Goal: Task Accomplishment & Management: Use online tool/utility

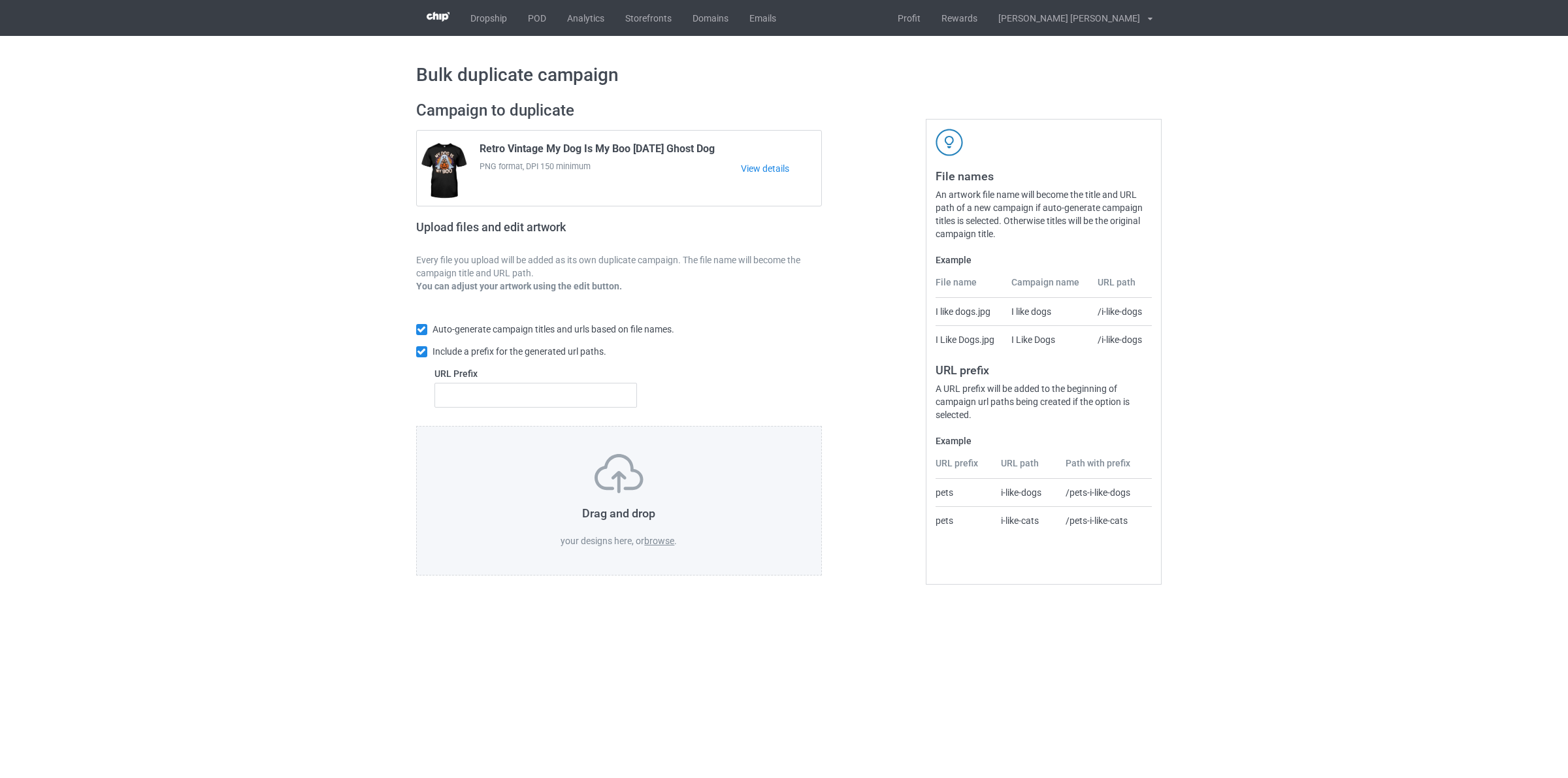
click at [658, 541] on label "browse" at bounding box center [659, 541] width 30 height 10
click at [0, 0] on input "browse" at bounding box center [0, 0] width 0 height 0
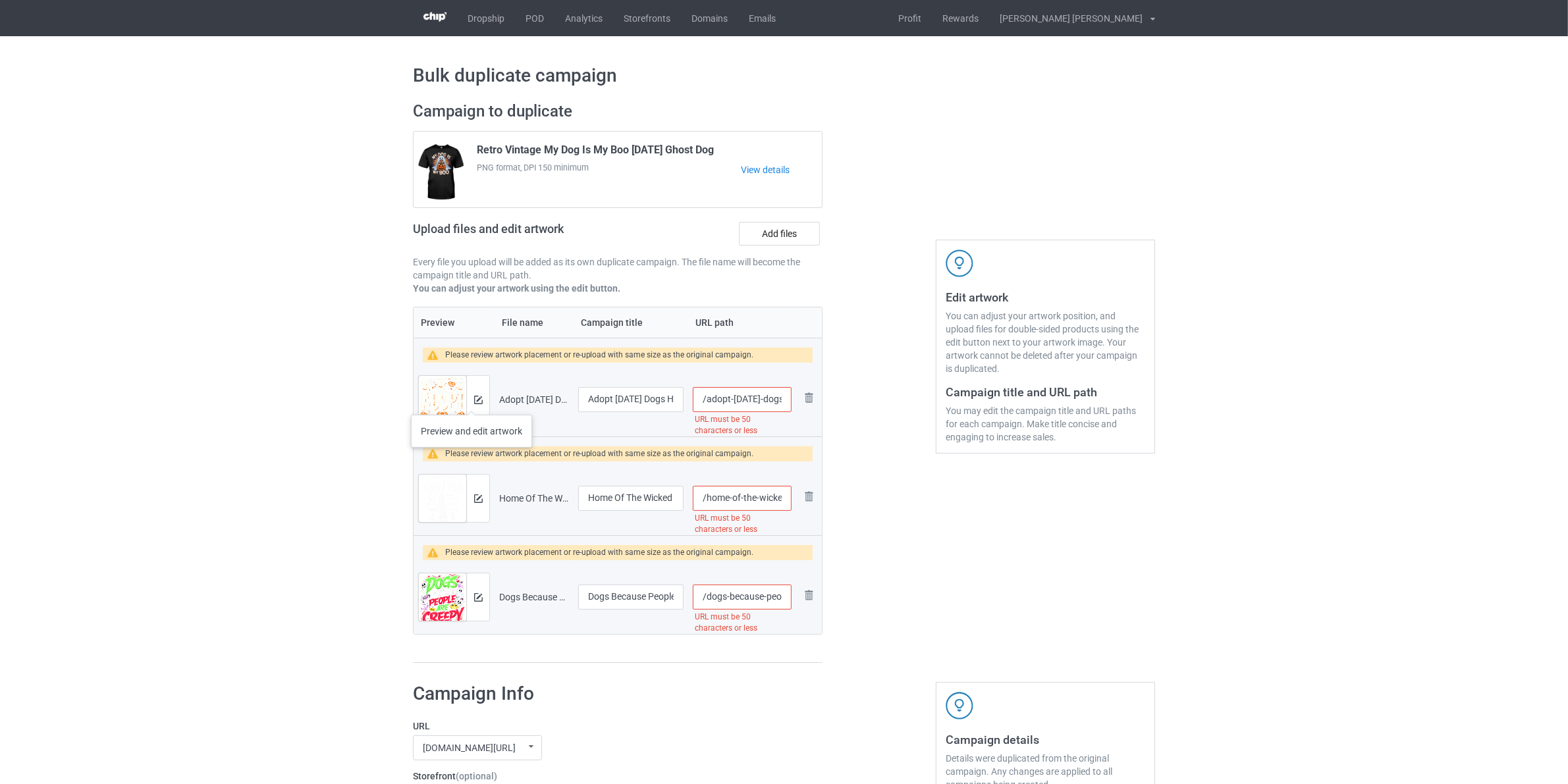
click at [472, 400] on div at bounding box center [478, 400] width 23 height 47
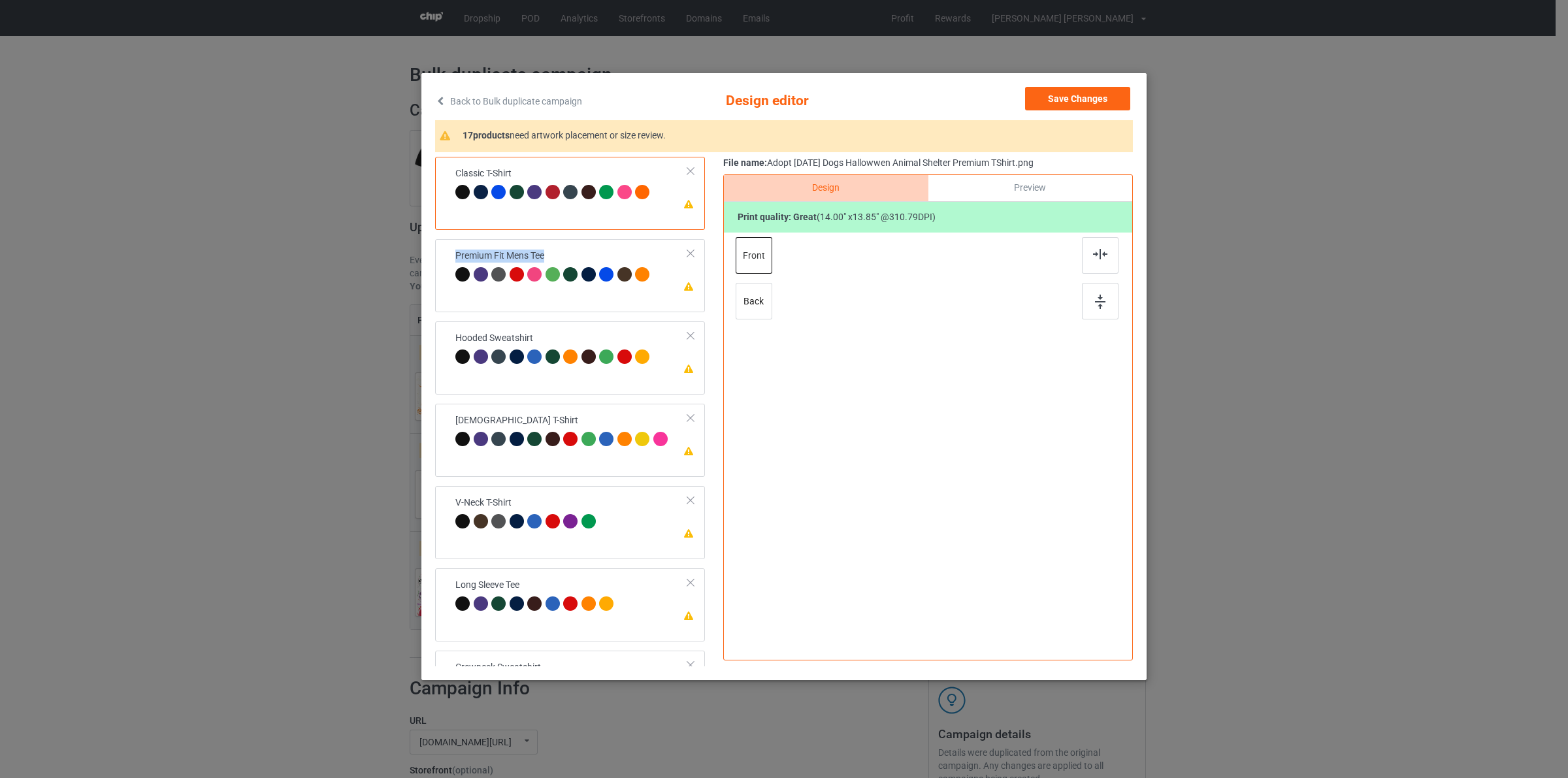
drag, startPoint x: 714, startPoint y: 243, endPoint x: 696, endPoint y: 345, distance: 103.6
click at [696, 345] on div "Please review artwork placement Classic T-Shirt Please review artwork placement…" at bounding box center [784, 412] width 697 height 510
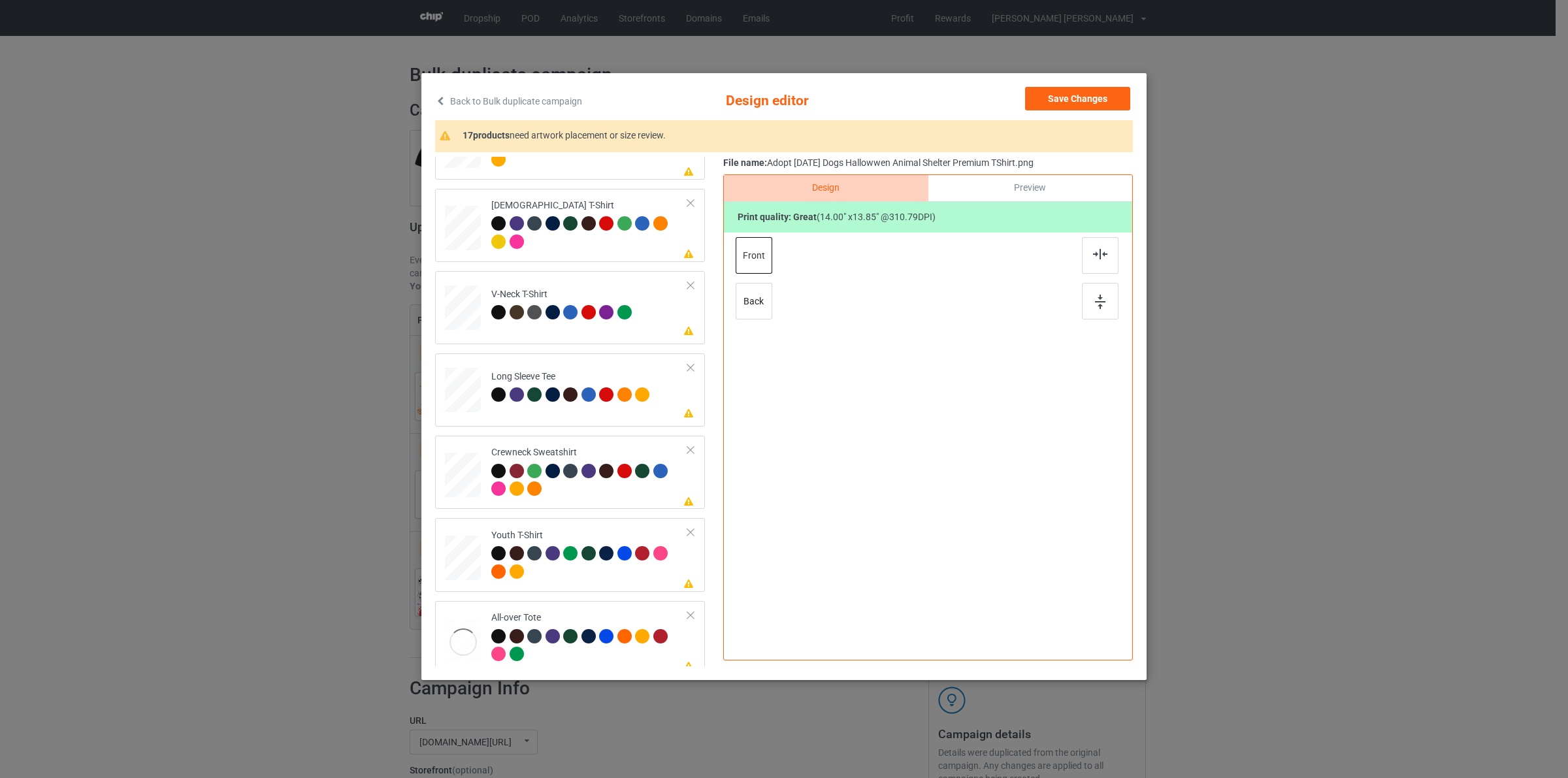
click at [569, 479] on div "Please review artwork placement Classic T-Shirt Please review artwork placement…" at bounding box center [575, 637] width 279 height 1392
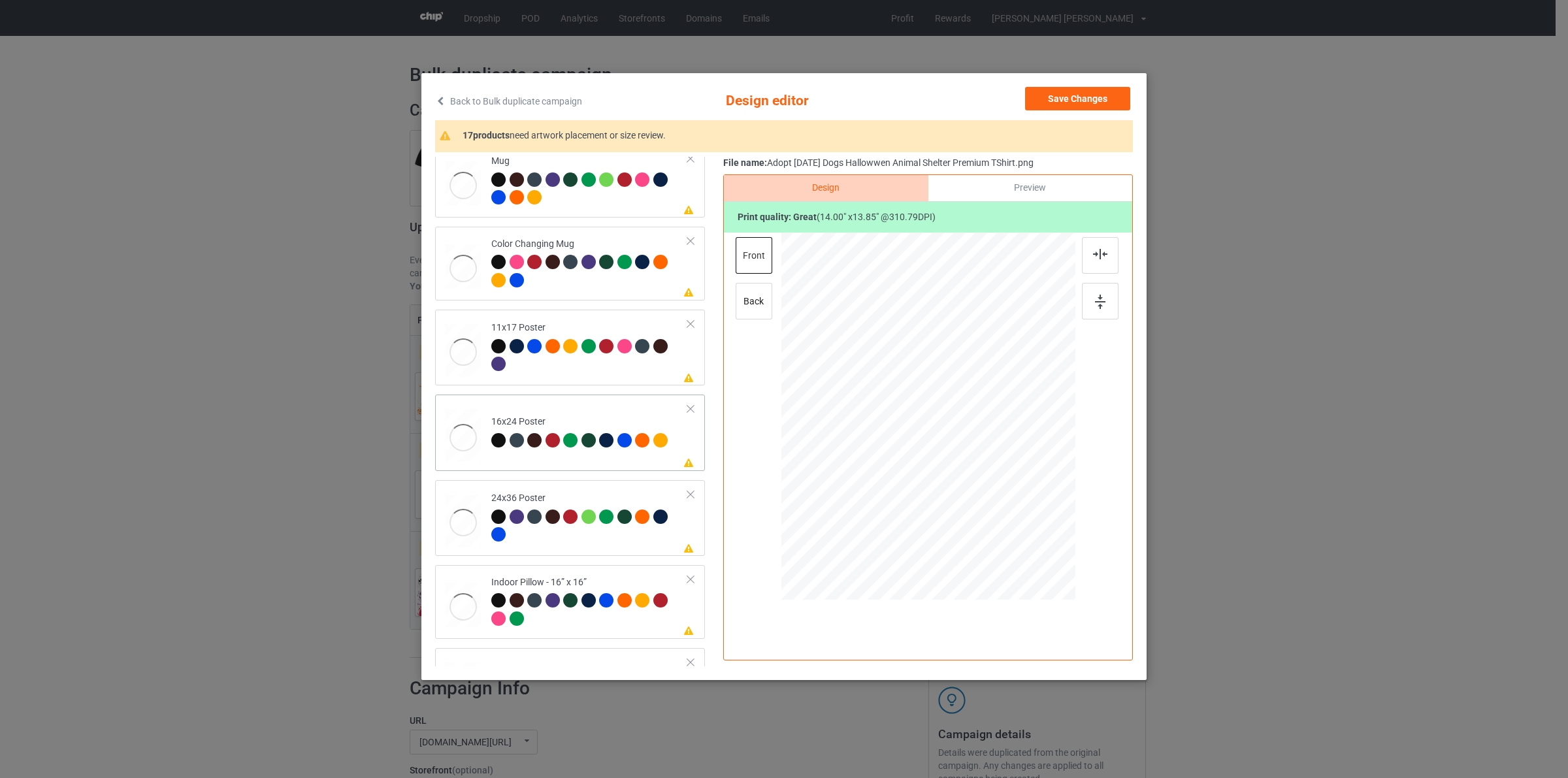
scroll to position [755, 0]
click at [563, 410] on td "Please review artwork placement 16x24 Poster" at bounding box center [589, 432] width 211 height 66
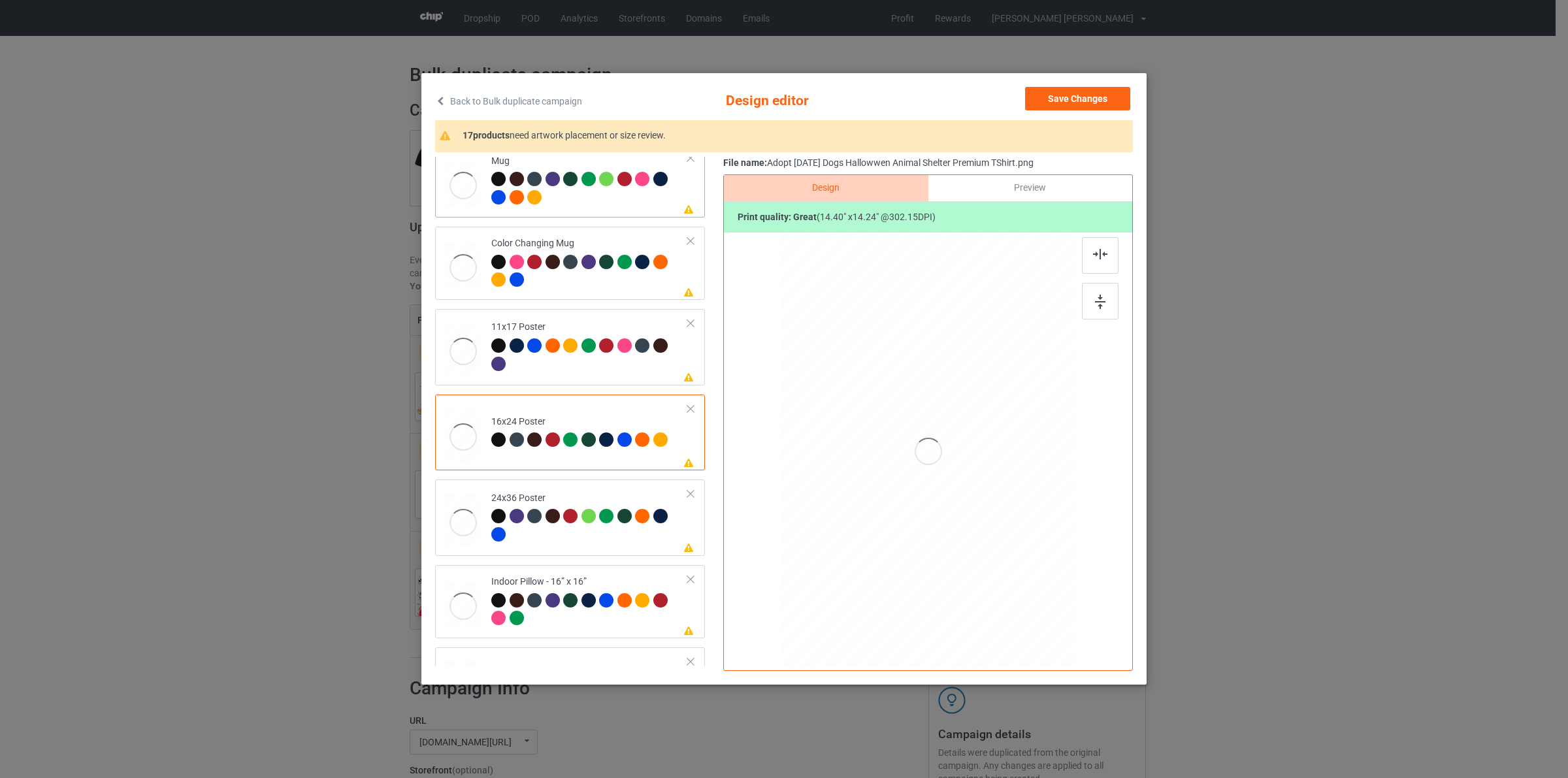
click at [565, 172] on div "Mug" at bounding box center [590, 179] width 197 height 49
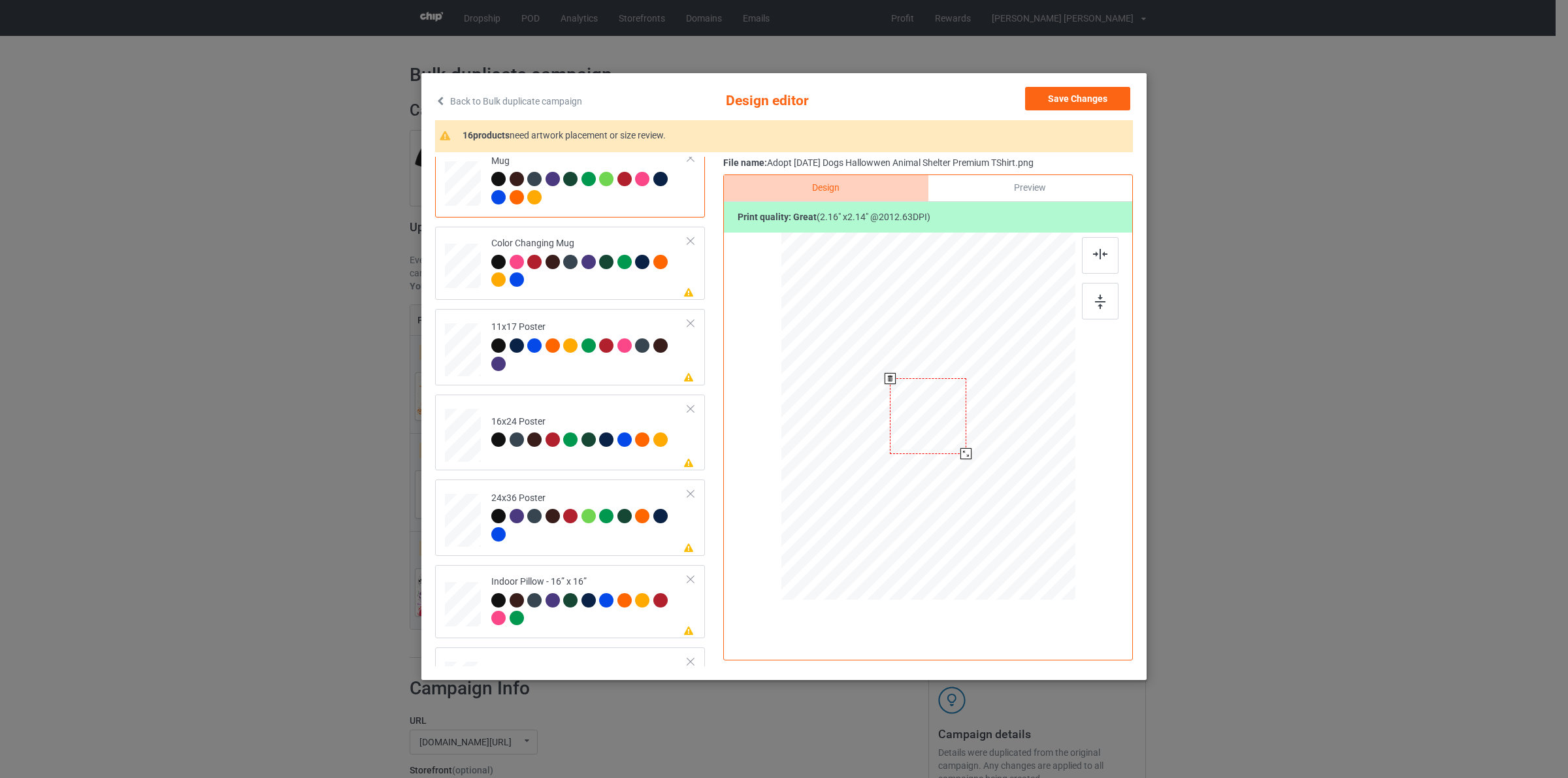
drag, startPoint x: 1016, startPoint y: 503, endPoint x: 965, endPoint y: 435, distance: 85.0
click at [978, 439] on div at bounding box center [928, 416] width 294 height 122
drag, startPoint x: 957, startPoint y: 429, endPoint x: 1037, endPoint y: 436, distance: 80.3
click at [1037, 436] on div at bounding box center [1008, 423] width 79 height 78
click at [504, 425] on div "16x24 Poster" at bounding box center [581, 431] width 179 height 31
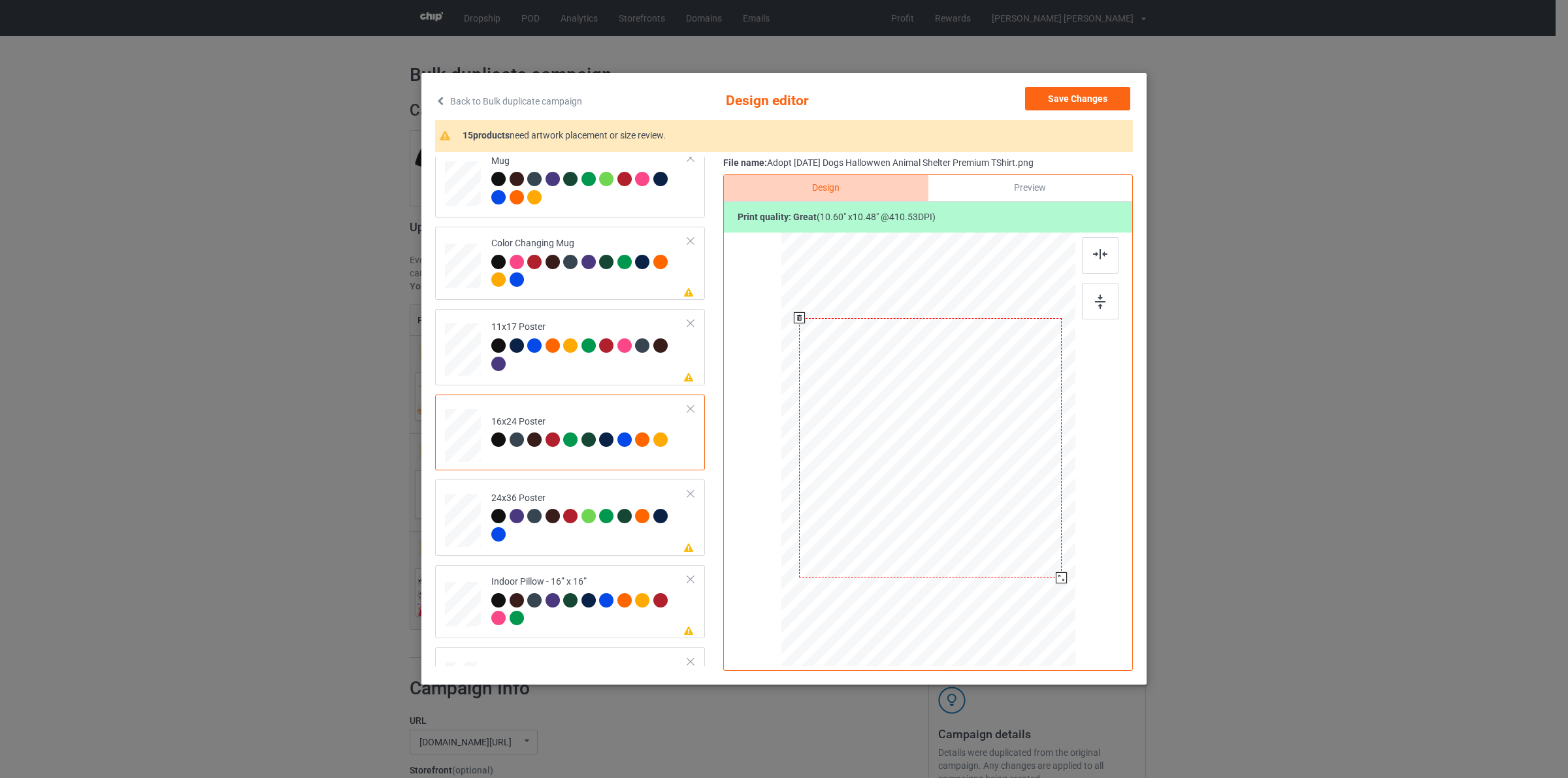
drag, startPoint x: 1036, startPoint y: 576, endPoint x: 1043, endPoint y: 586, distance: 12.2
click at [1043, 586] on div at bounding box center [929, 448] width 280 height 422
click at [556, 624] on div at bounding box center [590, 611] width 197 height 36
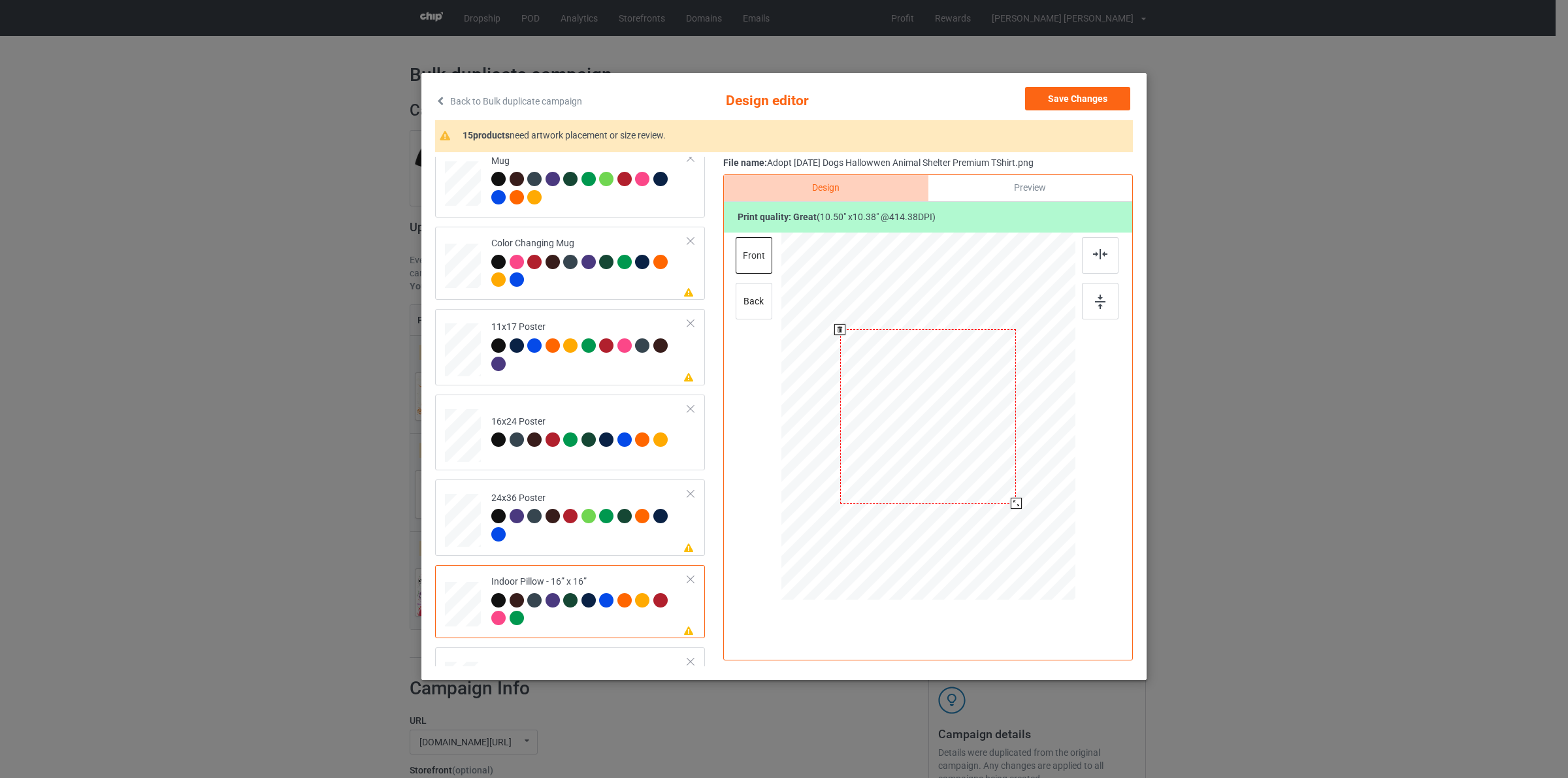
drag, startPoint x: 1014, startPoint y: 498, endPoint x: 923, endPoint y: 513, distance: 92.2
click at [1021, 509] on div at bounding box center [1016, 504] width 11 height 11
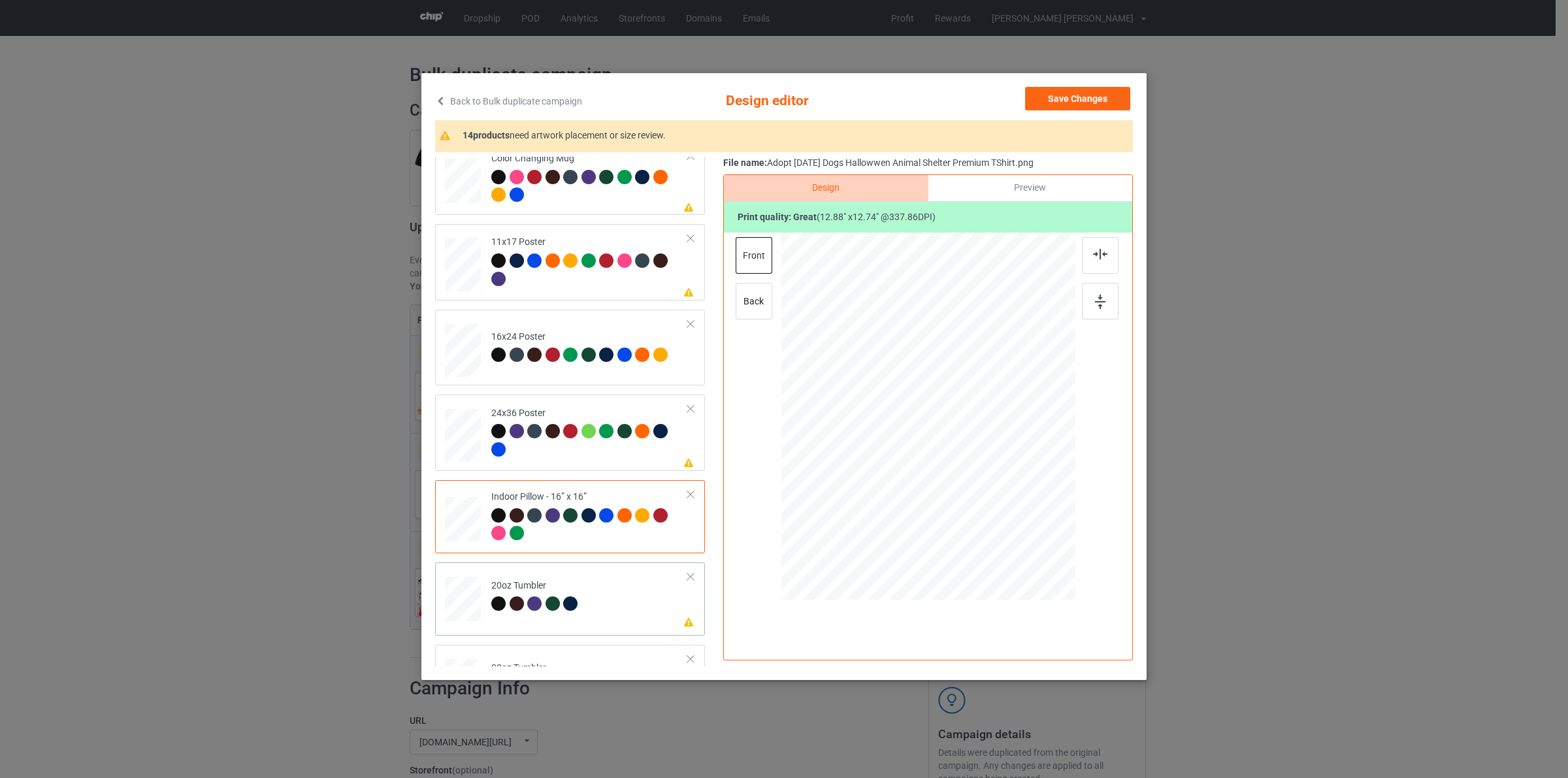
scroll to position [897, 0]
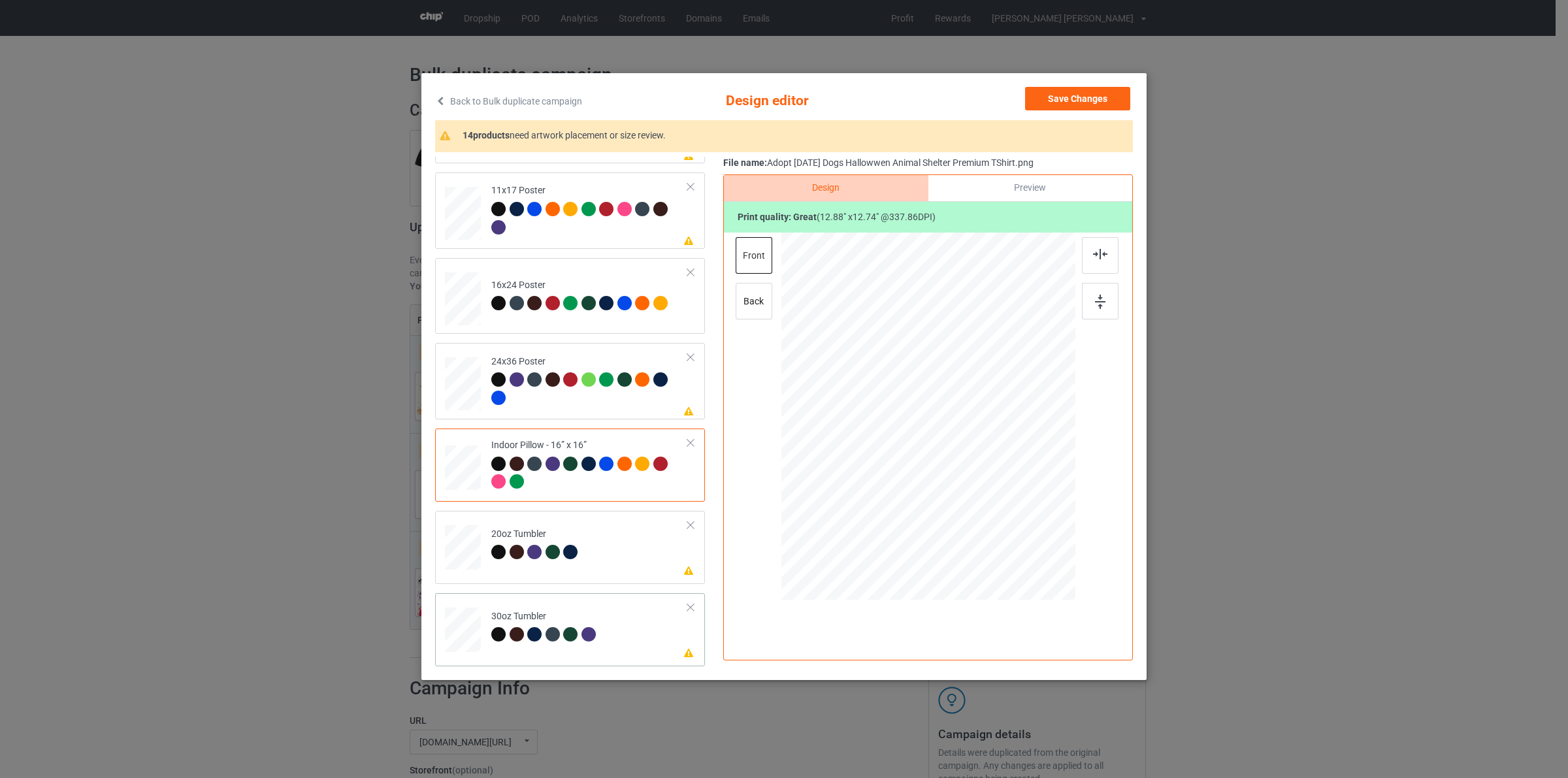
click at [487, 648] on td "Please review artwork placement 30oz Tumbler" at bounding box center [589, 627] width 211 height 57
drag, startPoint x: 1017, startPoint y: 500, endPoint x: 1000, endPoint y: 467, distance: 37.1
click at [1003, 466] on div at bounding box center [928, 417] width 285 height 158
drag, startPoint x: 970, startPoint y: 435, endPoint x: 856, endPoint y: 444, distance: 114.4
click at [901, 437] on div at bounding box center [860, 420] width 126 height 125
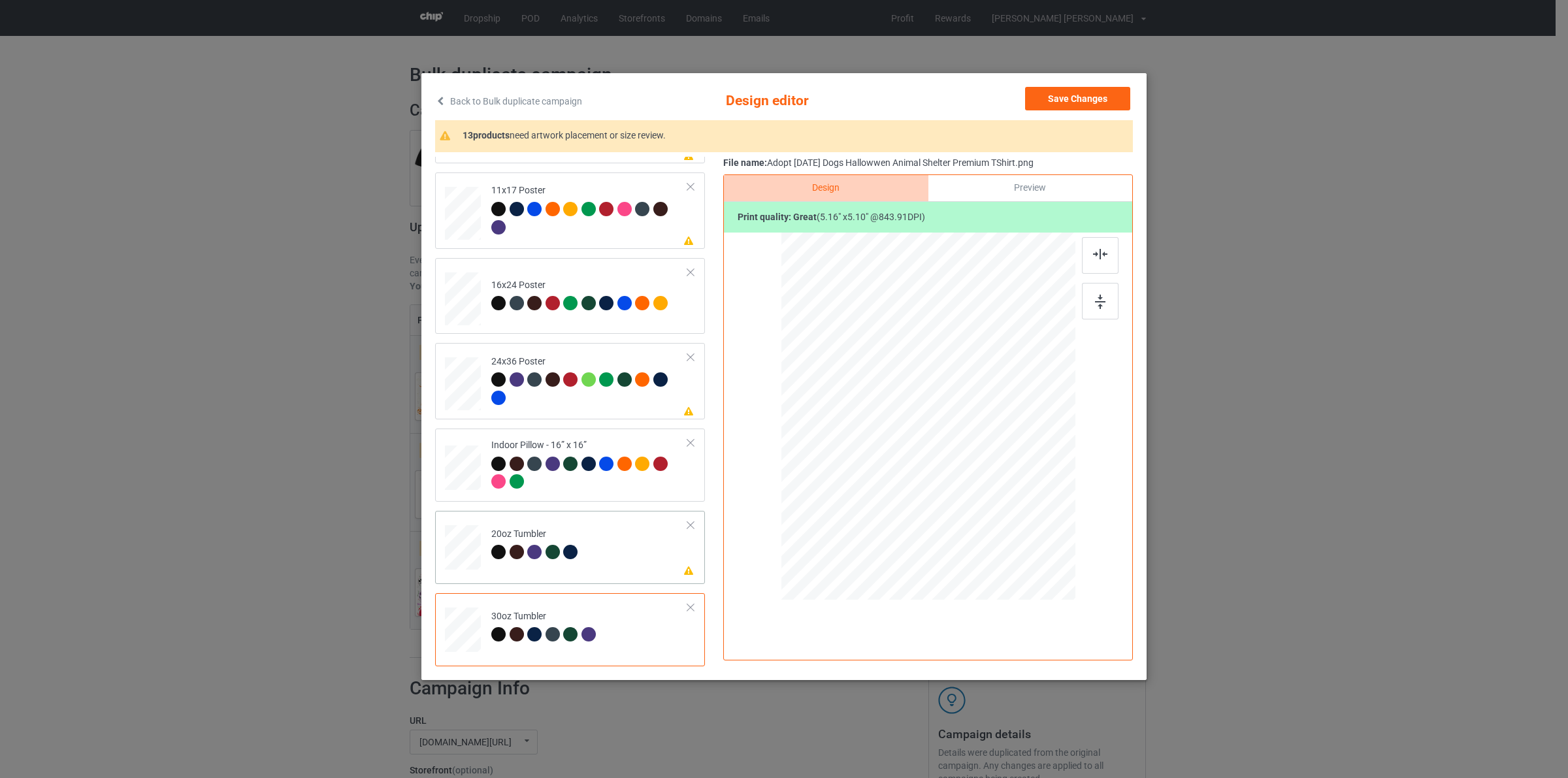
drag, startPoint x: 1011, startPoint y: 495, endPoint x: 1000, endPoint y: 478, distance: 20.2
click at [1000, 478] on div at bounding box center [928, 416] width 278 height 169
click at [912, 431] on div at bounding box center [871, 421] width 138 height 136
drag, startPoint x: 940, startPoint y: 487, endPoint x: 927, endPoint y: 482, distance: 13.9
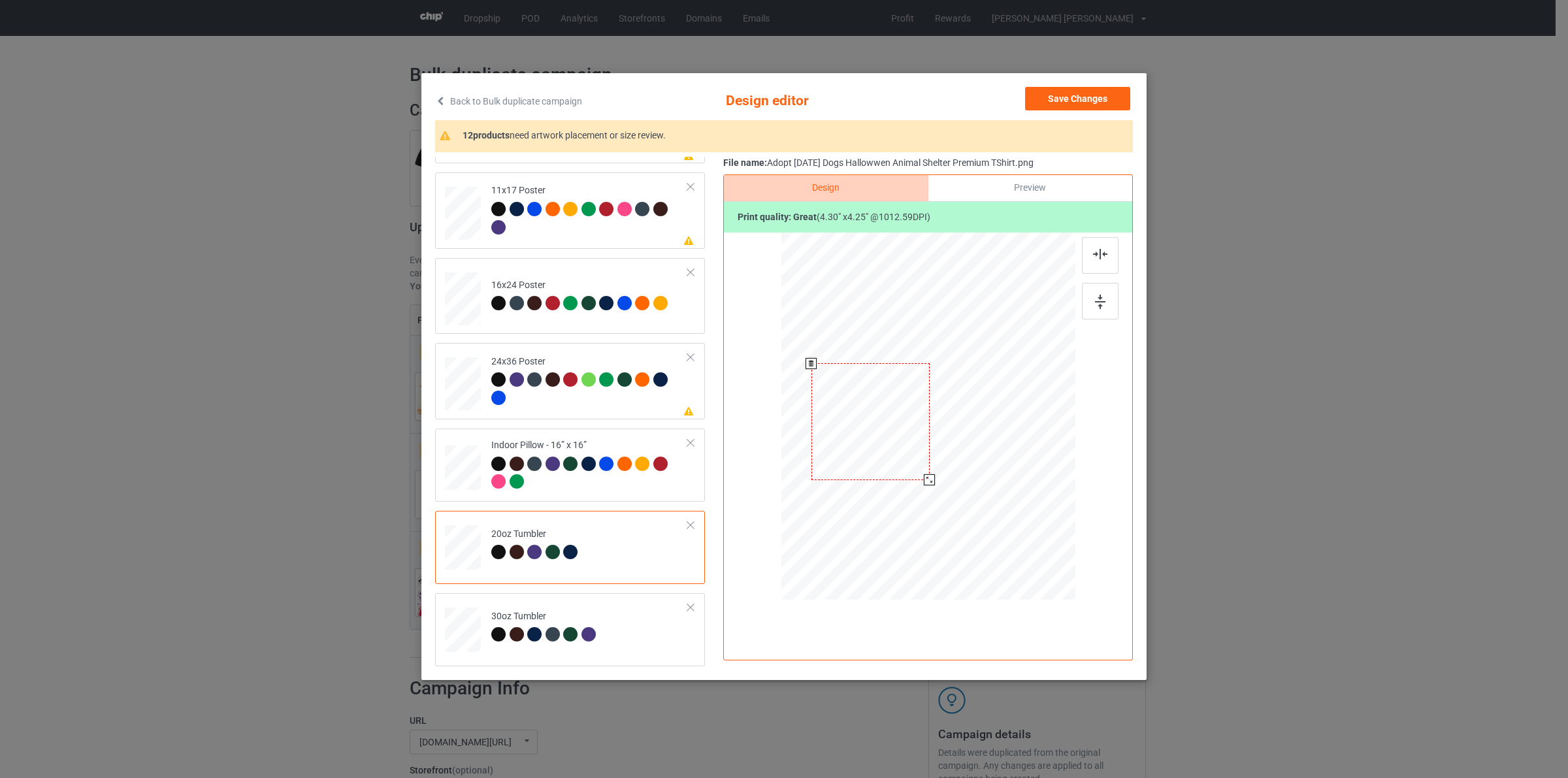
click at [927, 482] on div at bounding box center [929, 480] width 11 height 11
drag, startPoint x: 905, startPoint y: 442, endPoint x: 896, endPoint y: 441, distance: 9.1
click at [896, 441] on div at bounding box center [861, 420] width 118 height 117
click at [925, 478] on div at bounding box center [923, 482] width 11 height 11
click at [900, 455] on div at bounding box center [861, 420] width 123 height 121
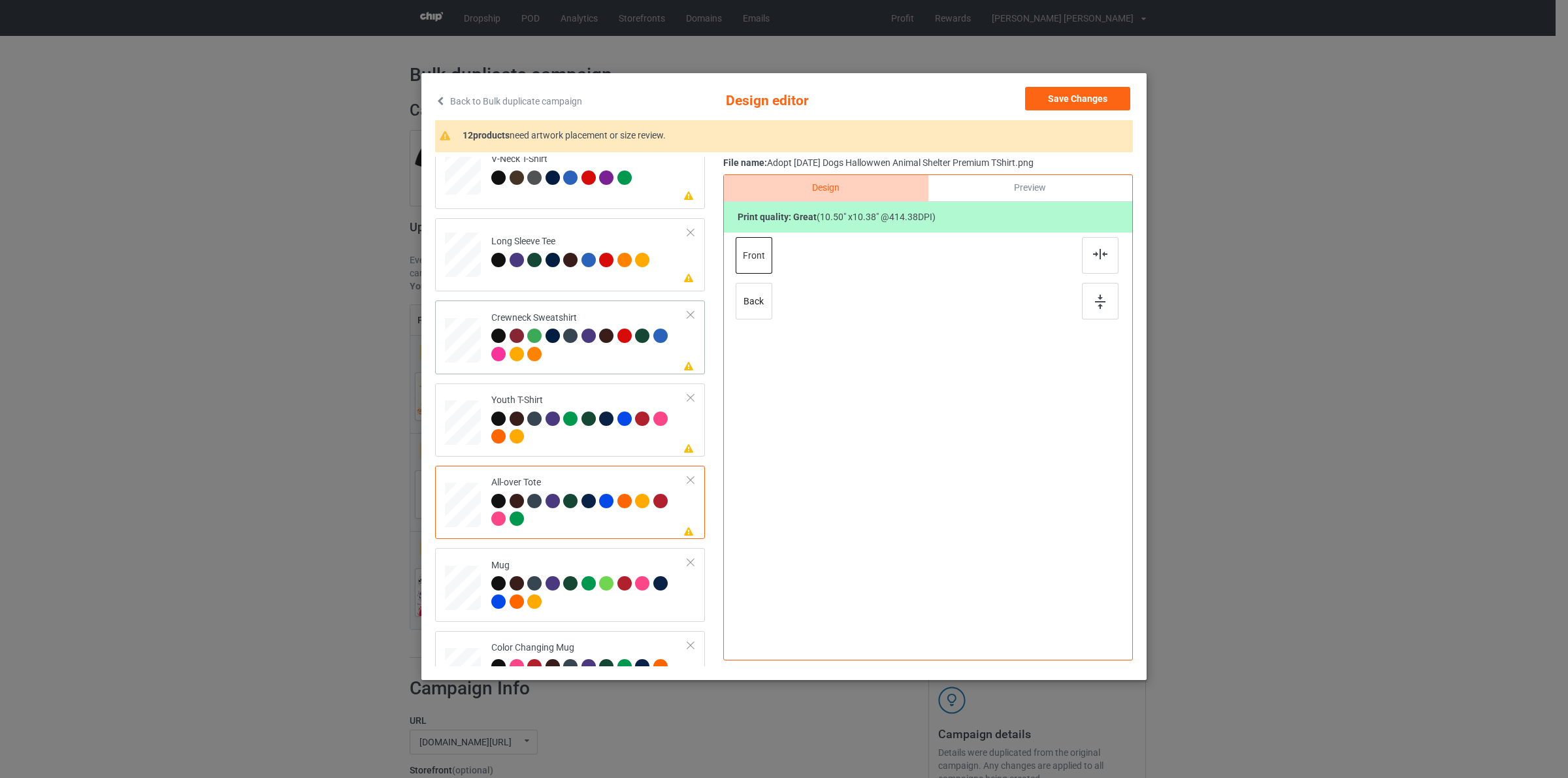
scroll to position [326, 0]
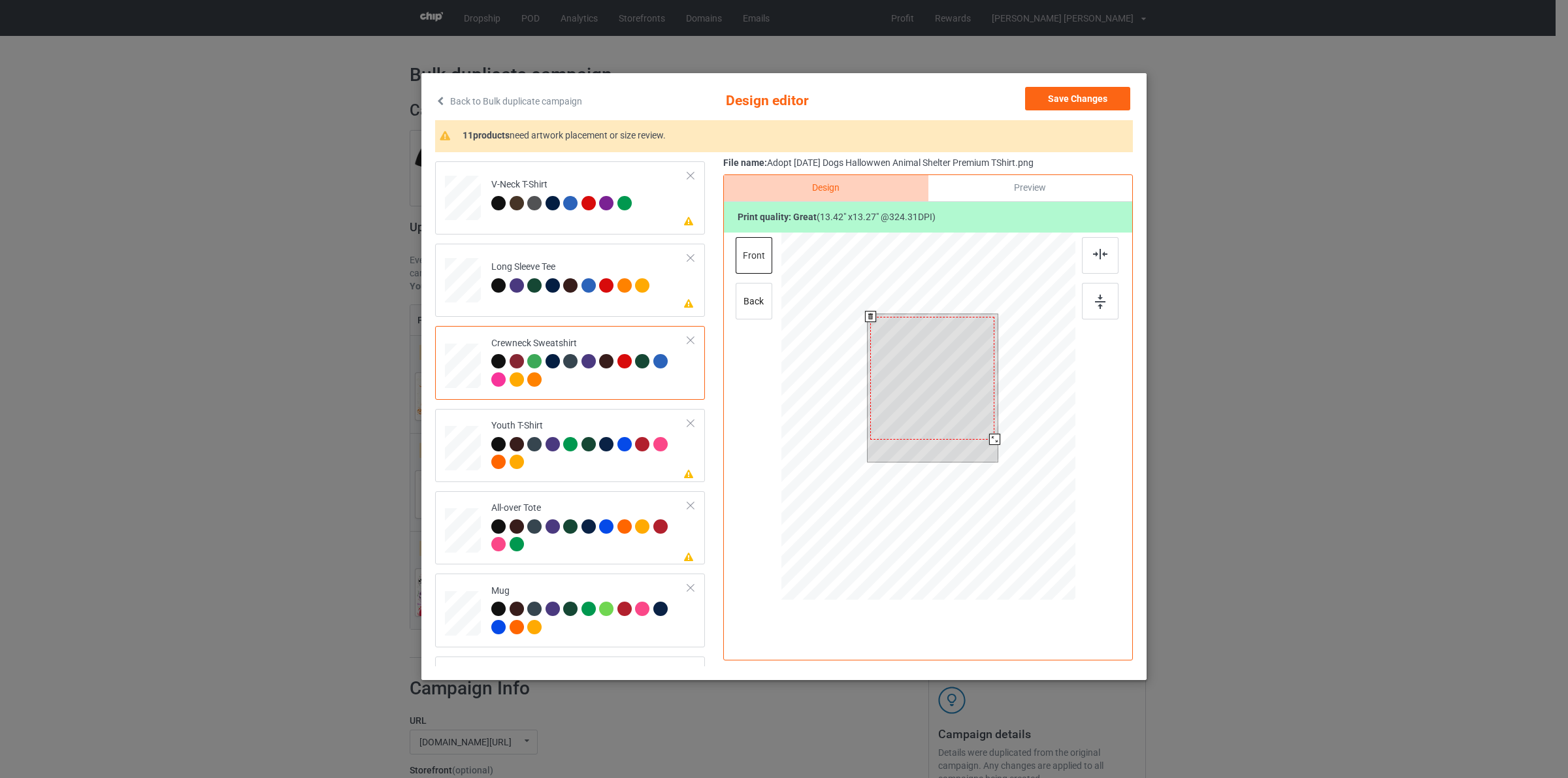
click at [993, 440] on div at bounding box center [994, 440] width 11 height 11
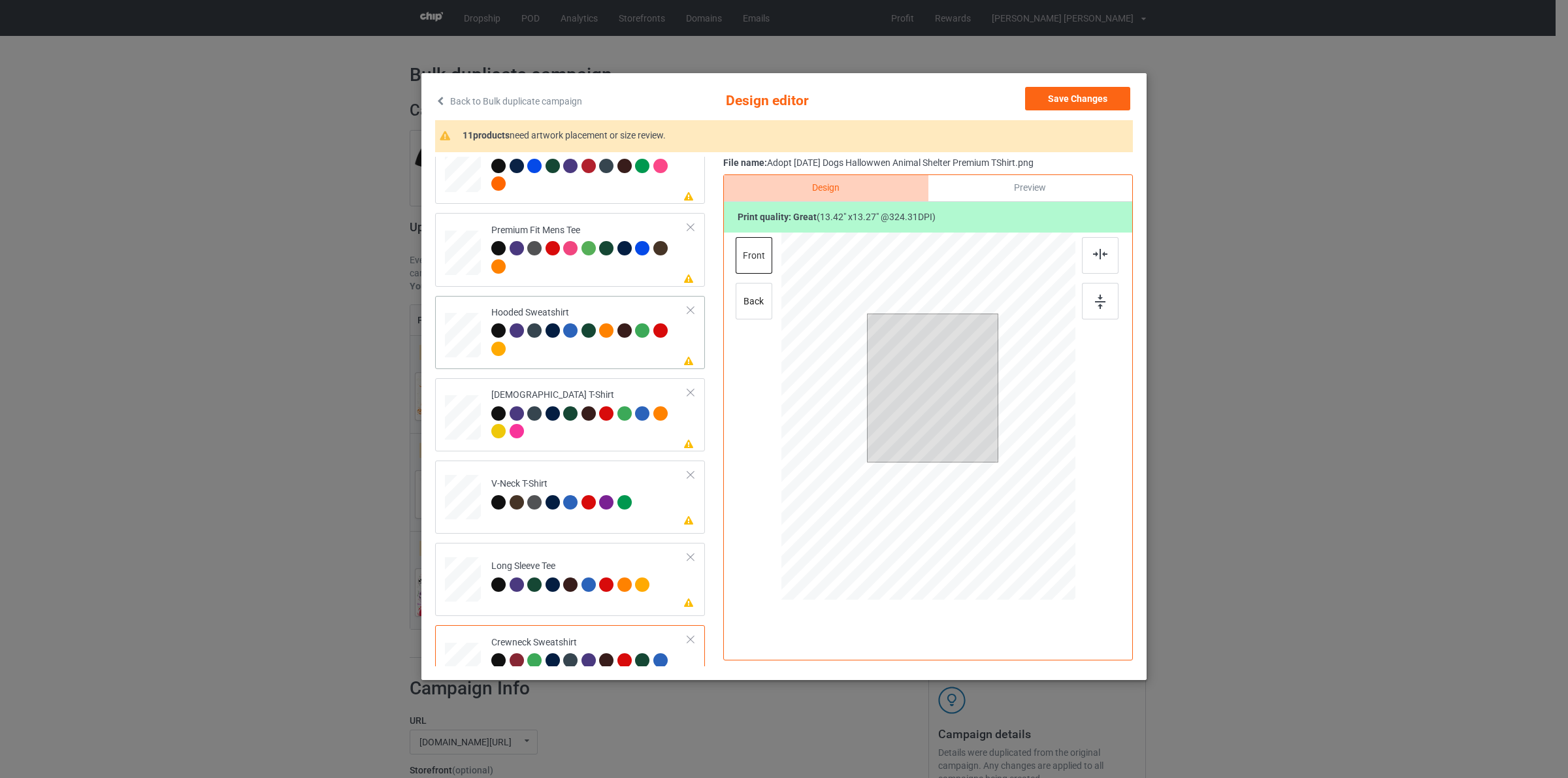
scroll to position [0, 0]
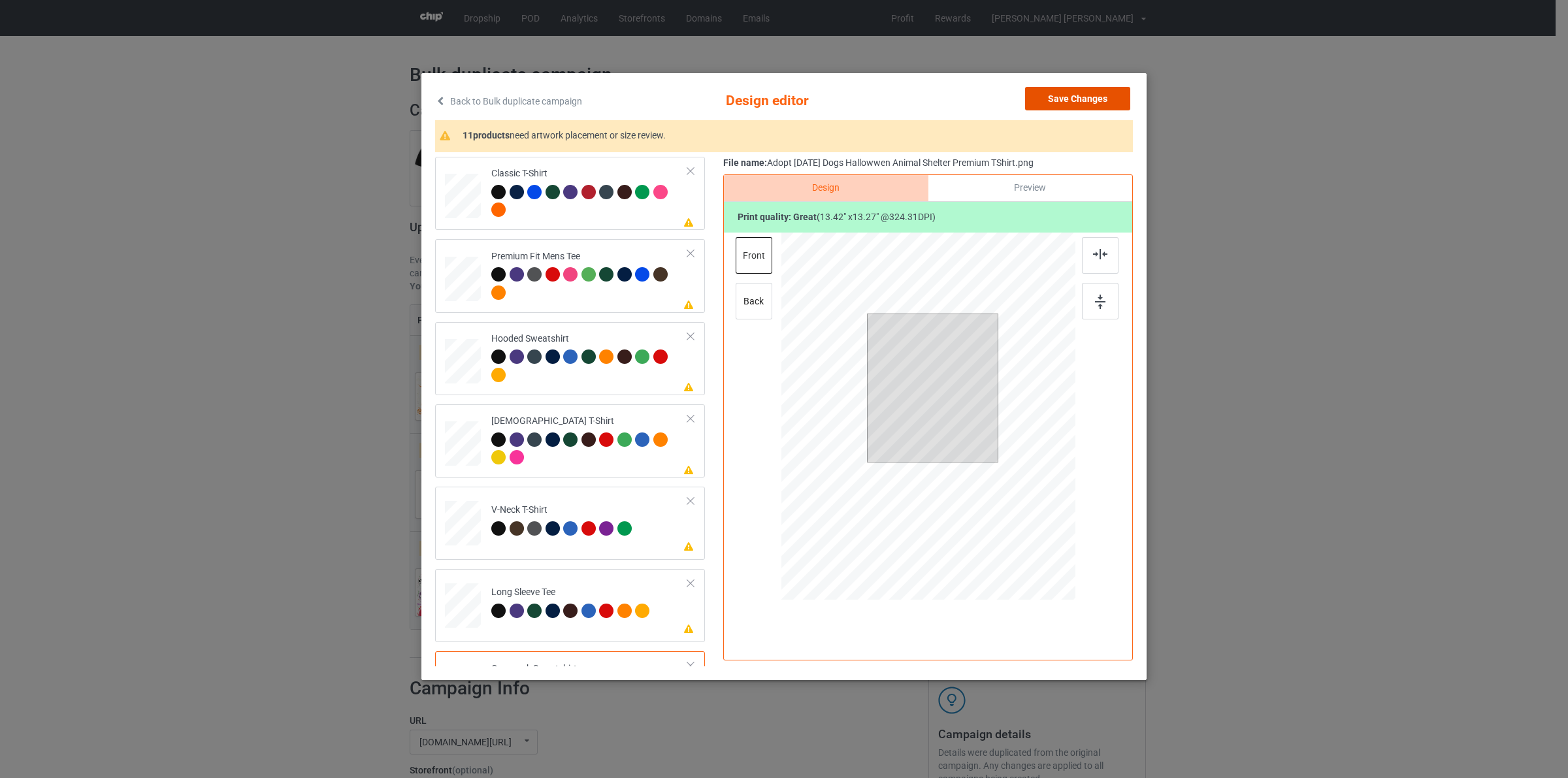
click at [1066, 101] on button "Save Changes" at bounding box center [1077, 98] width 105 height 23
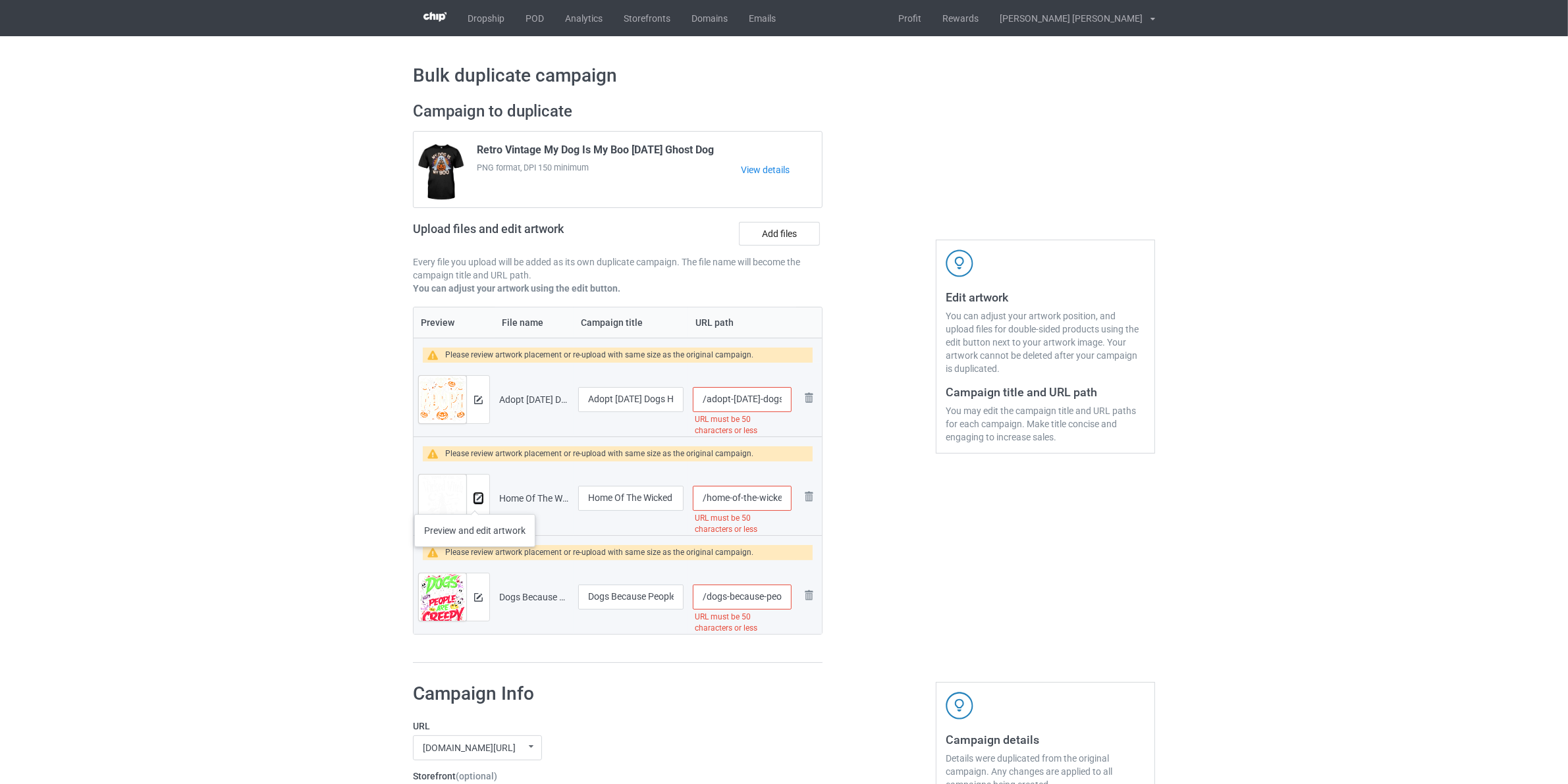
click at [475, 501] on img at bounding box center [478, 499] width 8 height 8
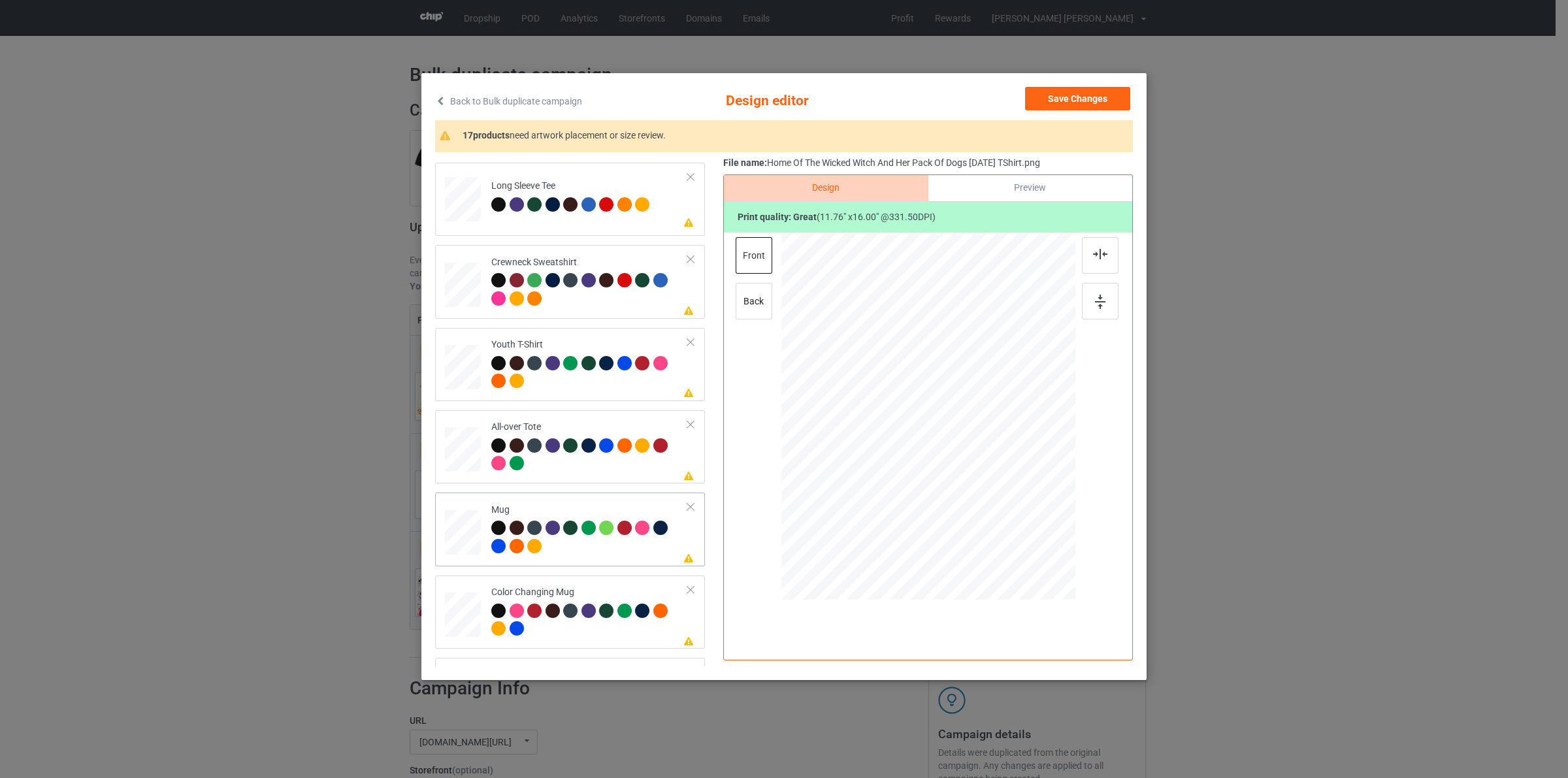
scroll to position [408, 0]
drag, startPoint x: 1013, startPoint y: 534, endPoint x: 1004, endPoint y: 523, distance: 14.2
click at [1004, 523] on div at bounding box center [1008, 524] width 11 height 11
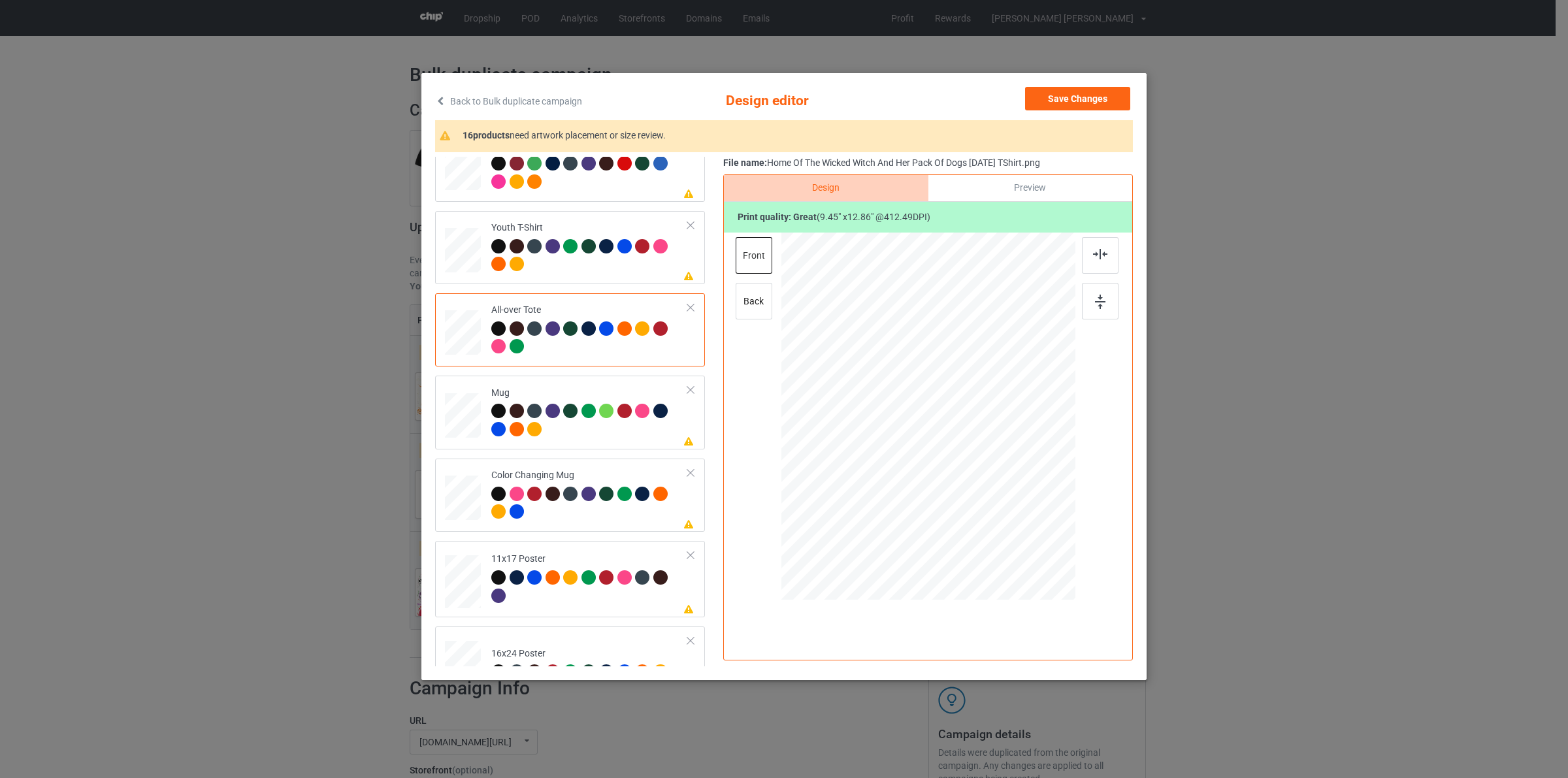
scroll to position [653, 0]
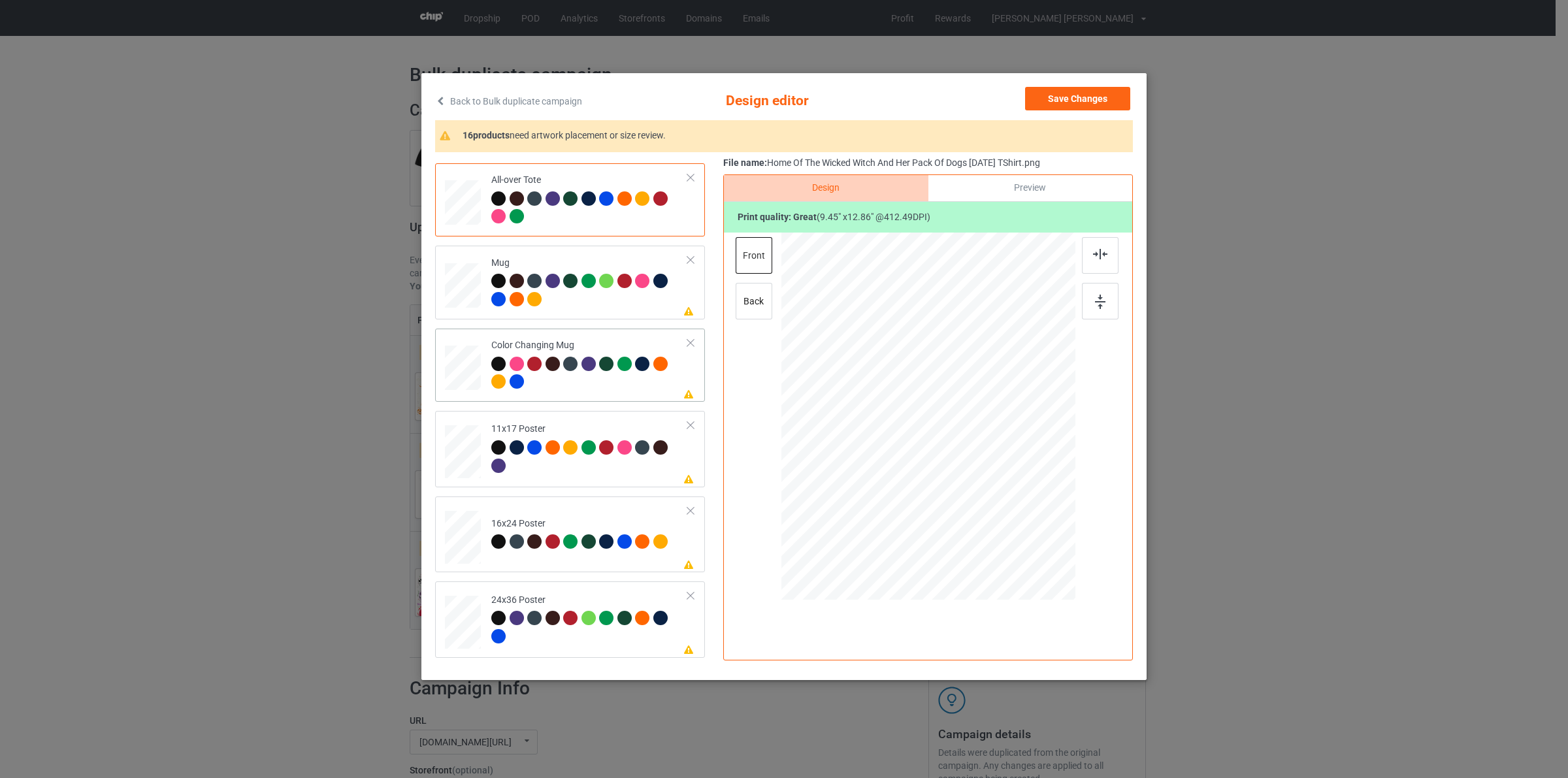
click at [474, 338] on td at bounding box center [464, 365] width 39 height 63
drag, startPoint x: 1019, startPoint y: 536, endPoint x: 991, endPoint y: 440, distance: 100.0
click at [991, 440] on div at bounding box center [928, 416] width 294 height 122
drag, startPoint x: 944, startPoint y: 429, endPoint x: 1026, endPoint y: 430, distance: 82.0
click at [1026, 430] on div at bounding box center [1010, 416] width 79 height 108
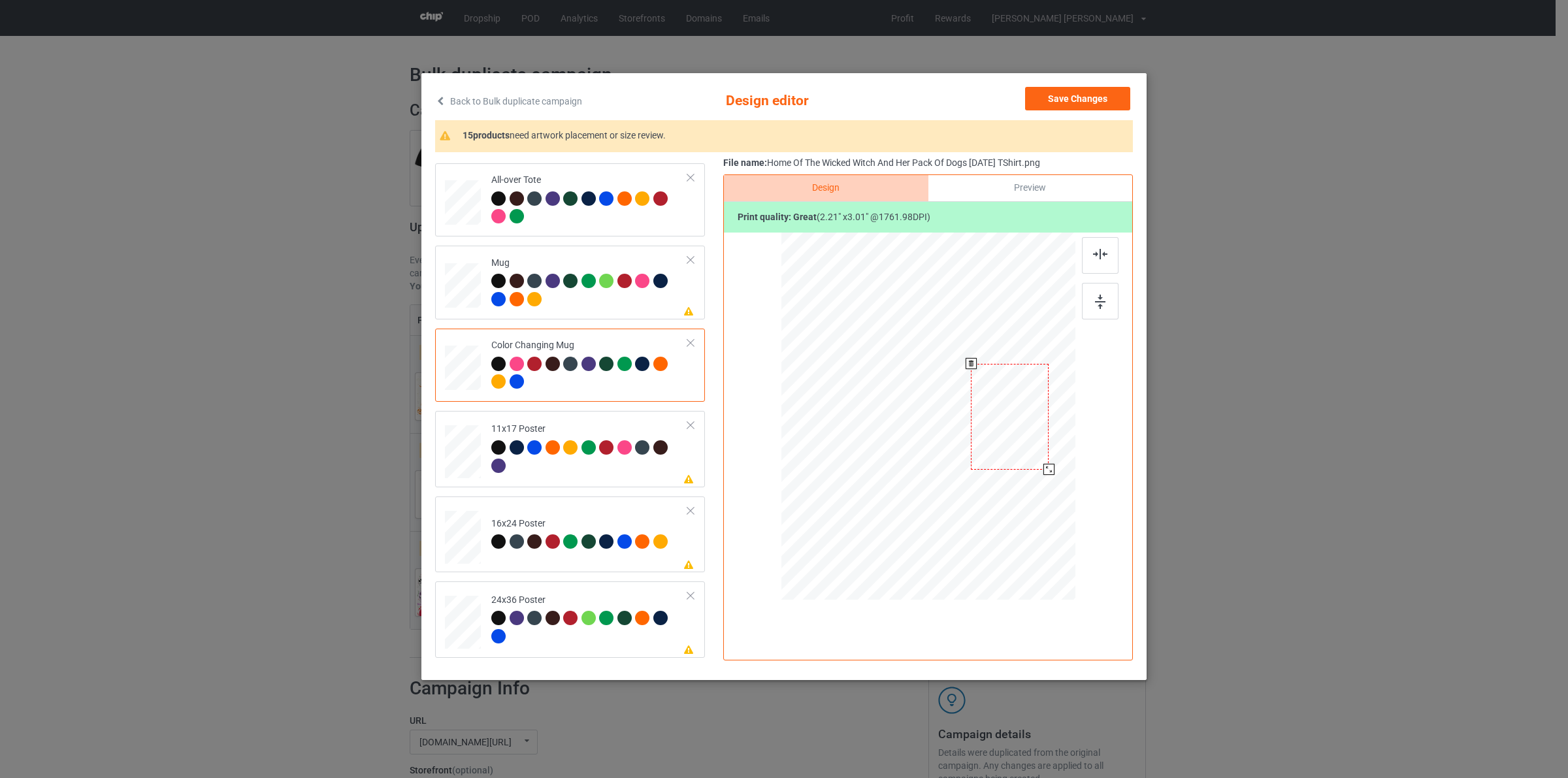
click at [1045, 468] on div at bounding box center [1049, 470] width 11 height 11
click at [1020, 435] on div at bounding box center [1009, 416] width 78 height 106
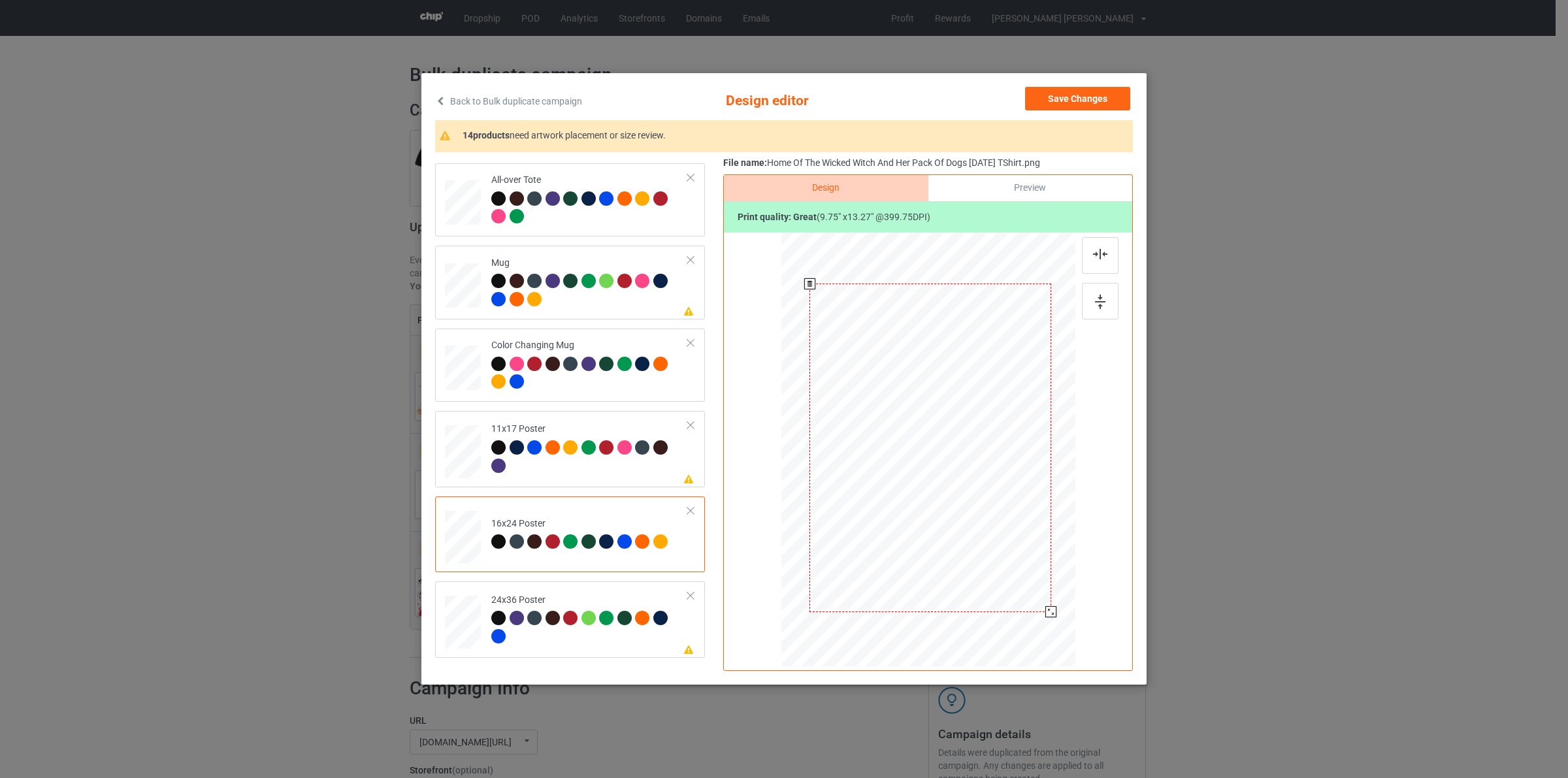
drag, startPoint x: 1041, startPoint y: 609, endPoint x: 1049, endPoint y: 629, distance: 21.5
click at [1049, 629] on div at bounding box center [929, 448] width 280 height 422
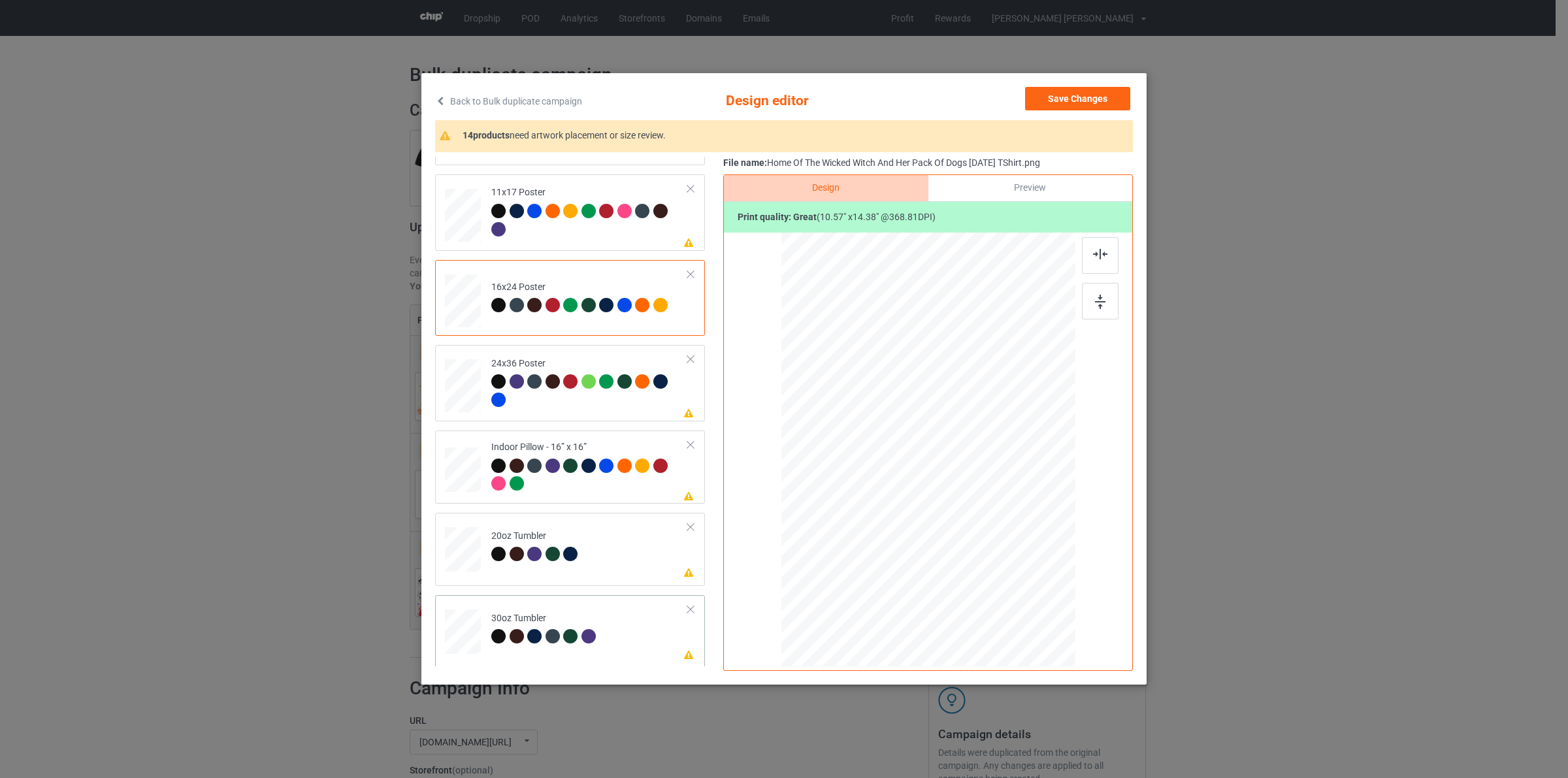
scroll to position [897, 0]
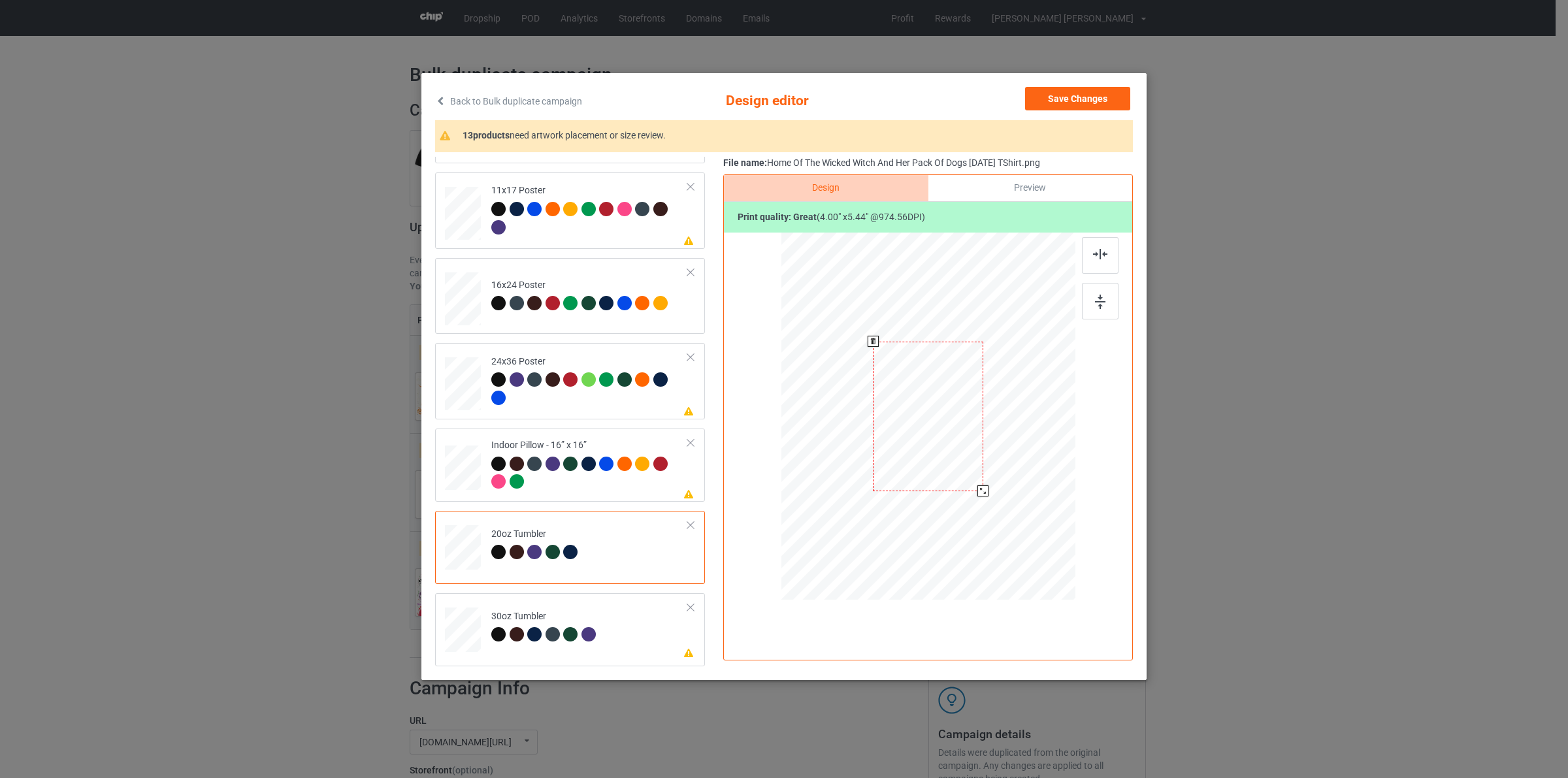
drag, startPoint x: 1013, startPoint y: 528, endPoint x: 989, endPoint y: 485, distance: 49.2
click at [989, 485] on div at bounding box center [928, 416] width 278 height 169
drag, startPoint x: 906, startPoint y: 443, endPoint x: 885, endPoint y: 444, distance: 21.0
click at [885, 444] on div at bounding box center [860, 418] width 110 height 149
click at [482, 459] on td at bounding box center [464, 465] width 39 height 63
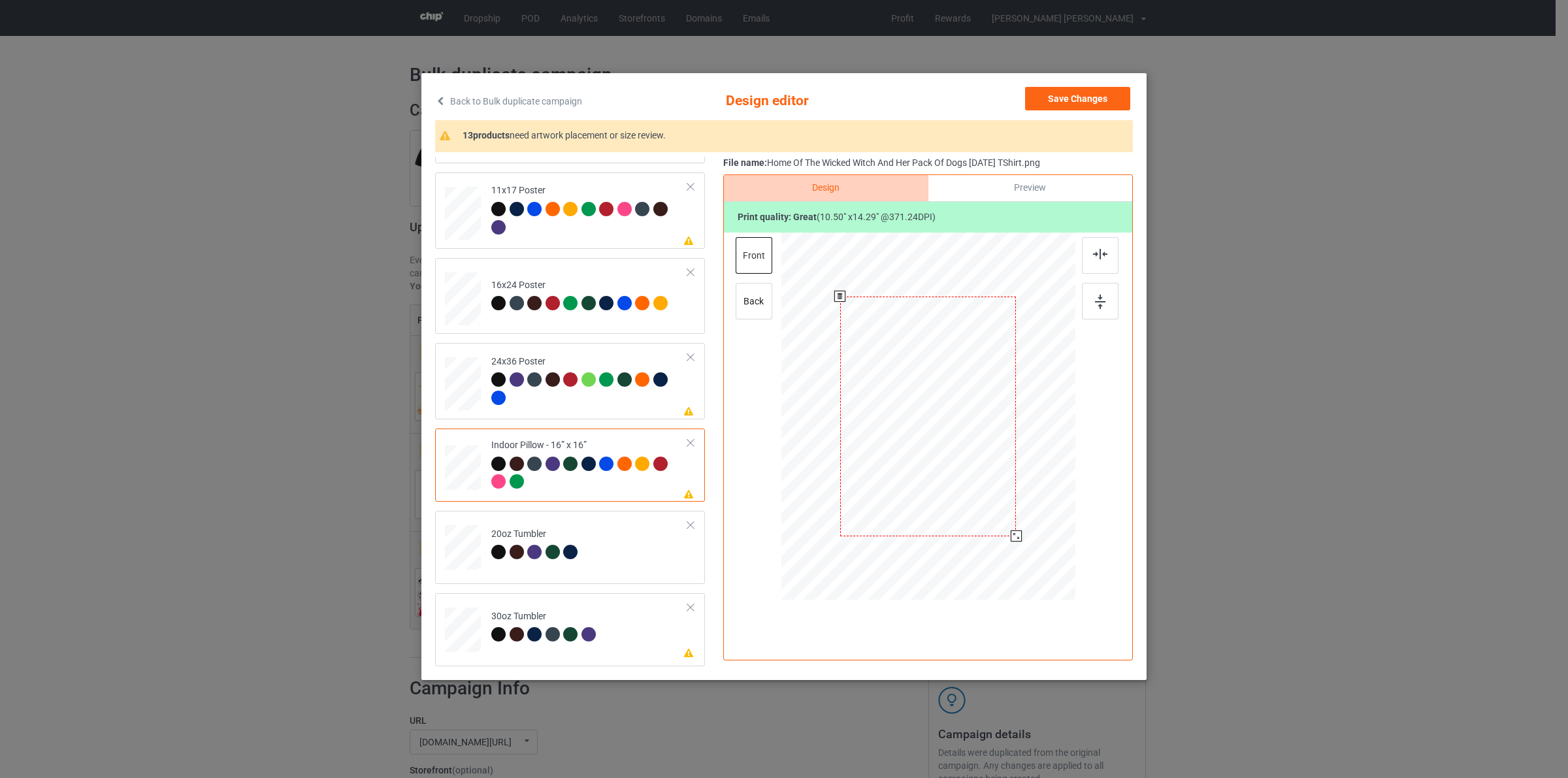
click at [1015, 536] on div at bounding box center [1016, 536] width 11 height 11
click at [993, 467] on div at bounding box center [928, 417] width 285 height 158
drag, startPoint x: 923, startPoint y: 426, endPoint x: 856, endPoint y: 425, distance: 67.0
click at [856, 425] on div at bounding box center [861, 415] width 101 height 137
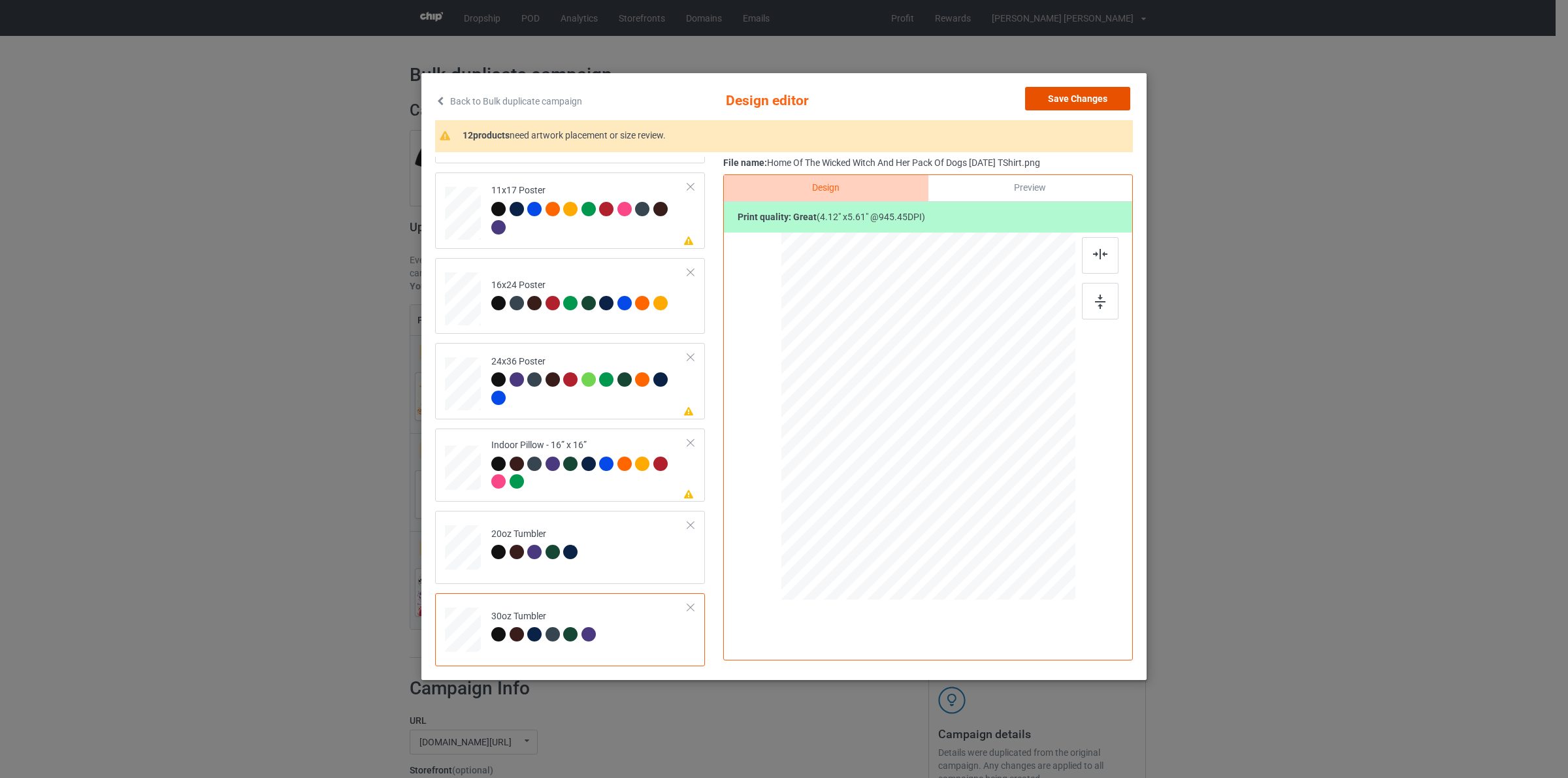
click at [1081, 92] on button "Save Changes" at bounding box center [1077, 98] width 105 height 23
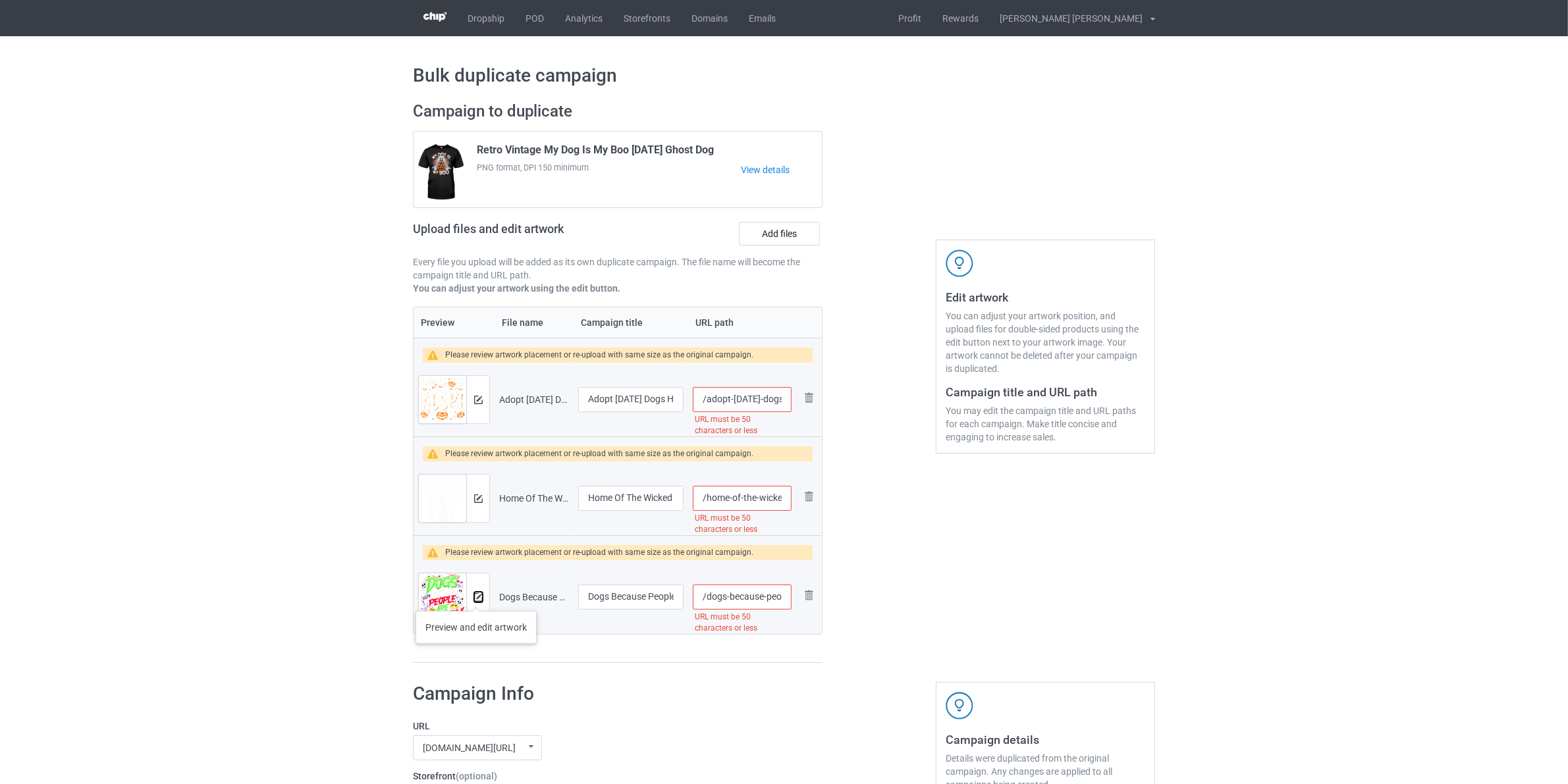
click at [476, 598] on img at bounding box center [478, 598] width 8 height 8
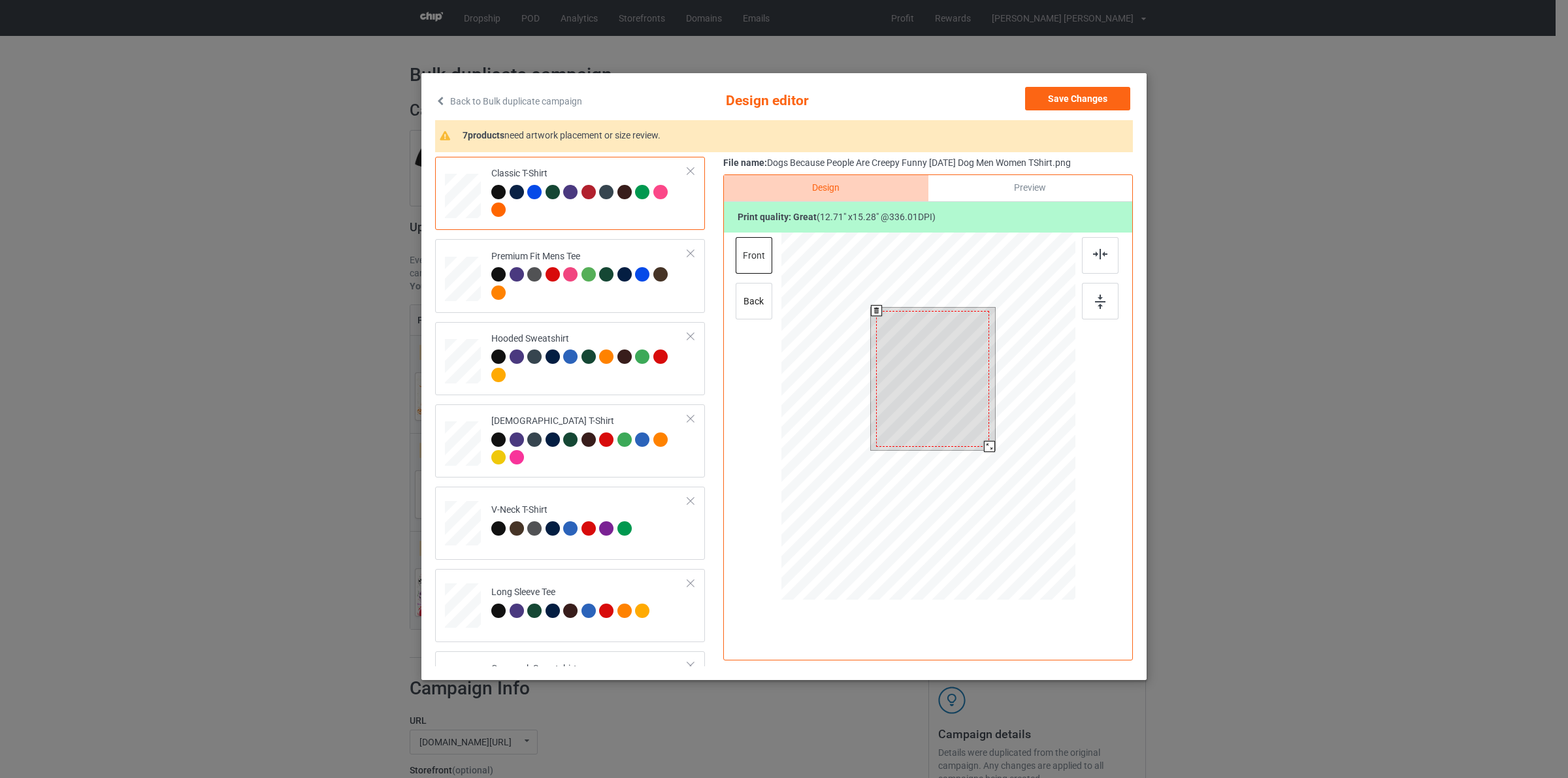
drag, startPoint x: 982, startPoint y: 431, endPoint x: 974, endPoint y: 433, distance: 8.2
click at [974, 433] on div at bounding box center [933, 379] width 113 height 136
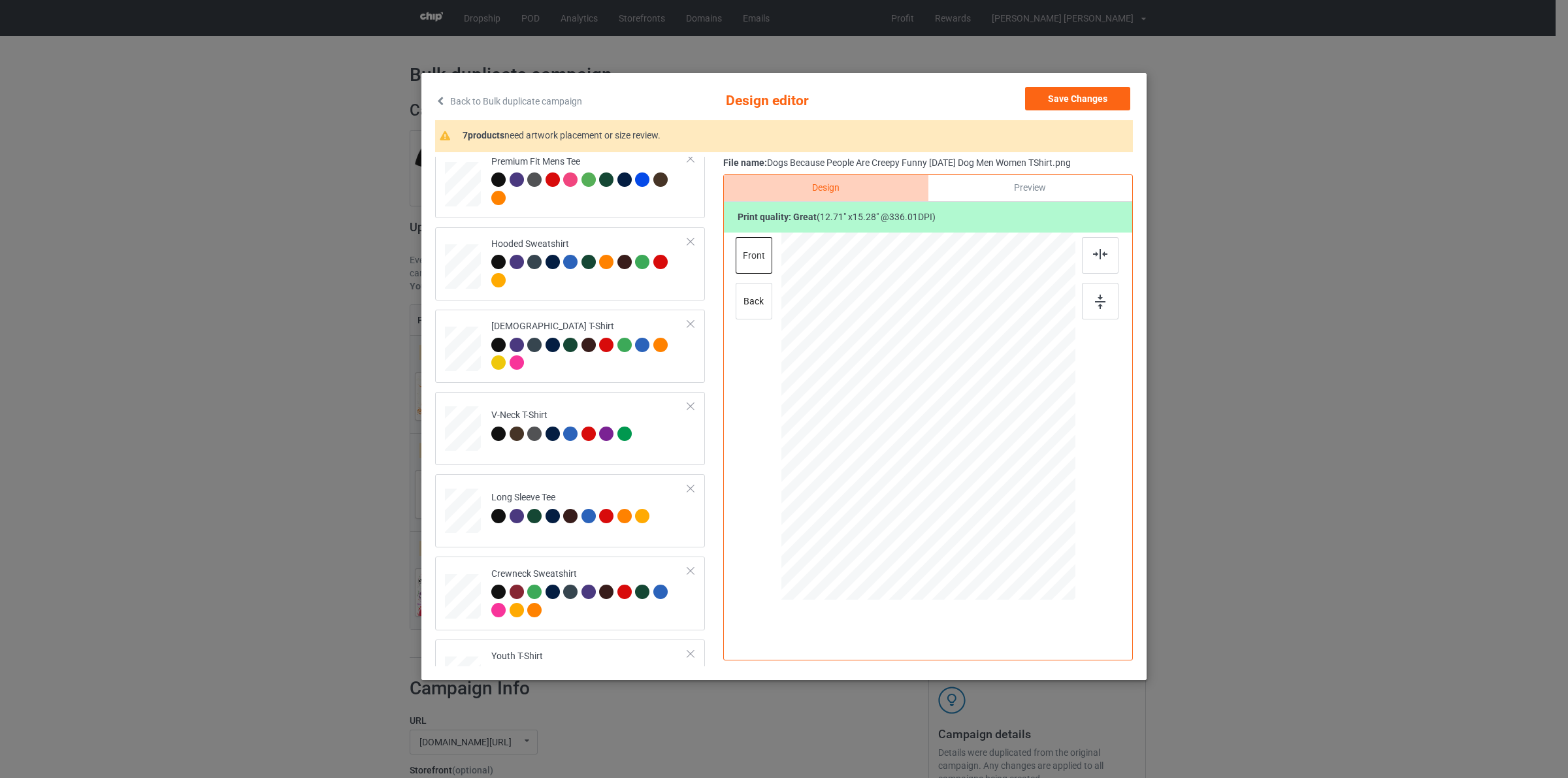
scroll to position [408, 0]
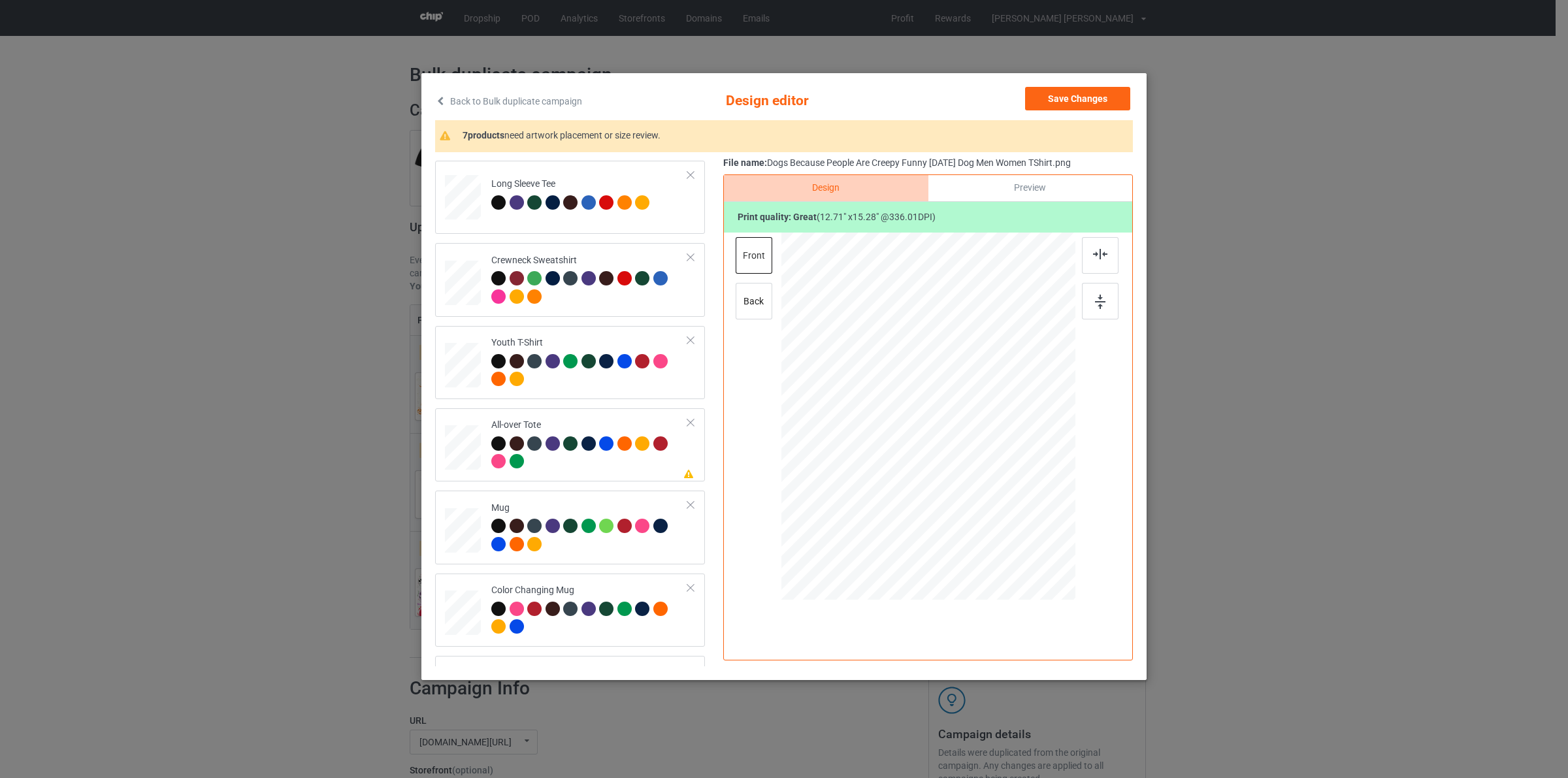
drag, startPoint x: 469, startPoint y: 536, endPoint x: 812, endPoint y: 457, distance: 352.0
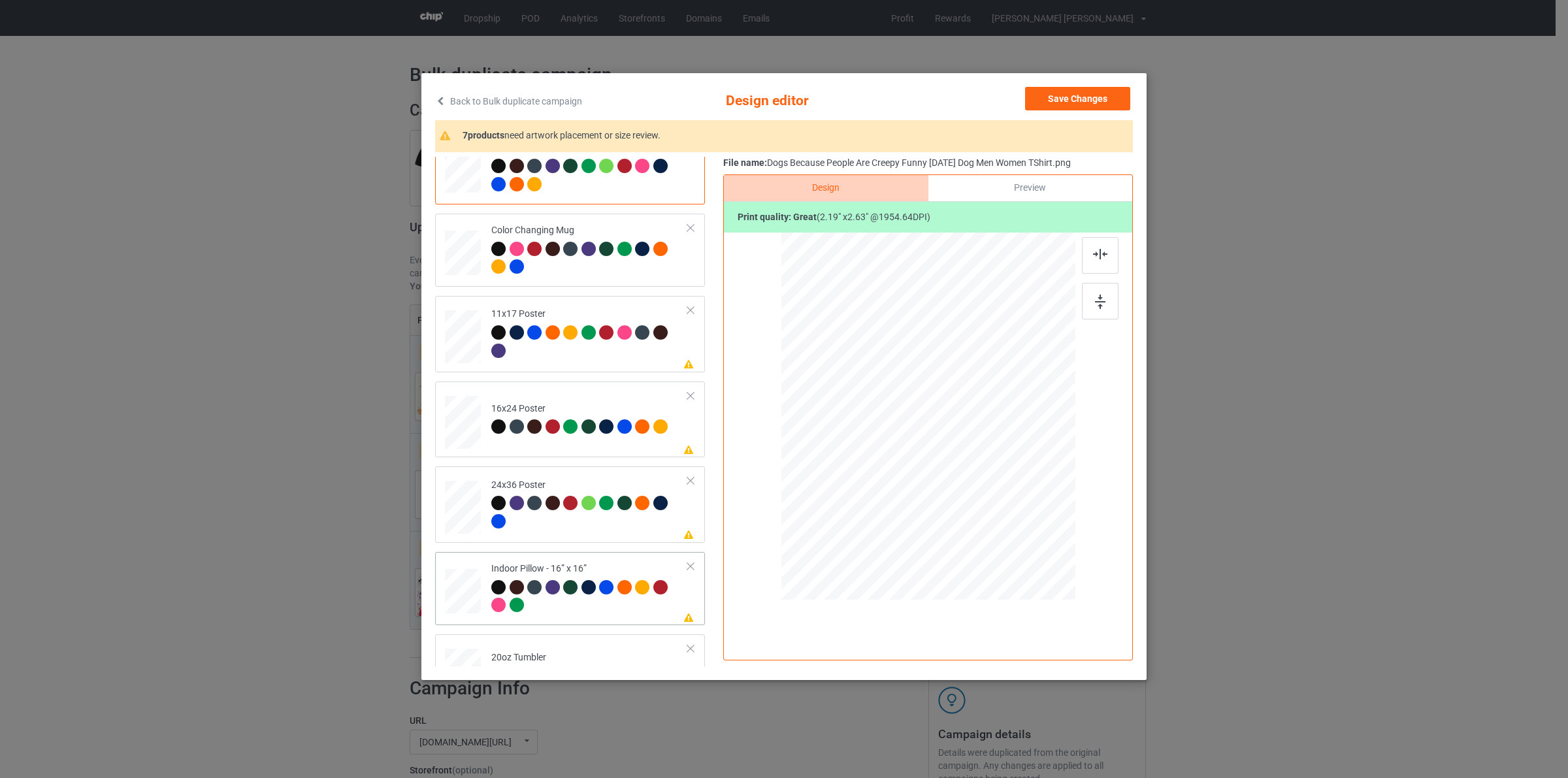
scroll to position [817, 0]
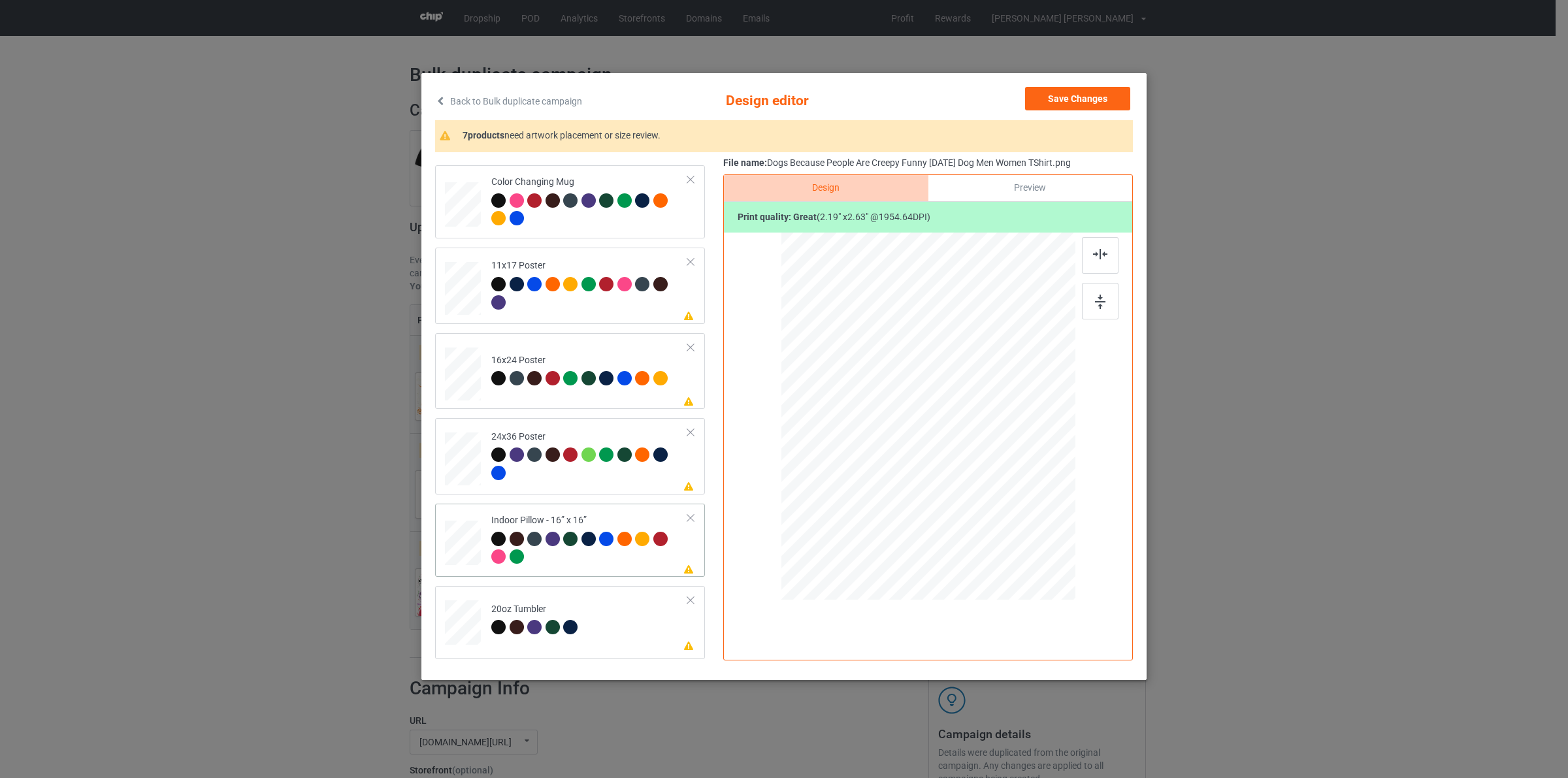
click at [1018, 523] on div at bounding box center [1016, 522] width 11 height 11
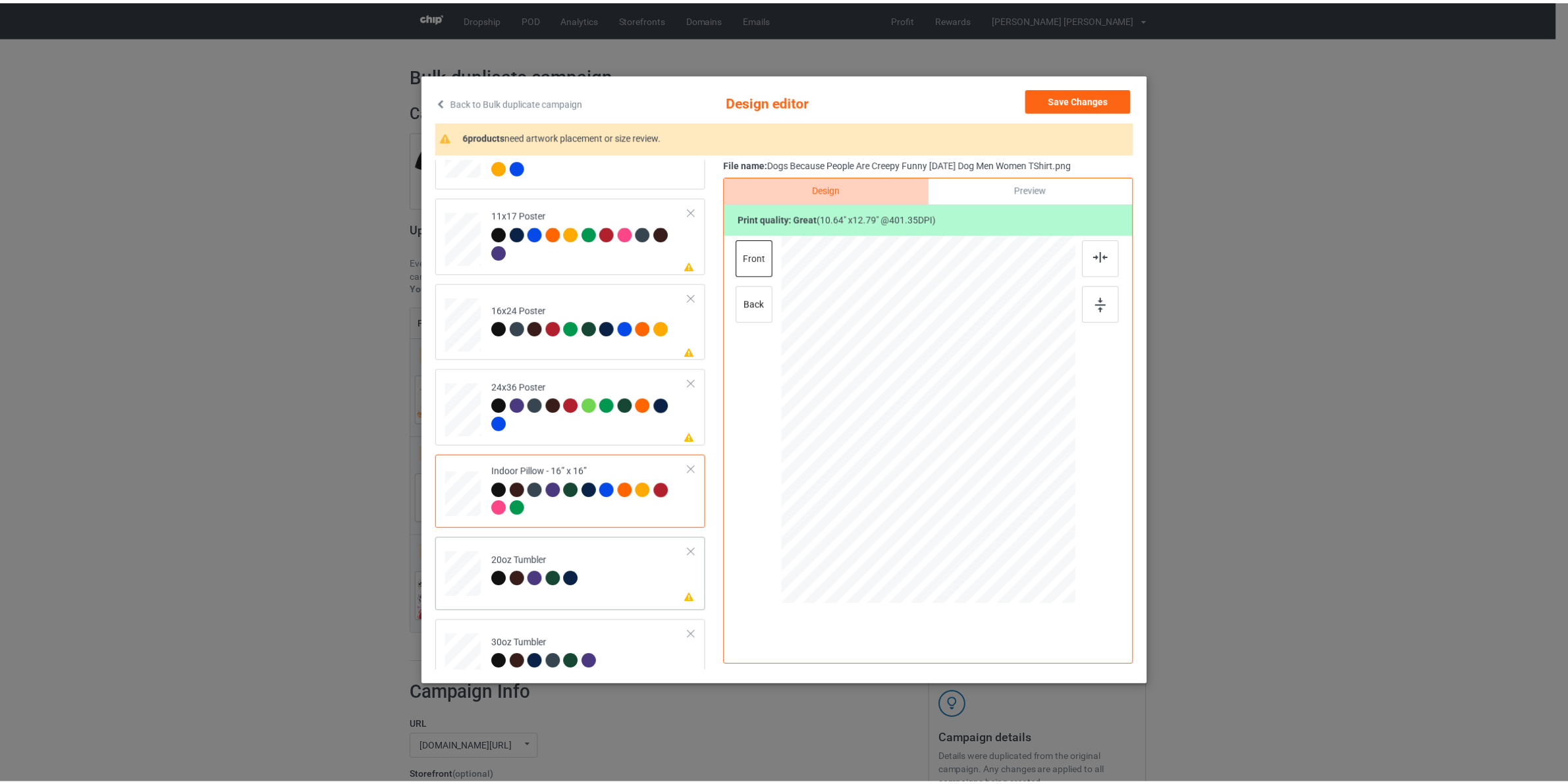
scroll to position [904, 0]
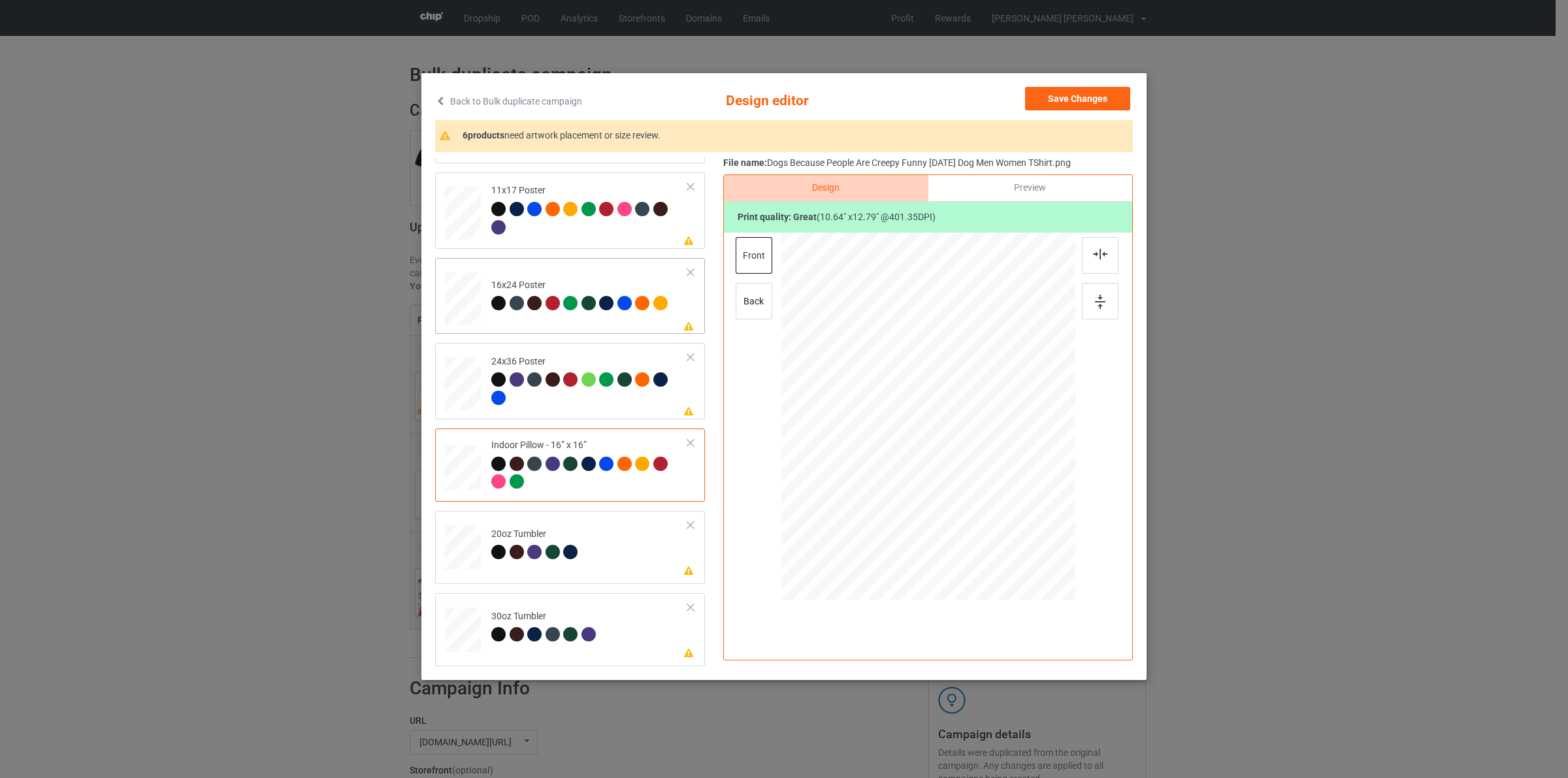
click at [442, 293] on div "Please review artwork placement 16x24 Poster" at bounding box center [570, 296] width 270 height 76
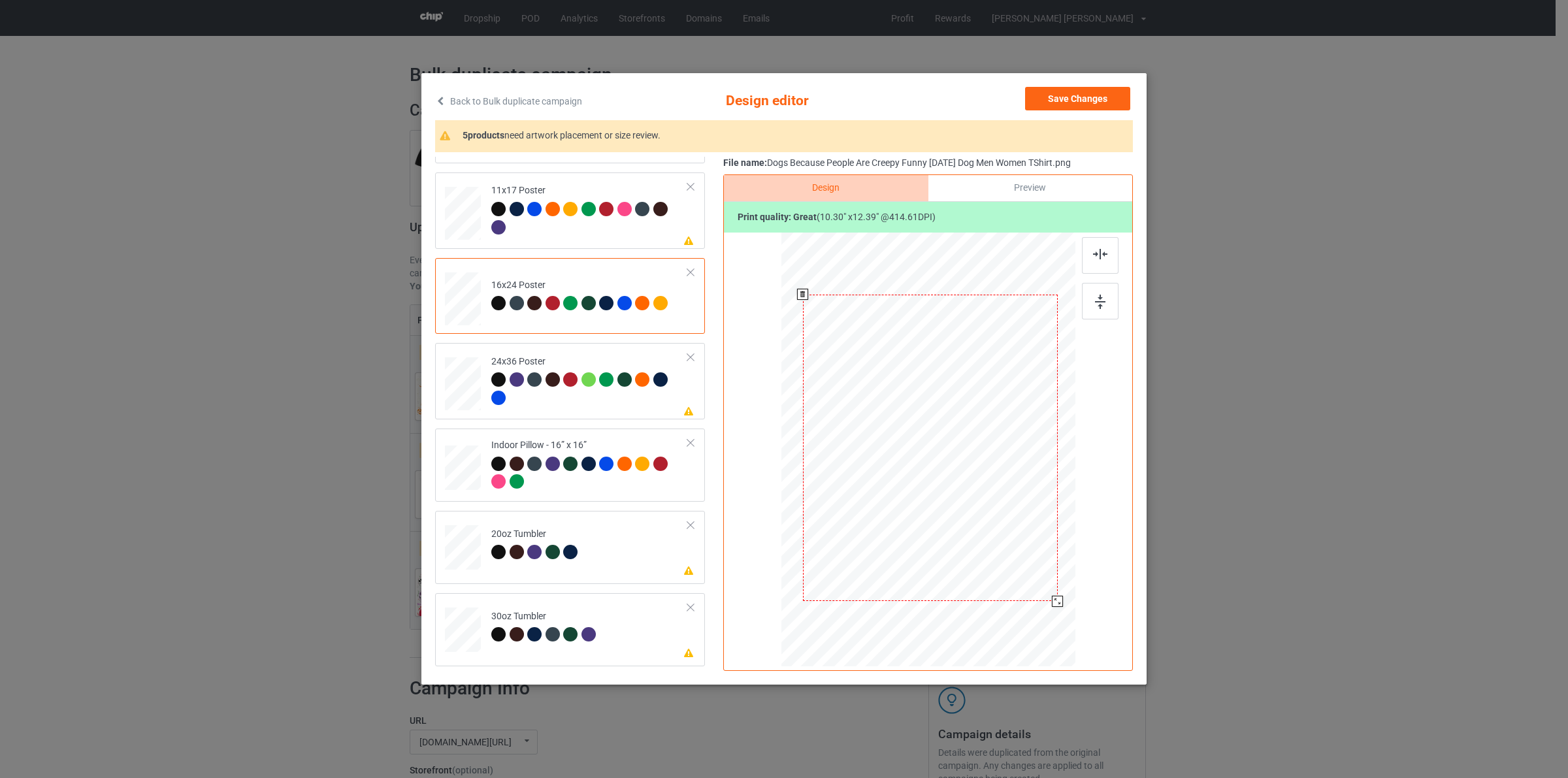
click at [1058, 599] on div at bounding box center [1057, 601] width 11 height 11
drag, startPoint x: 1077, startPoint y: 101, endPoint x: 871, endPoint y: 134, distance: 208.6
click at [1075, 101] on button "Save Changes" at bounding box center [1077, 98] width 105 height 23
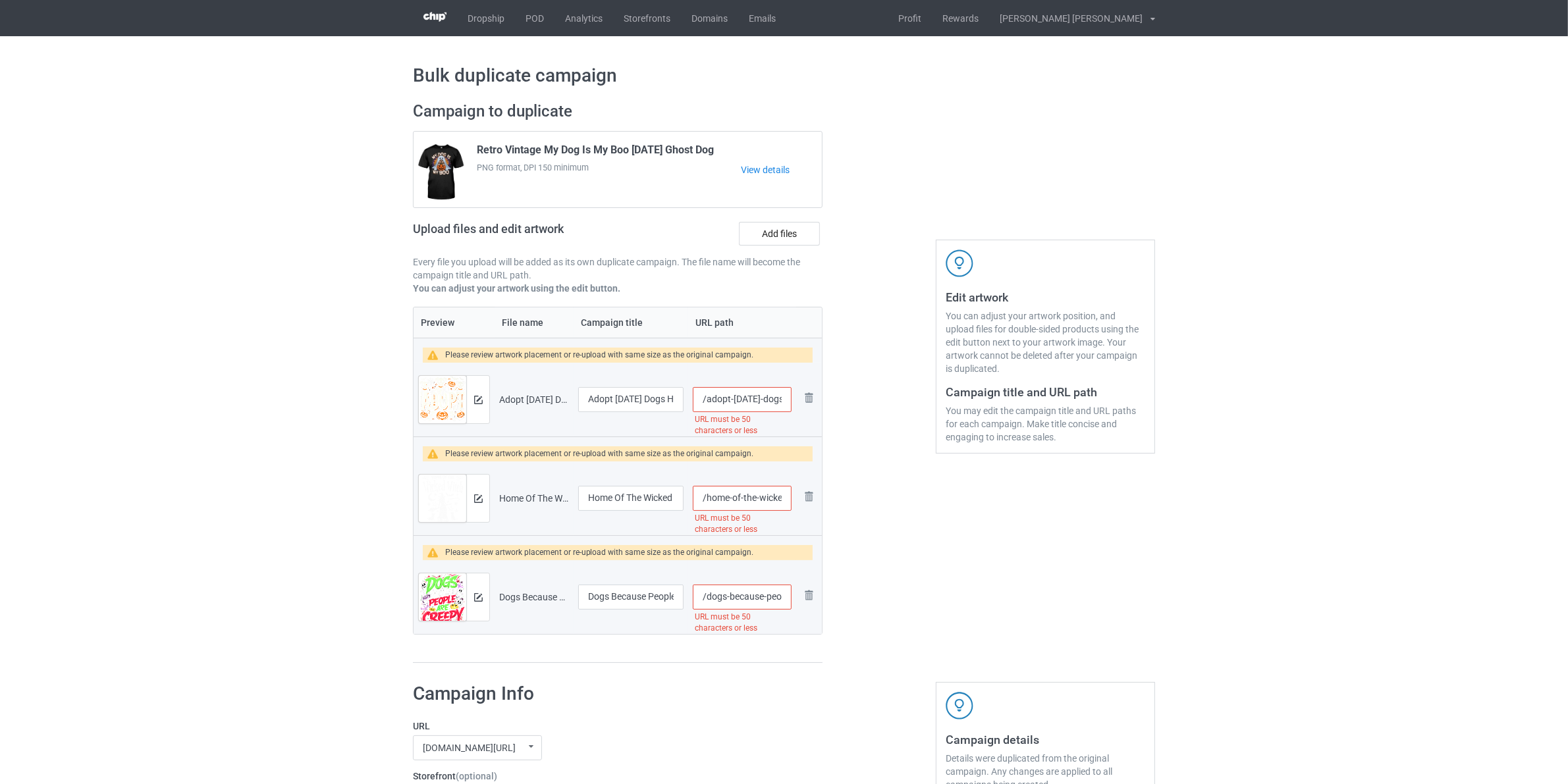
click at [705, 499] on input "/home-of-the-wicked-witch-and-her-pack-of-dogs-halloween-tshirt" at bounding box center [742, 499] width 99 height 25
type input "/dogs-home-of-the-wicked-witch-and-her-pack-of-dogs-halloween-tshirt"
click at [708, 402] on input "/adopt-halloween-dogs-hallowwen-animal-shelter-premium-tshirt" at bounding box center [742, 400] width 99 height 25
drag, startPoint x: 814, startPoint y: 400, endPoint x: 935, endPoint y: 430, distance: 124.7
click at [935, 430] on div "Campaign to duplicate Retro Vintage My Dog Is My Boo Halloween Ghost Dog PNG fo…" at bounding box center [784, 382] width 761 height 580
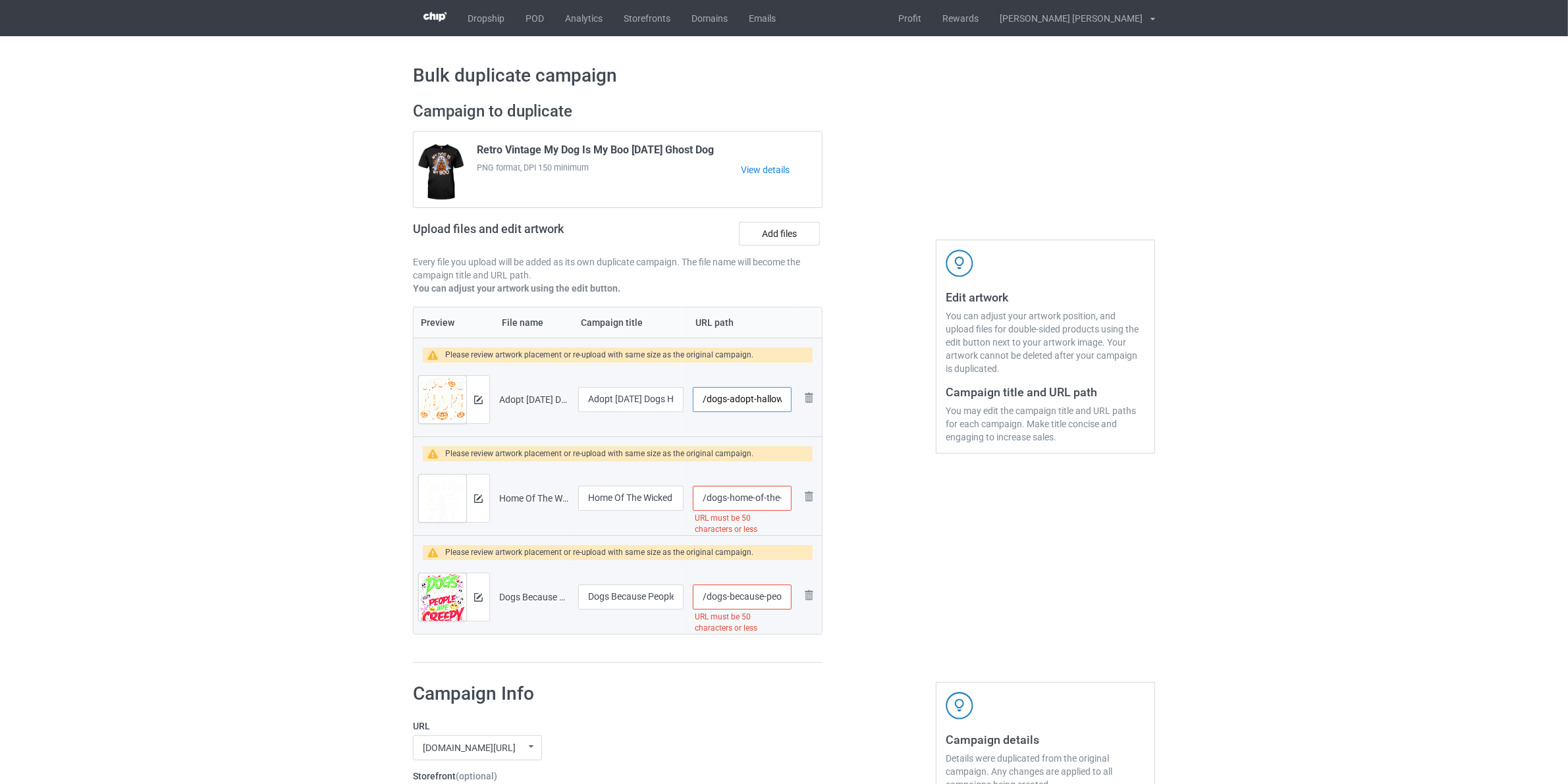
scroll to position [0, 7]
type input "/dogs-adopt-halloweremium-tshirt"
drag, startPoint x: 781, startPoint y: 496, endPoint x: 867, endPoint y: 551, distance: 102.1
click at [867, 545] on div "Campaign to duplicate Retro Vintage My Dog Is My Boo Halloween Ghost Dog PNG fo…" at bounding box center [784, 382] width 761 height 580
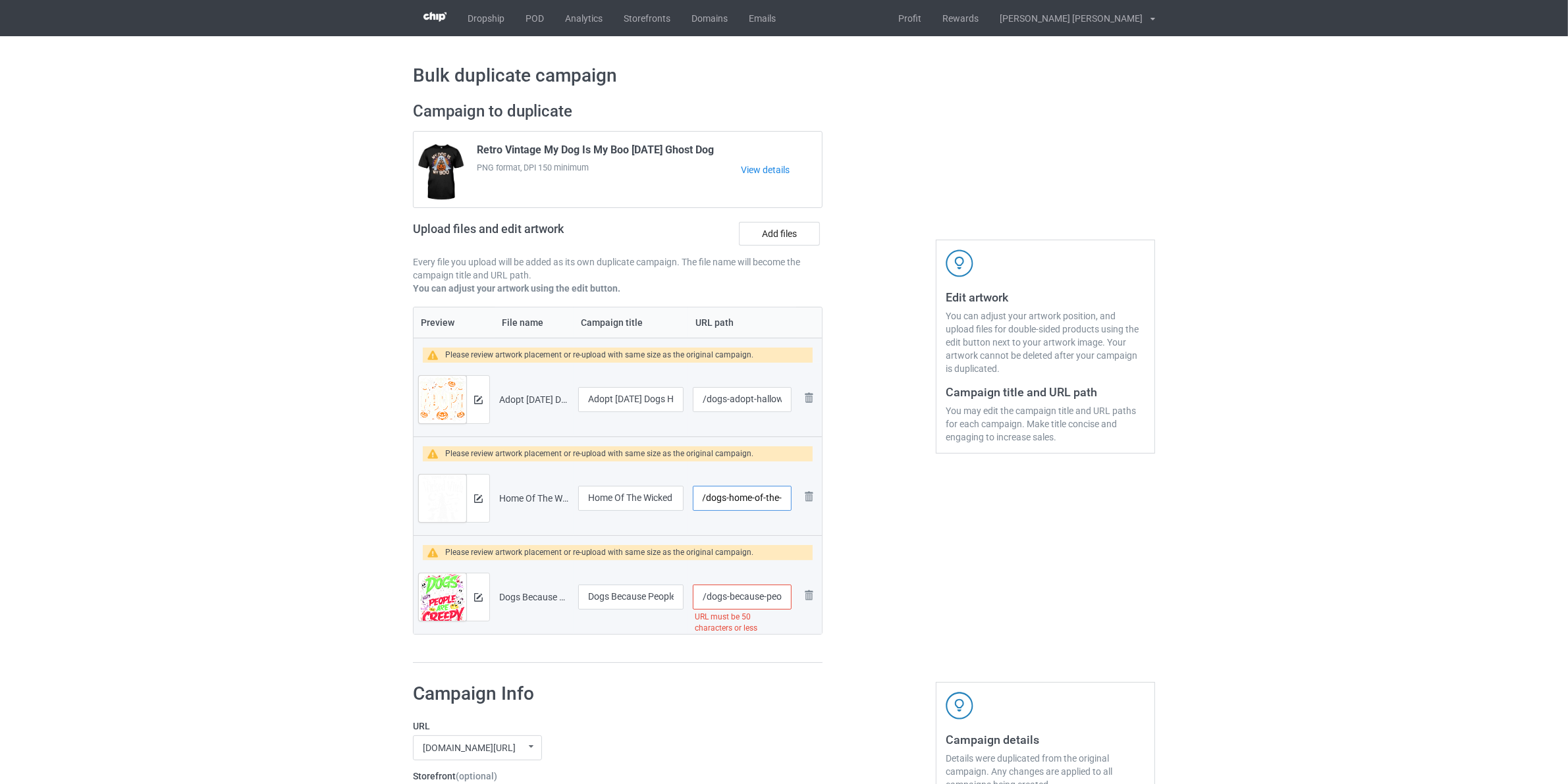
scroll to position [0, 0]
type input "/dogs-home-of-the-"
drag, startPoint x: 891, startPoint y: 631, endPoint x: 1008, endPoint y: 570, distance: 131.9
click at [895, 632] on div "Campaign to duplicate Retro Vintage My Dog Is My Boo Halloween Ghost Dog PNG fo…" at bounding box center [784, 382] width 761 height 580
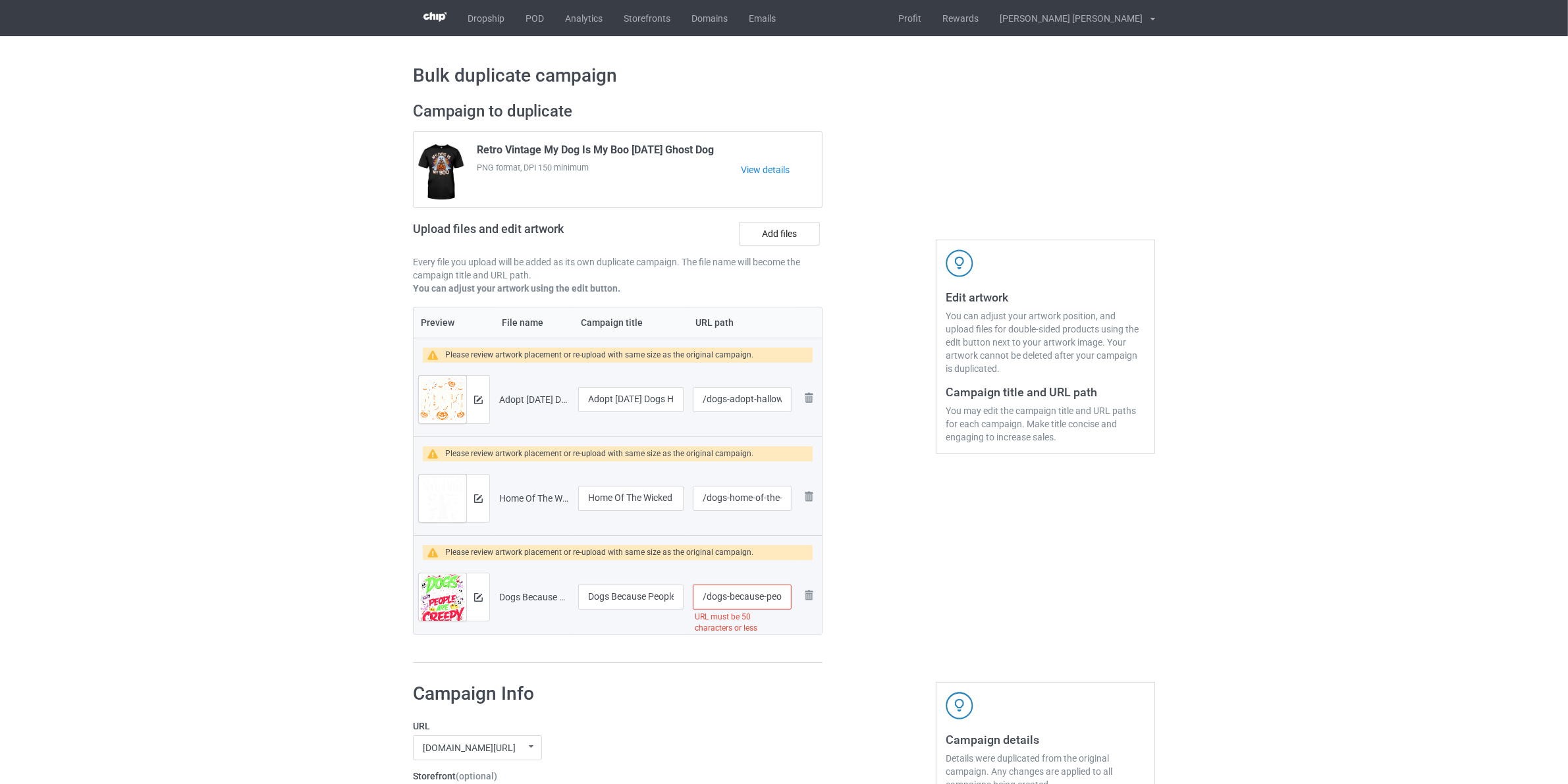
scroll to position [0, 0]
click at [1095, 537] on div "Edit artwork You can adjust your artwork position, and upload files for double-…" at bounding box center [1045, 382] width 238 height 580
type input "/dogs-because-peo"
drag, startPoint x: 779, startPoint y: 501, endPoint x: 945, endPoint y: 544, distance: 171.5
click at [884, 533] on div "Campaign to duplicate Retro Vintage My Dog Is My Boo Halloween Ghost Dog PNG fo…" at bounding box center [784, 382] width 761 height 580
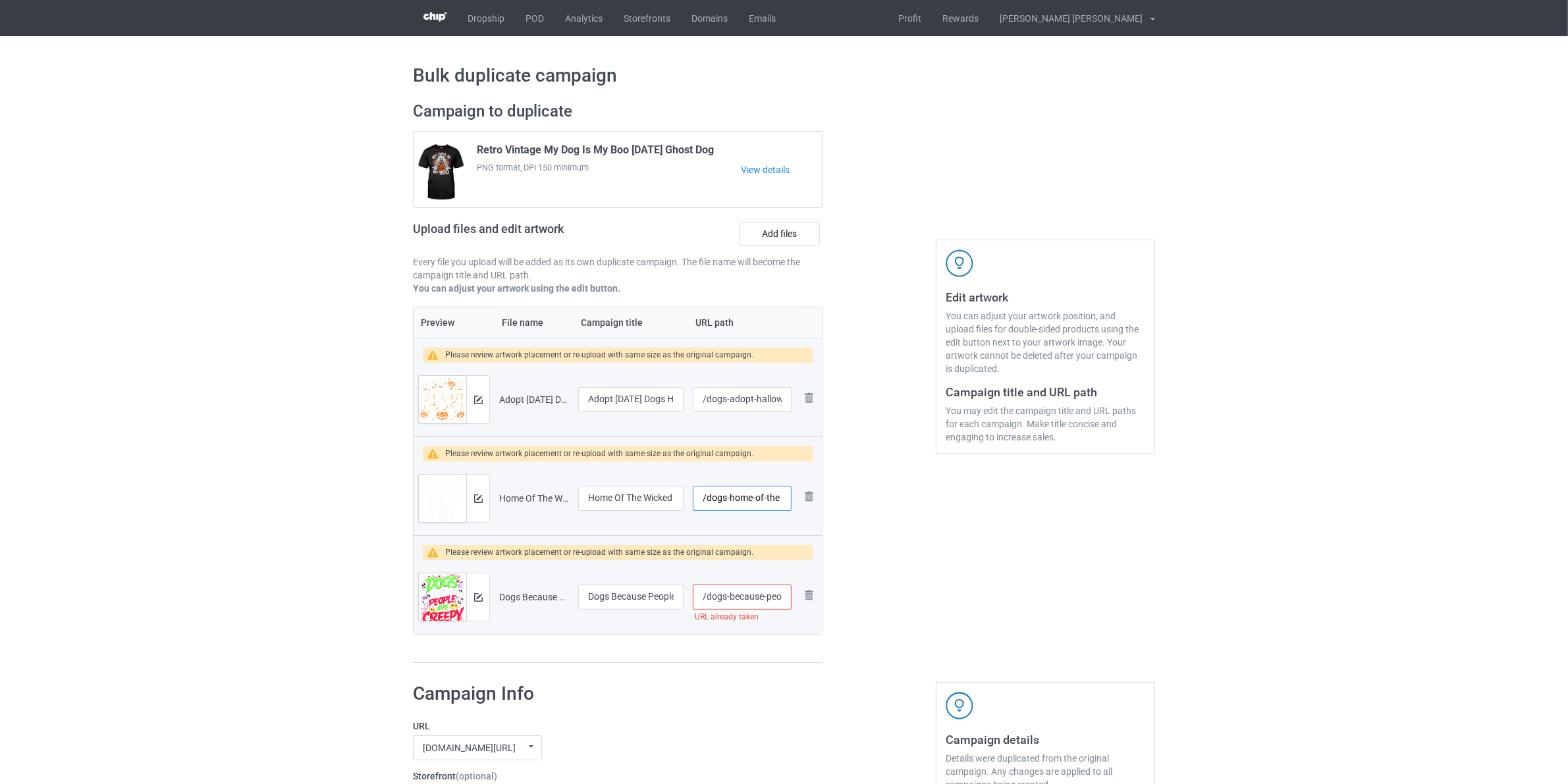
type input "/dogs-home-of-the"
click at [1076, 560] on div "Edit artwork You can adjust your artwork position, and upload files for double-…" at bounding box center [1045, 382] width 238 height 580
drag, startPoint x: 784, startPoint y: 596, endPoint x: 904, endPoint y: 608, distance: 120.6
click at [831, 607] on div "Campaign to duplicate Retro Vintage My Dog Is My Boo Halloween Ghost Dog PNG fo…" at bounding box center [784, 382] width 761 height 580
type input "/dogs-because-p"
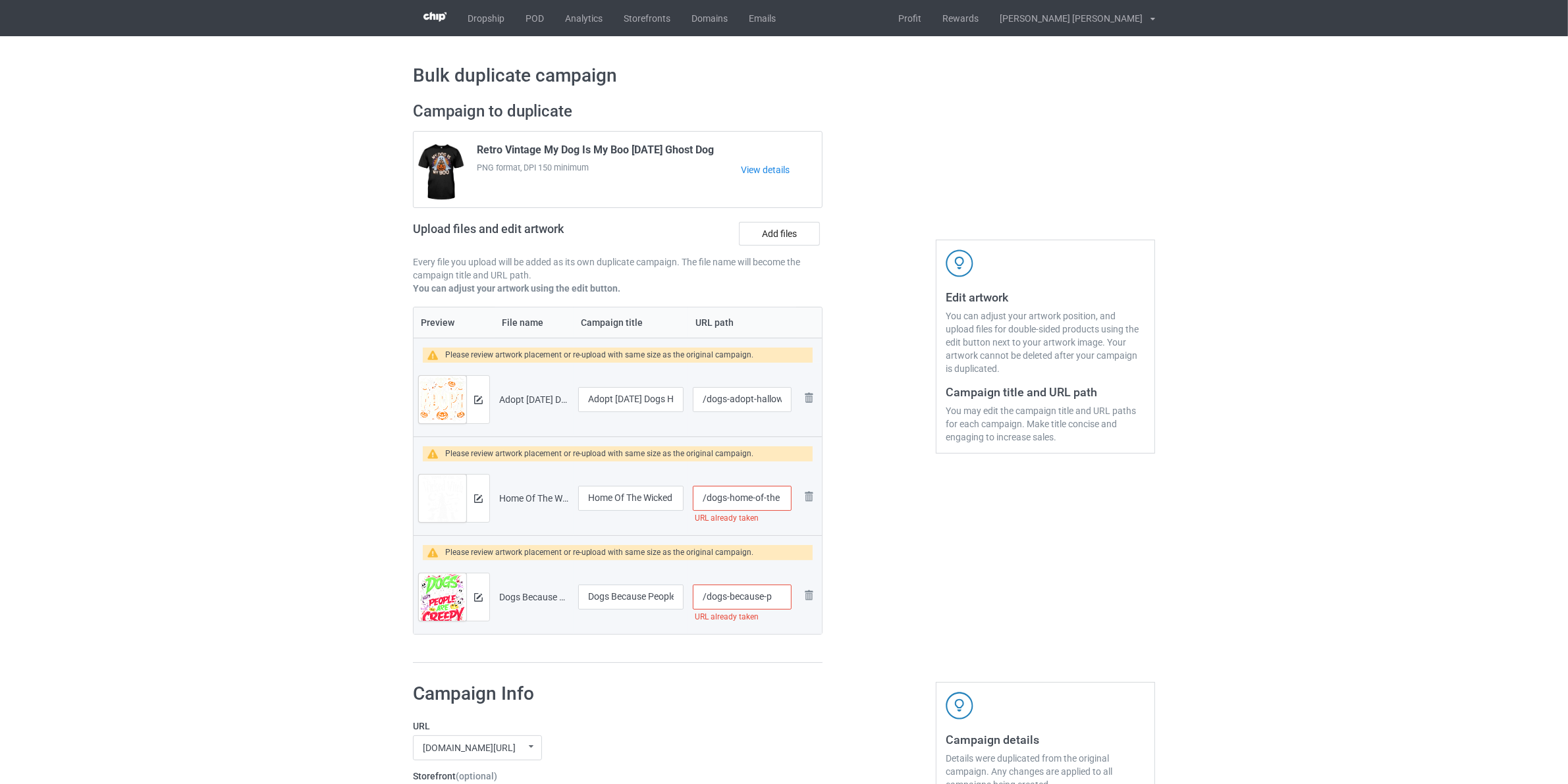
click at [772, 501] on input "/dogs-home-of-the" at bounding box center [742, 499] width 99 height 25
type input "/dogs-home-of-te"
click at [768, 597] on input "/dogs-because-p" at bounding box center [742, 597] width 99 height 25
type input "/dogs-becausep"
click at [1021, 591] on div "Edit artwork You can adjust your artwork position, and upload files for double-…" at bounding box center [1045, 382] width 238 height 580
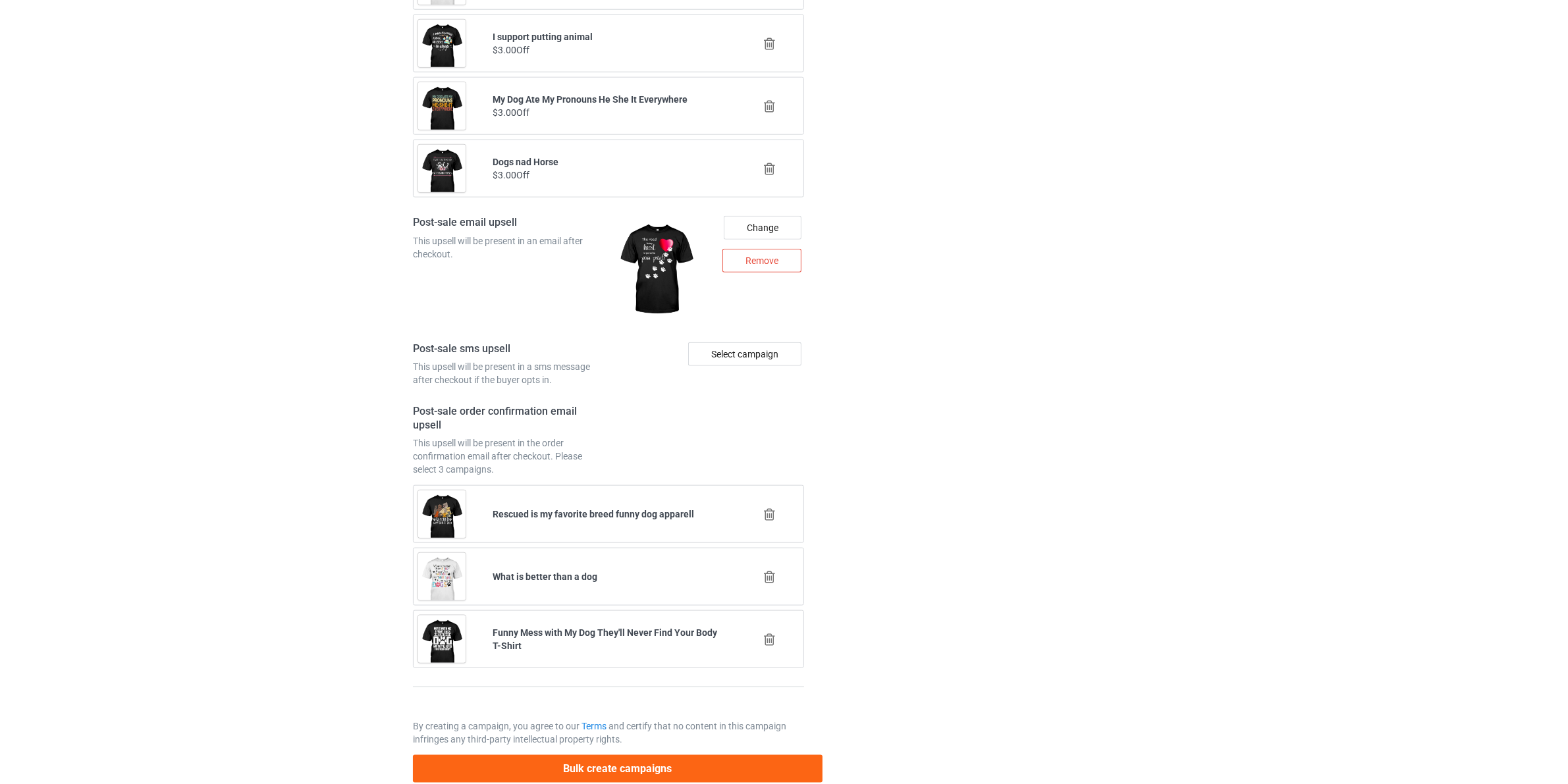
scroll to position [1826, 0]
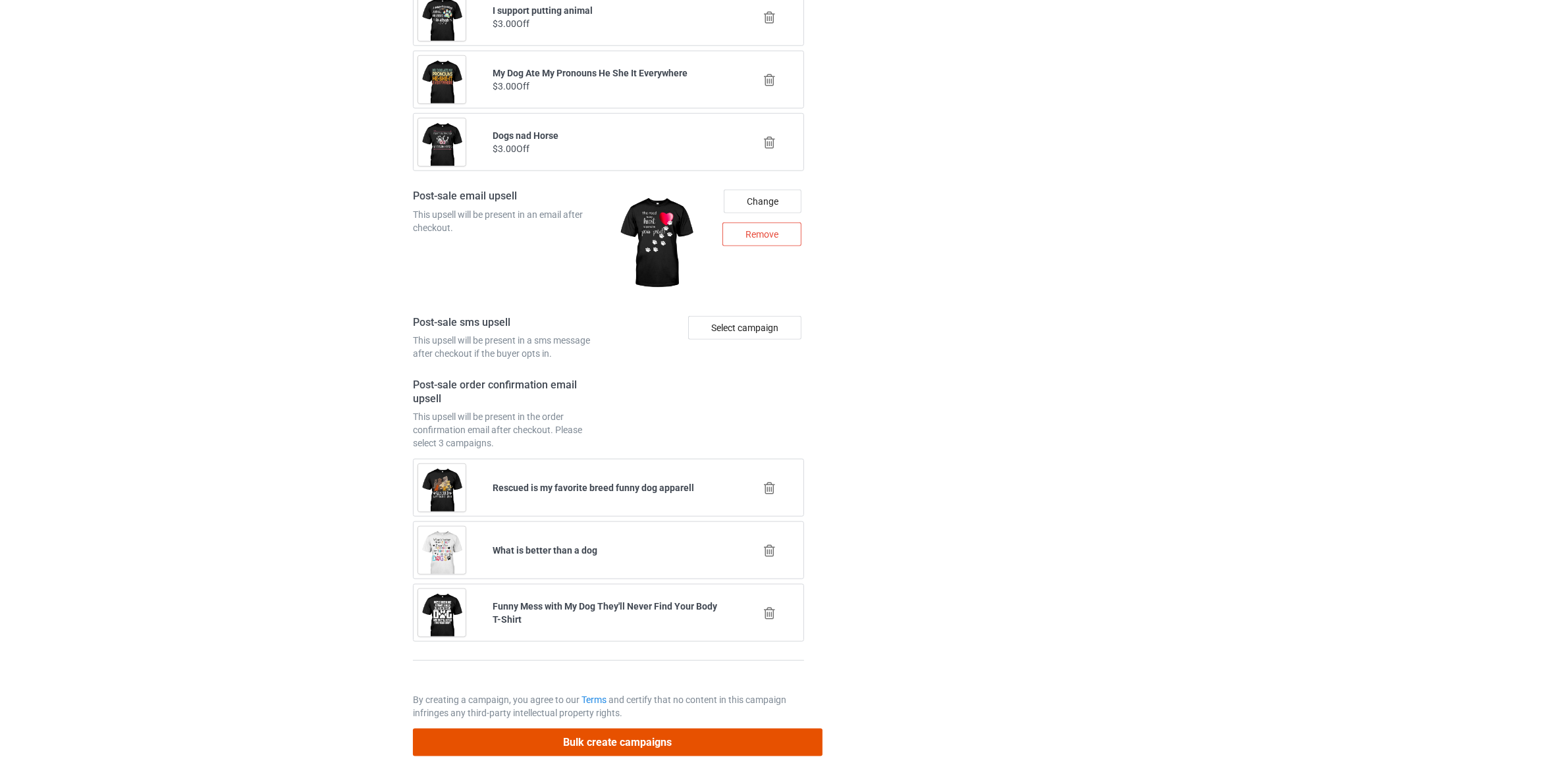
click at [729, 741] on button "Bulk create campaigns" at bounding box center [617, 742] width 409 height 27
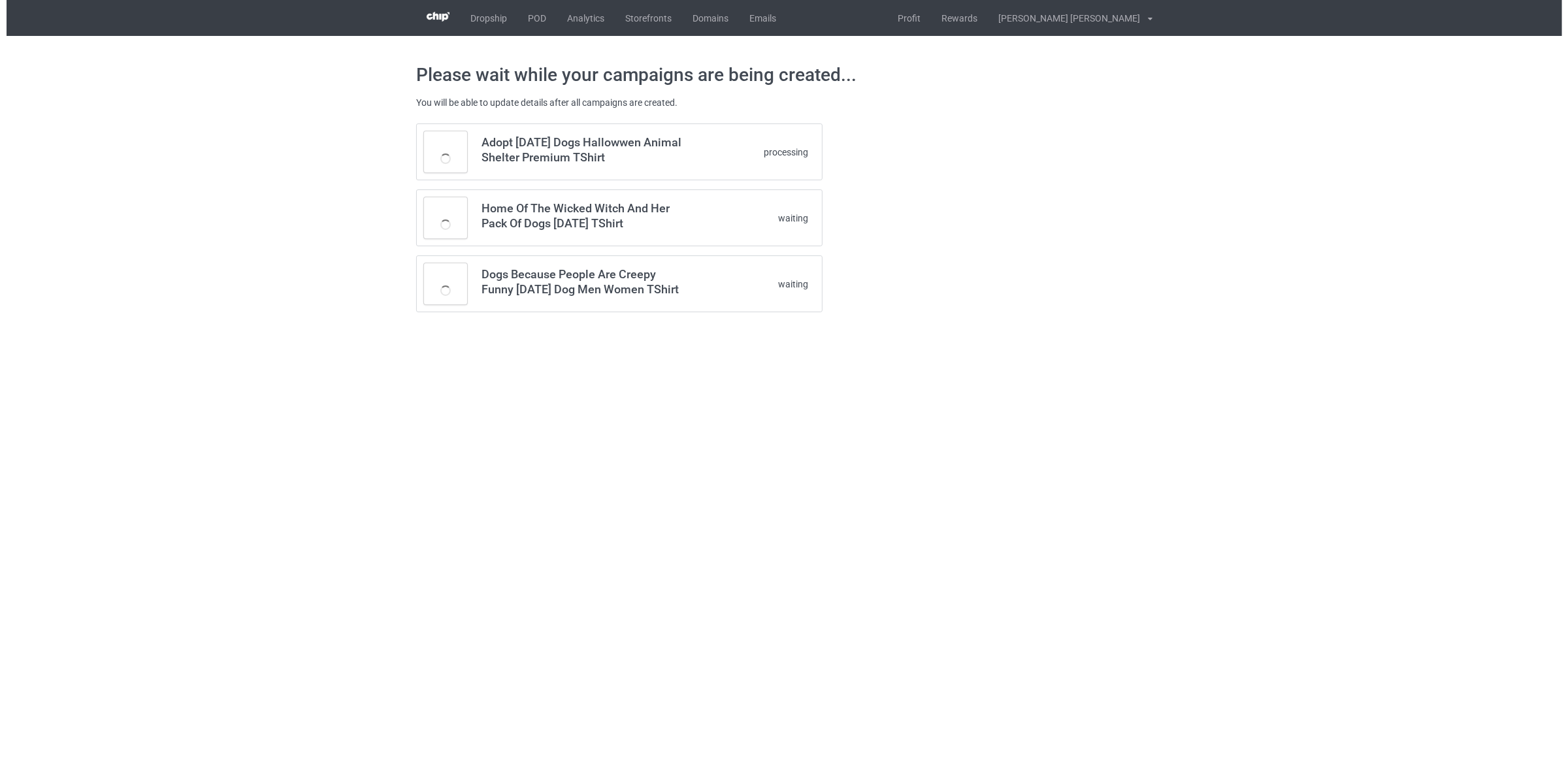
scroll to position [0, 0]
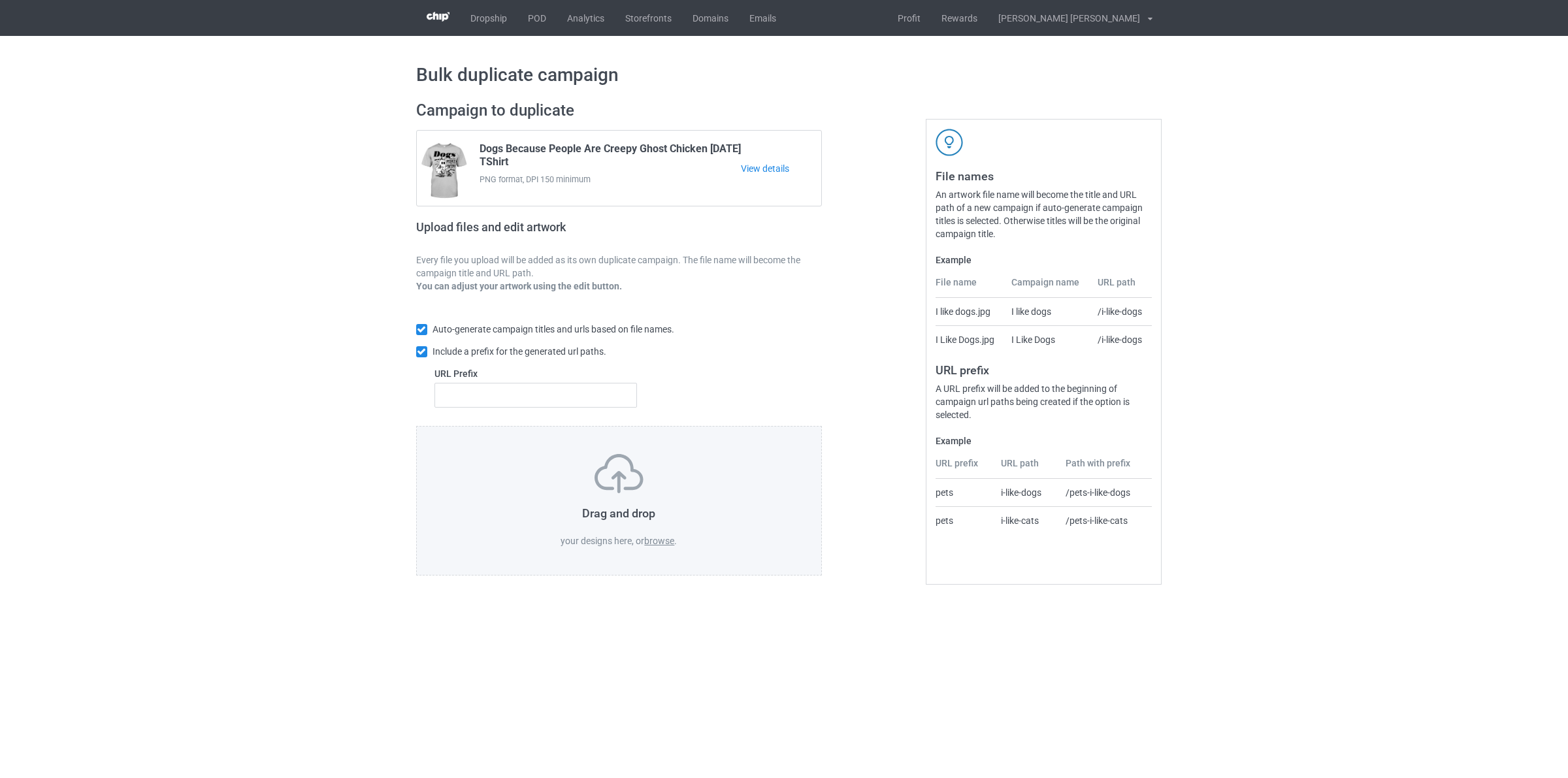
click at [662, 546] on label "browse" at bounding box center [659, 541] width 30 height 10
click at [0, 0] on input "browse" at bounding box center [0, 0] width 0 height 0
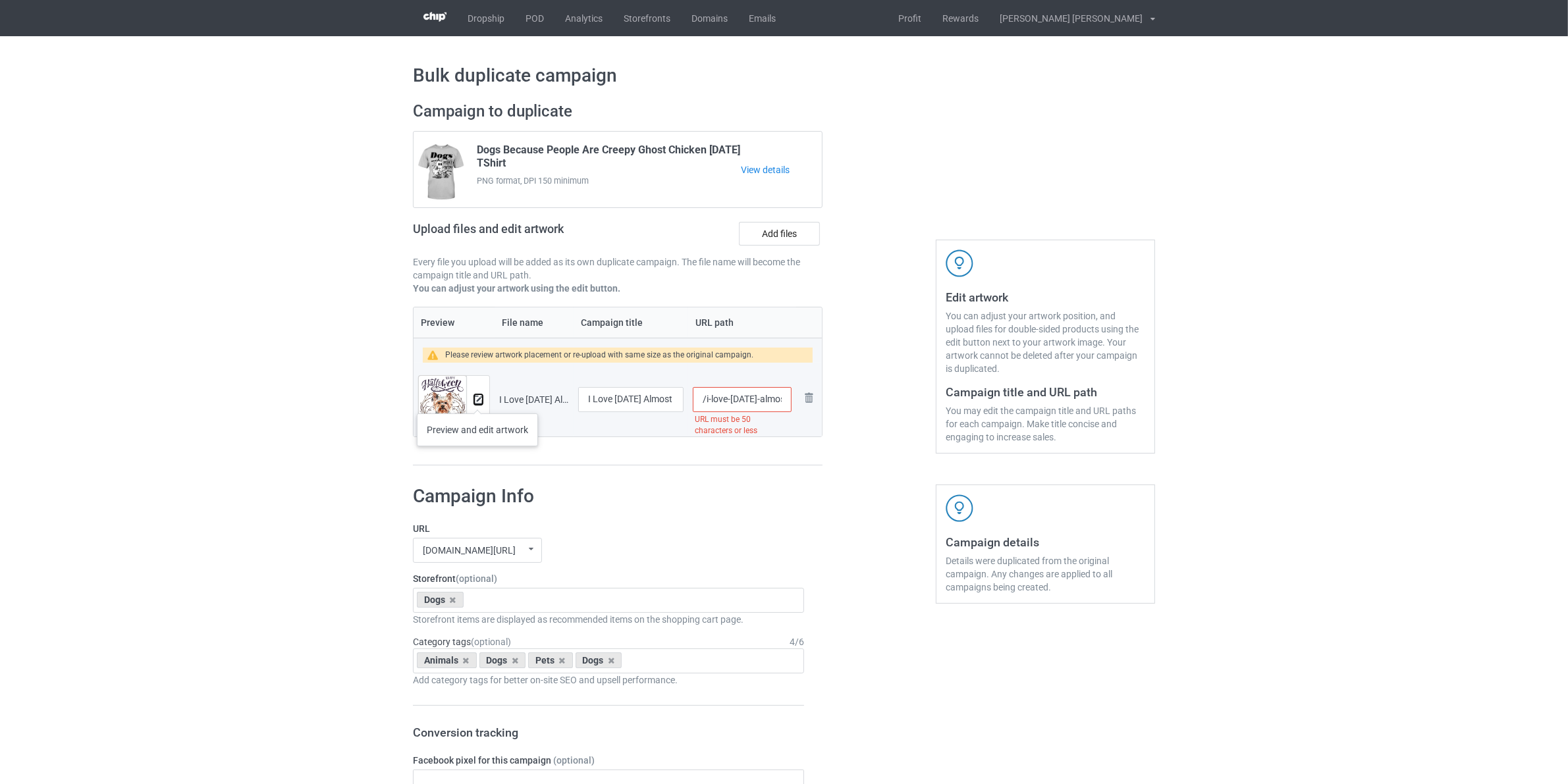
click at [476, 400] on img at bounding box center [478, 400] width 8 height 8
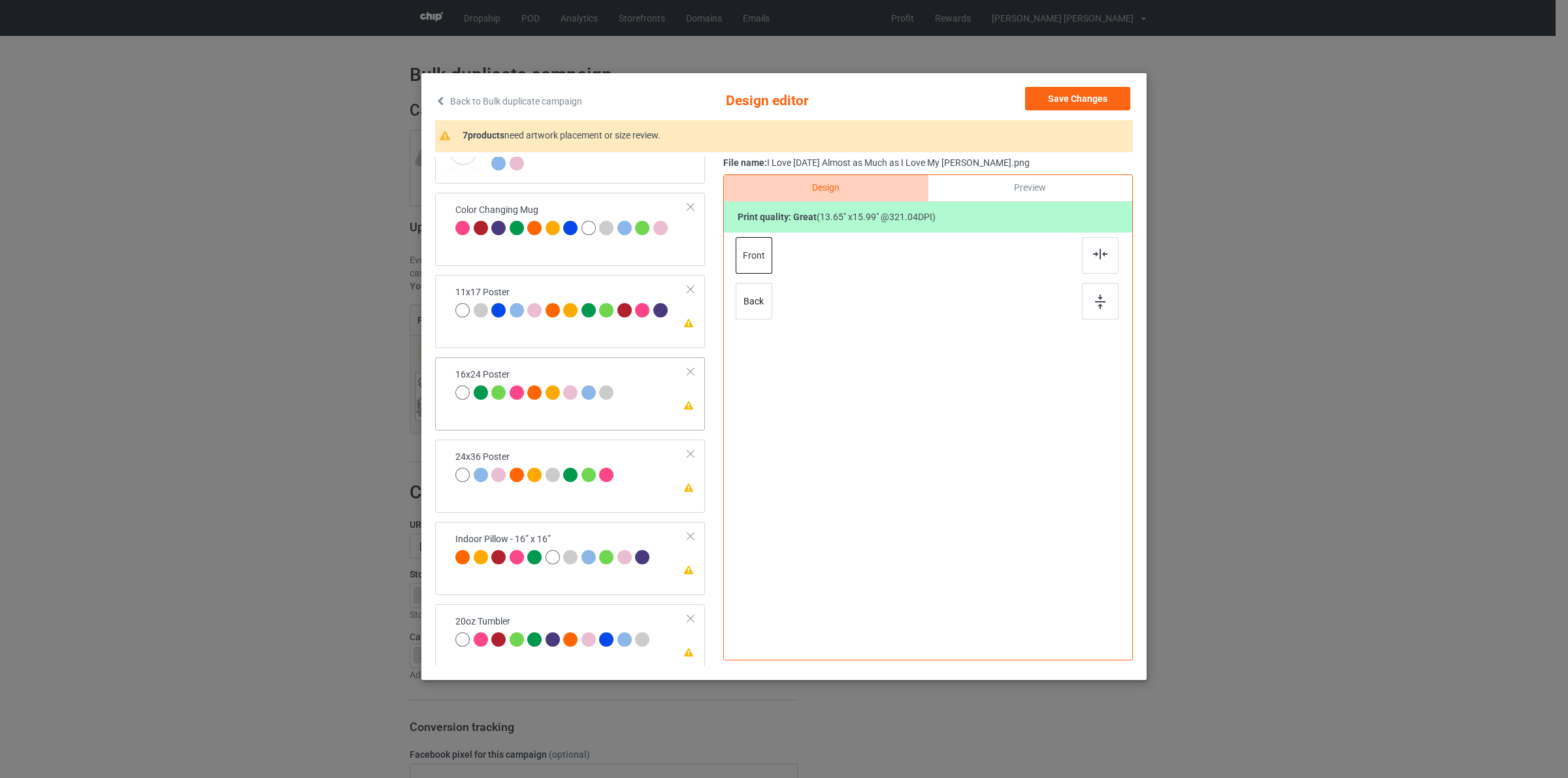
scroll to position [790, 0]
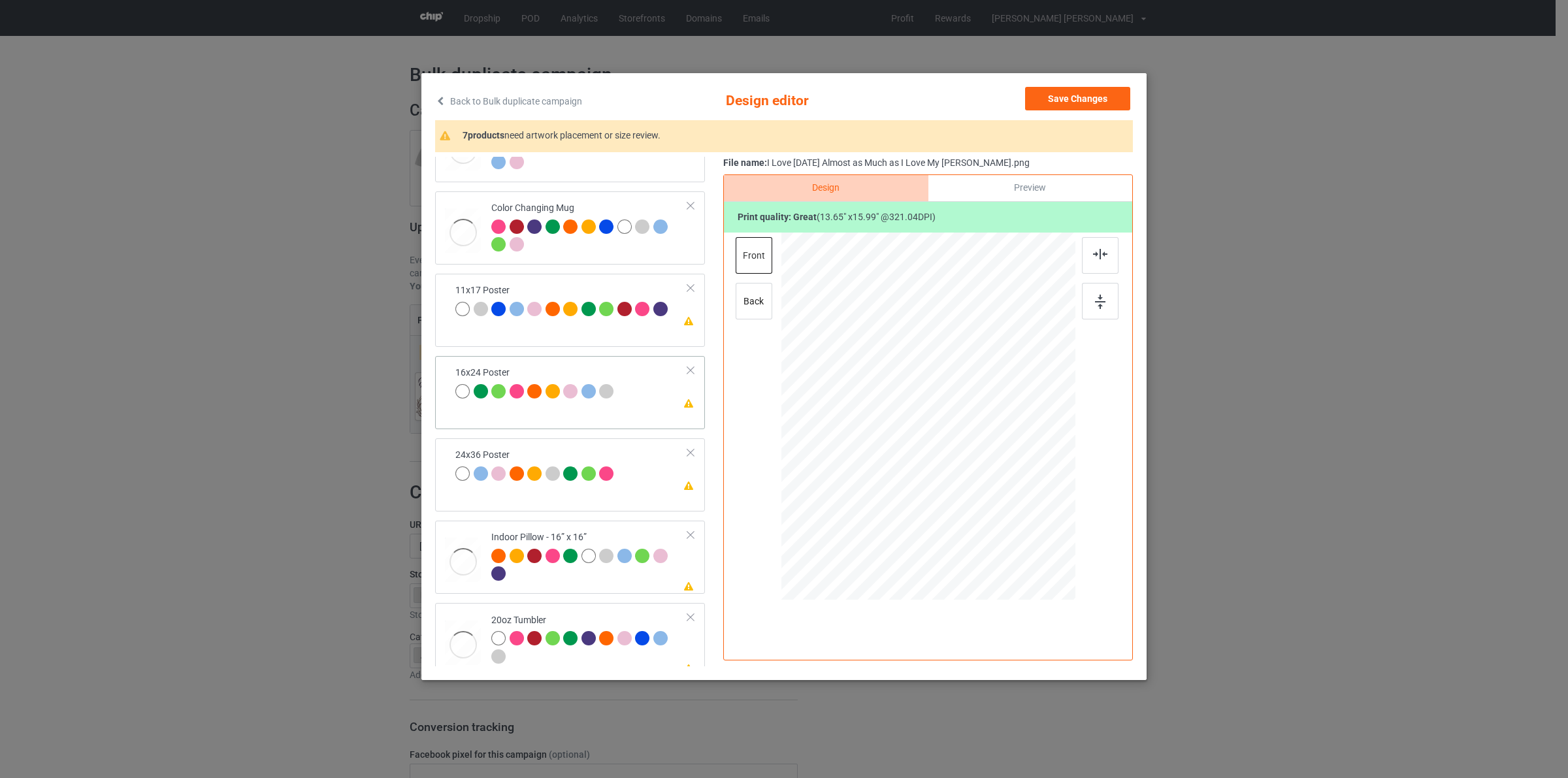
click at [525, 397] on div at bounding box center [519, 393] width 18 height 18
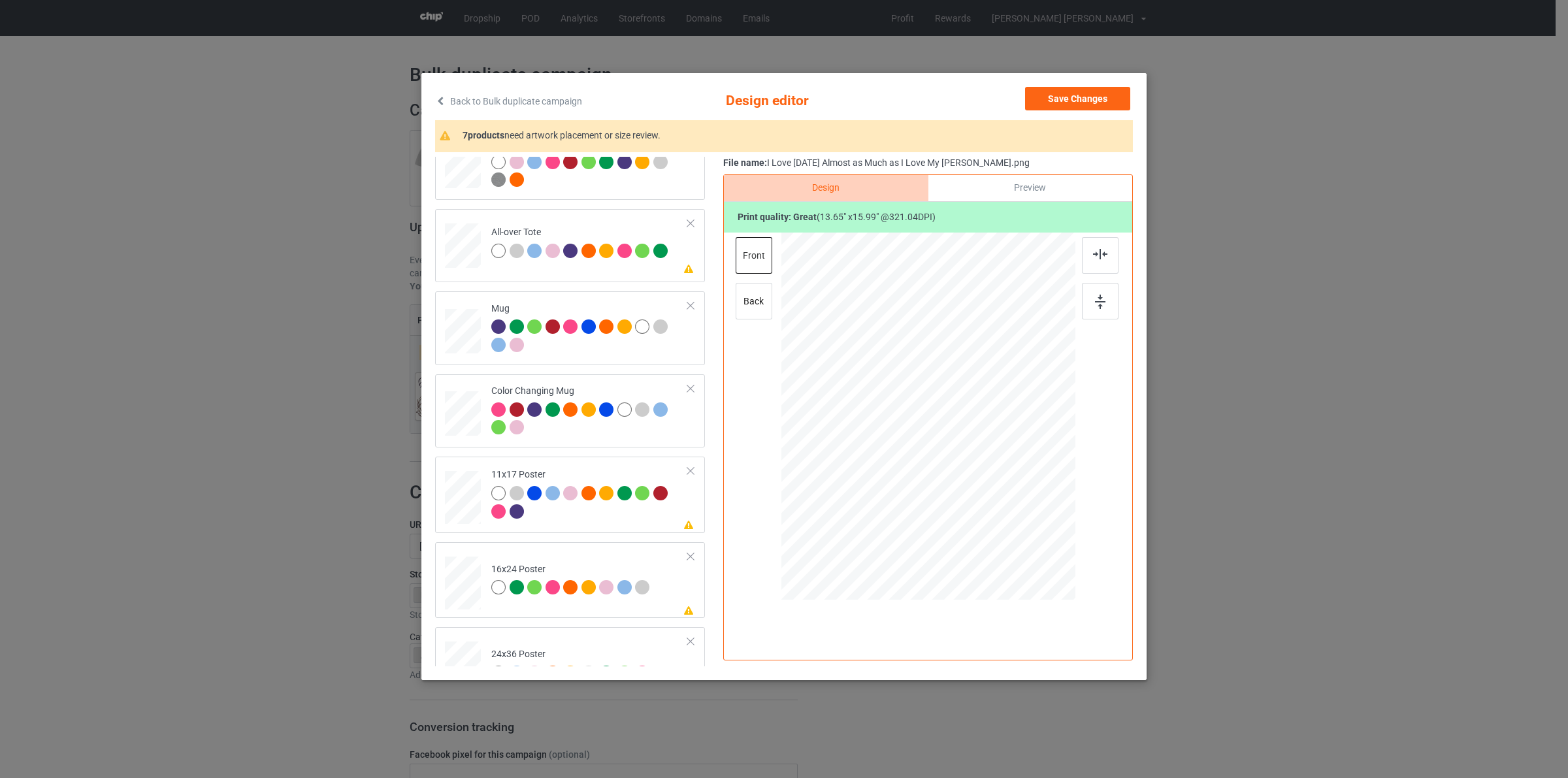
scroll to position [872, 0]
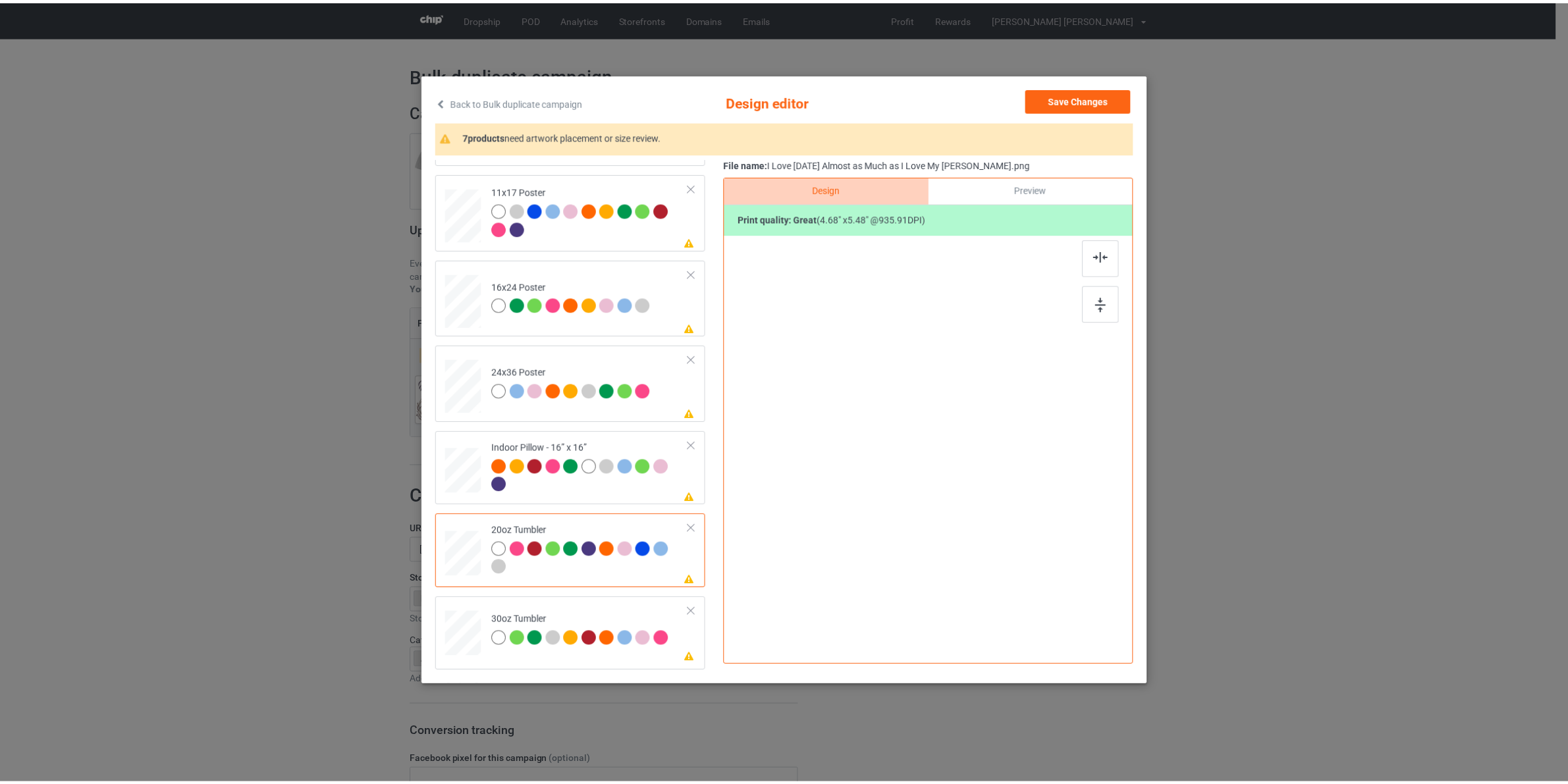
scroll to position [905, 0]
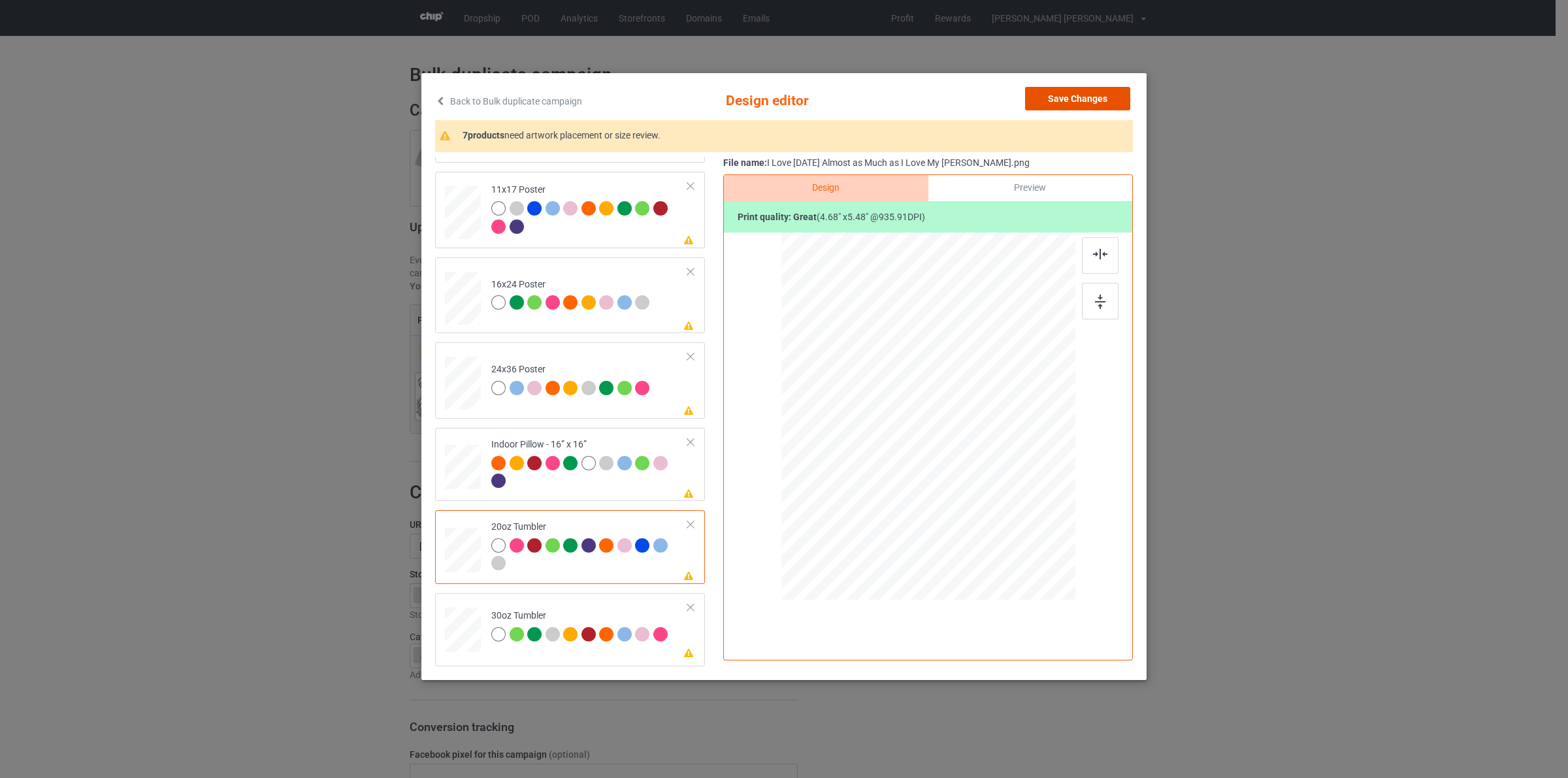
click at [1073, 97] on button "Save Changes" at bounding box center [1077, 98] width 105 height 23
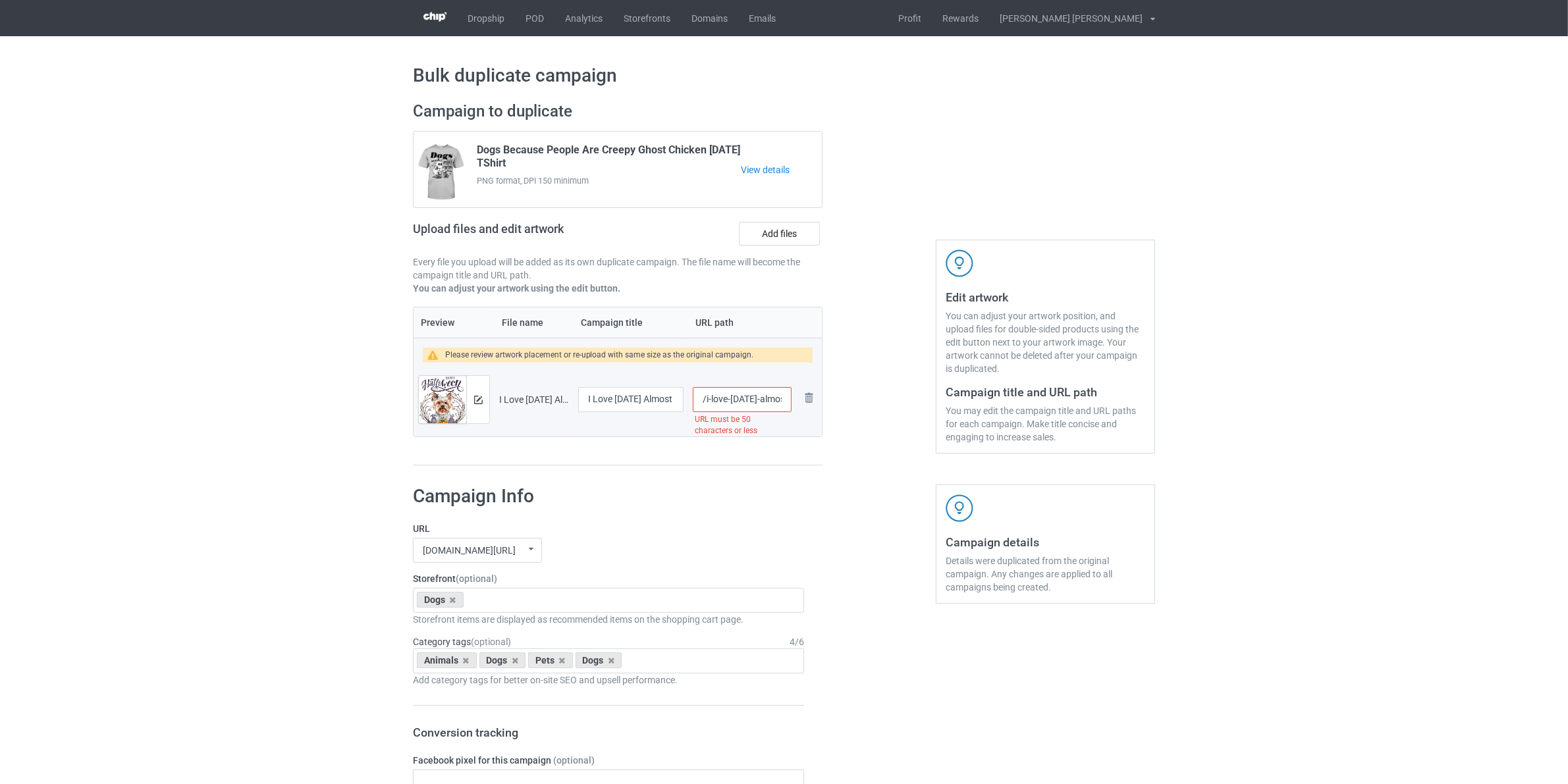
click at [706, 398] on input "/i-love-[DATE]-almost-as-much-as-i-love-my-yorkie-tshirt" at bounding box center [742, 400] width 99 height 25
drag, startPoint x: 778, startPoint y: 400, endPoint x: 980, endPoint y: 457, distance: 209.9
click at [980, 457] on div "Campaign to duplicate Dogs Because People Are Creepy Ghost Chicken [DATE] TShir…" at bounding box center [784, 283] width 761 height 383
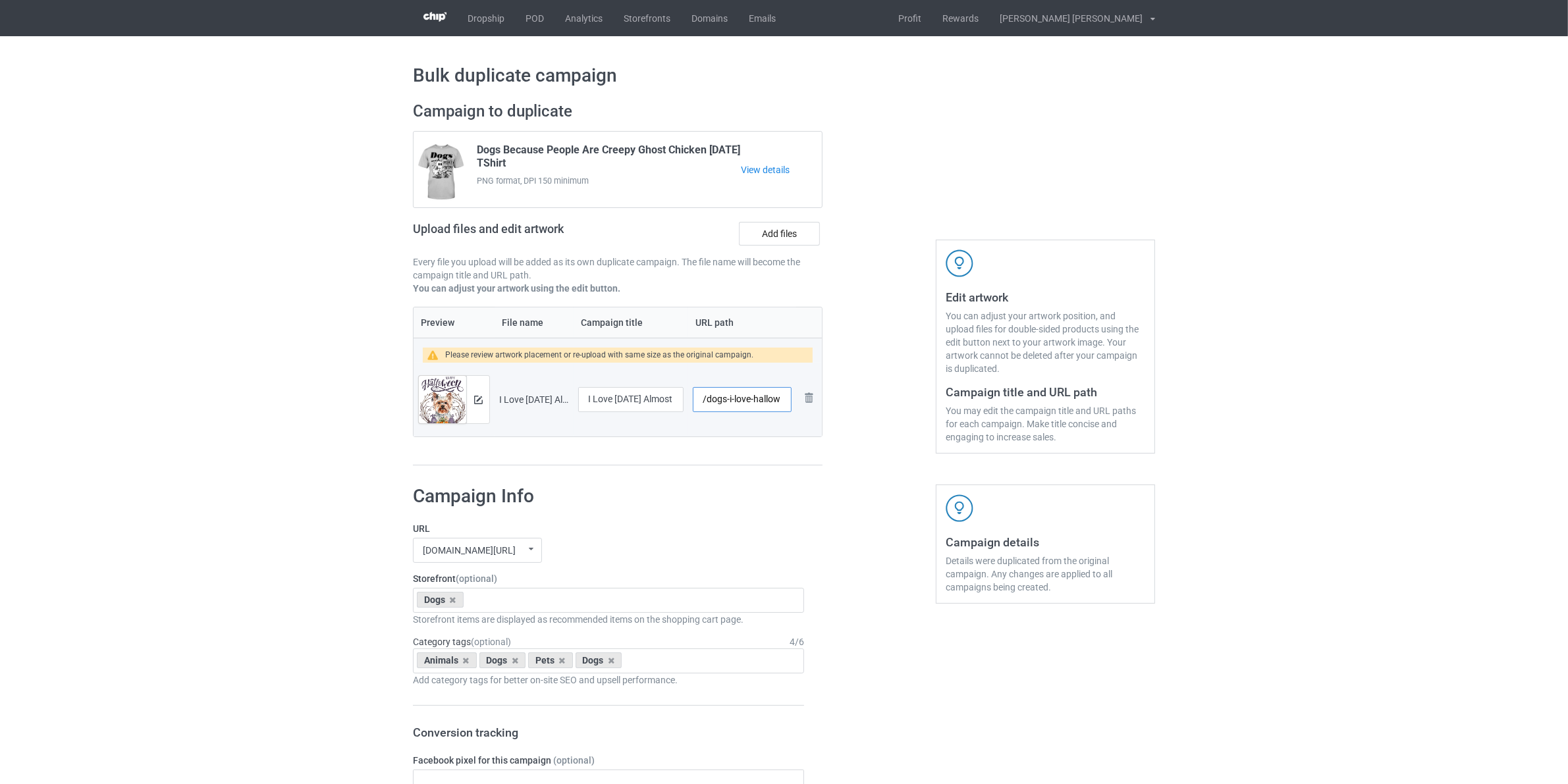
type input "/dogs-i-love-hallow"
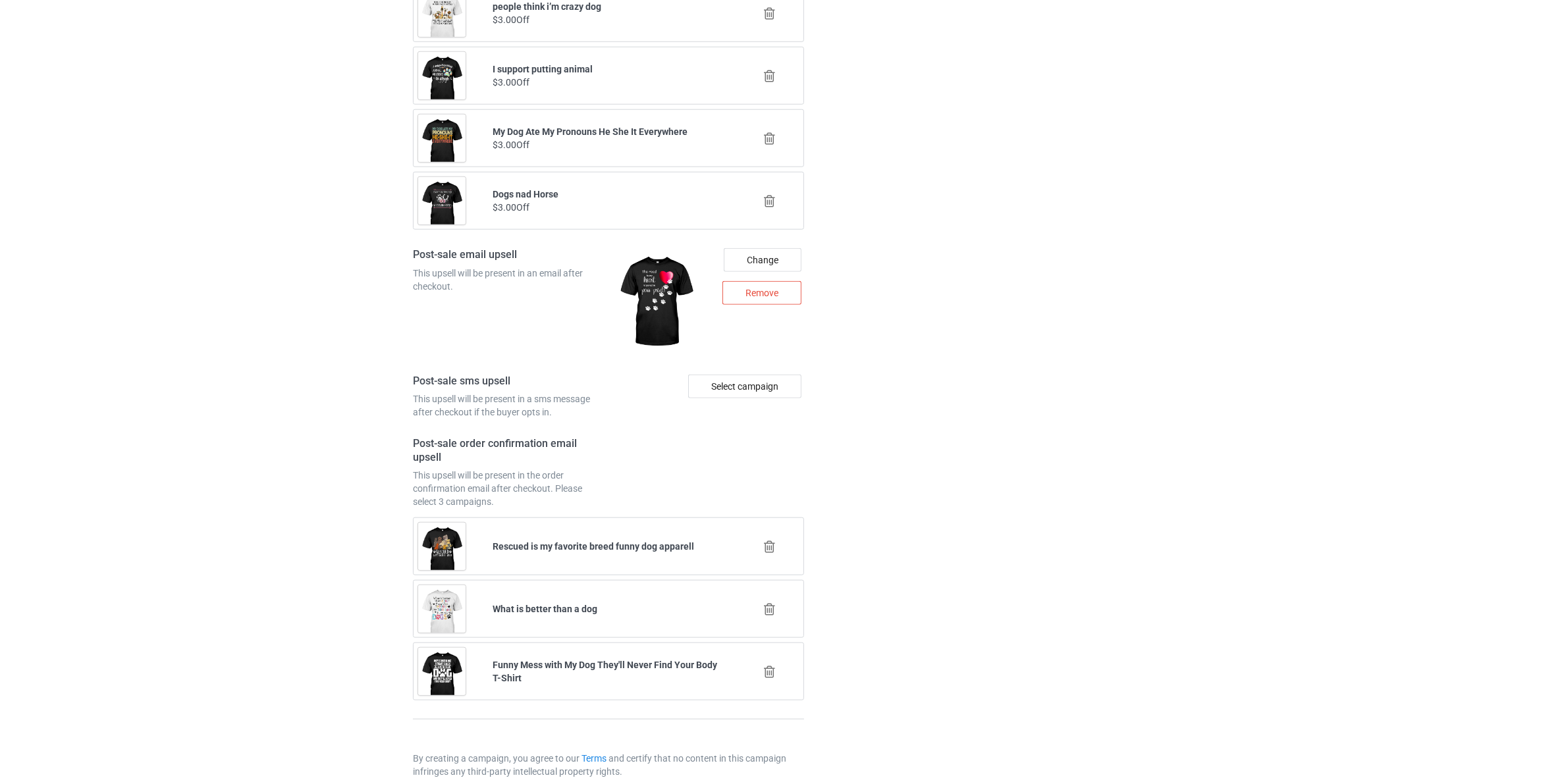
scroll to position [1628, 0]
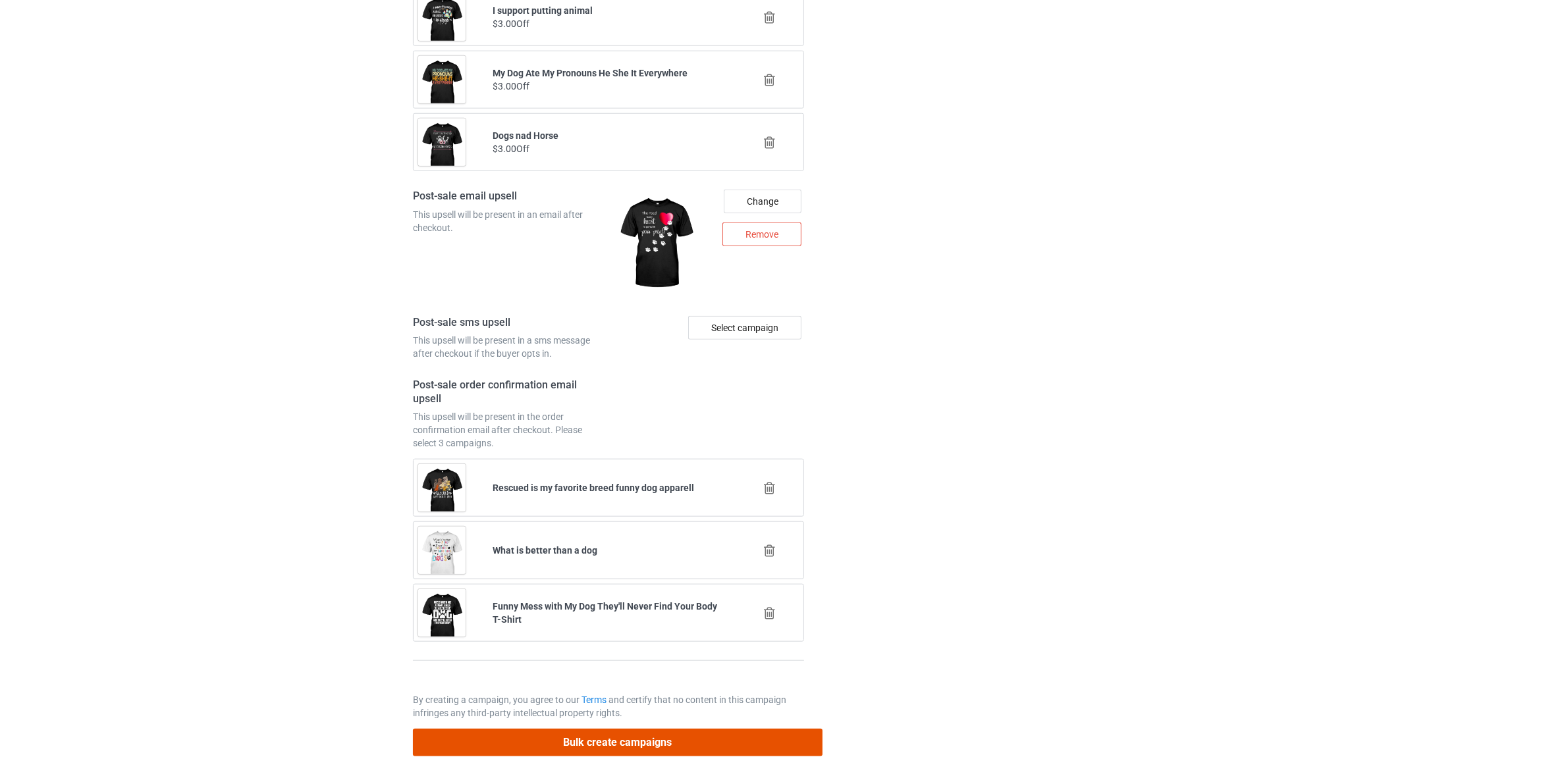
click at [488, 732] on button "Bulk create campaigns" at bounding box center [617, 742] width 409 height 27
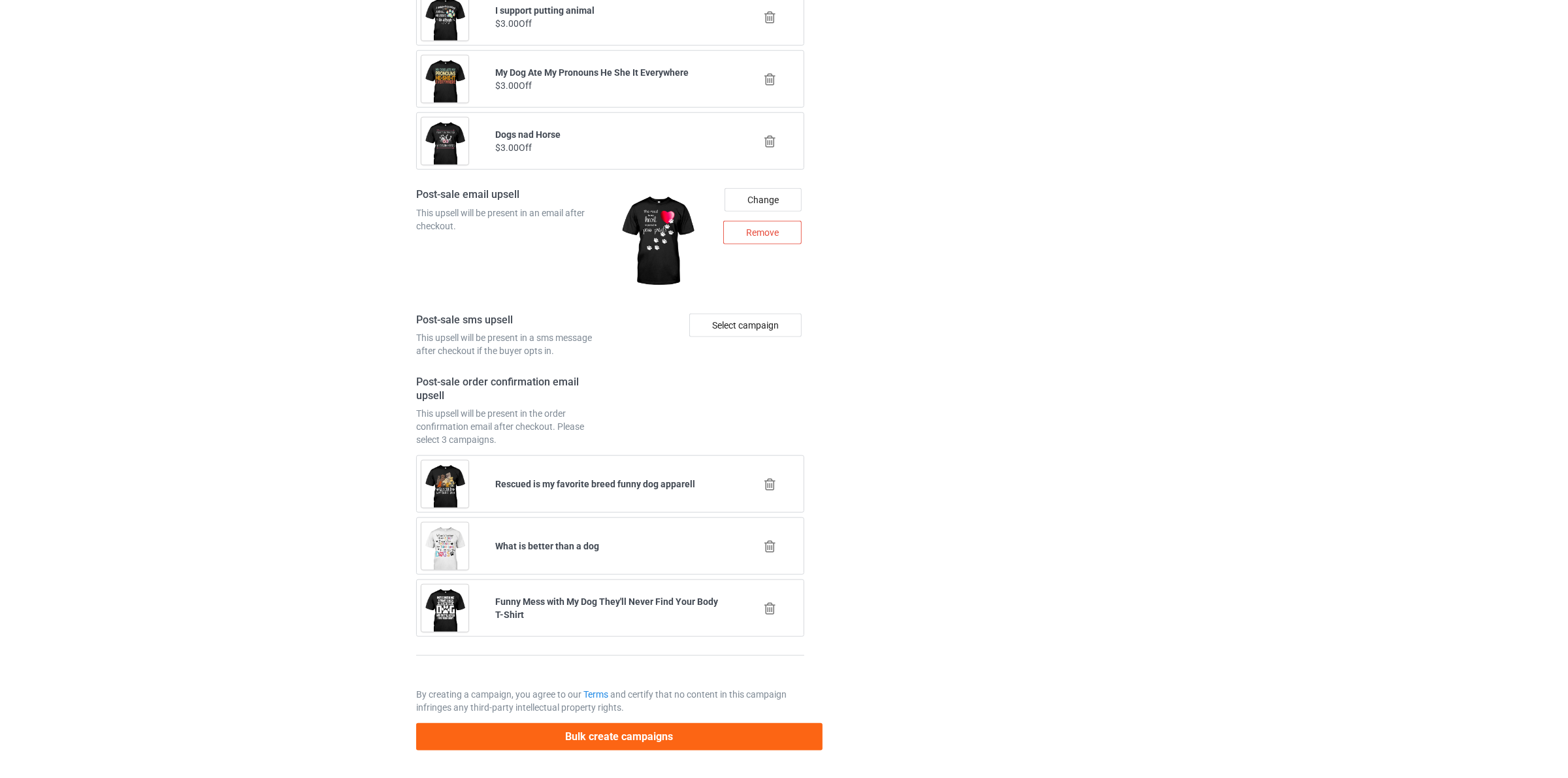
scroll to position [0, 0]
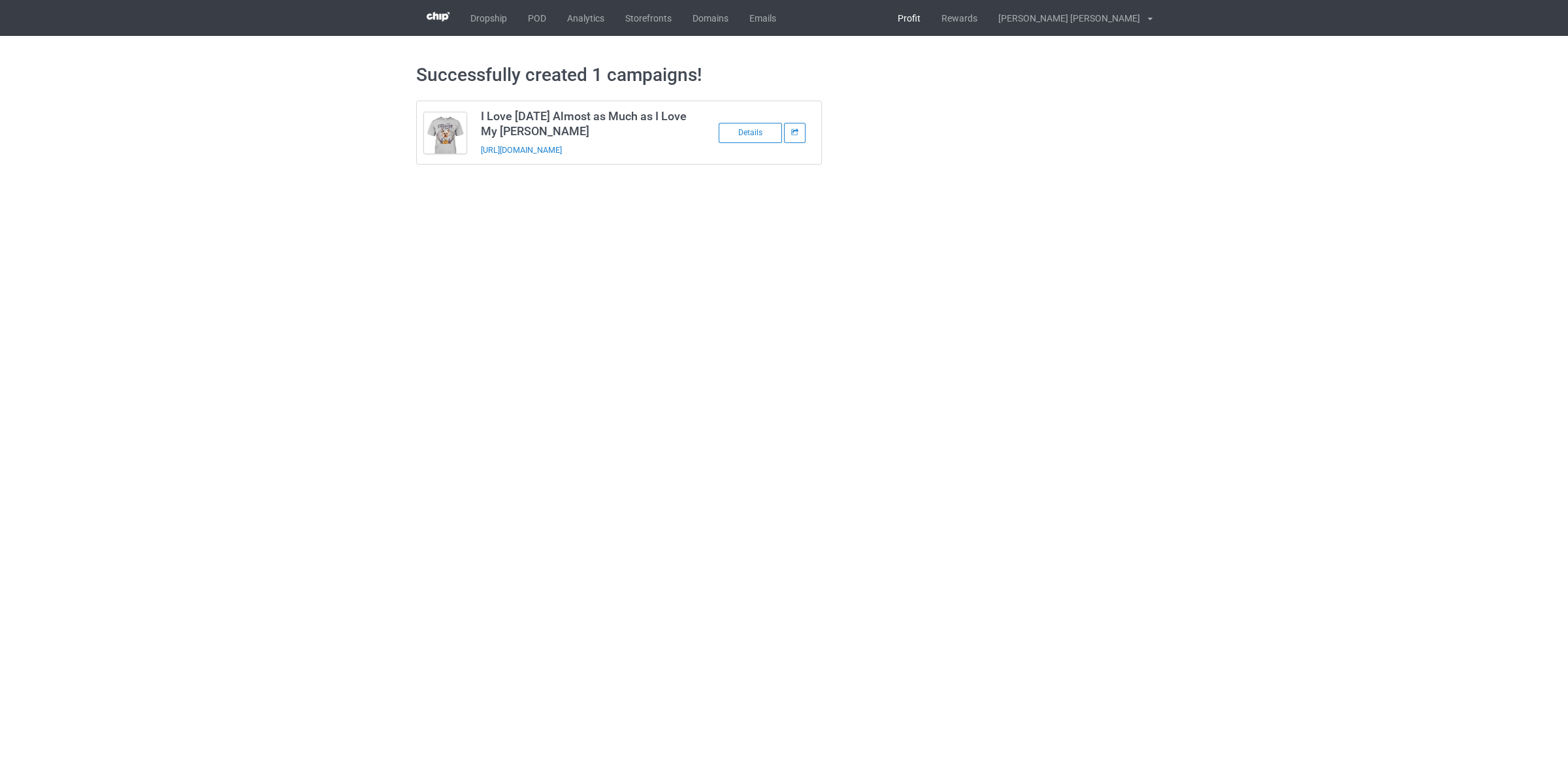
click at [931, 17] on link "Profit" at bounding box center [909, 18] width 44 height 36
